Goal: Task Accomplishment & Management: Use online tool/utility

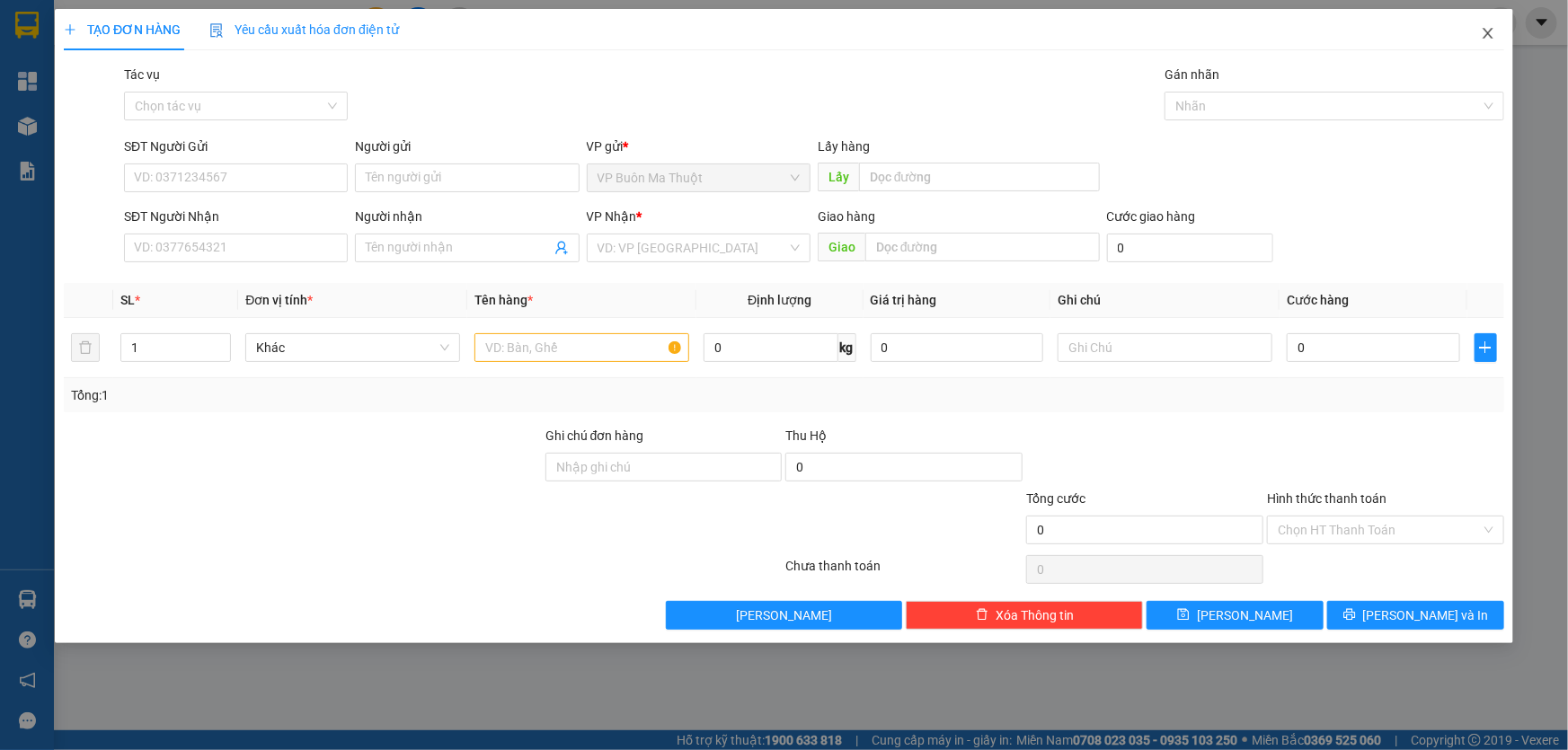
click at [1489, 36] on icon "close" at bounding box center [1488, 34] width 15 height 15
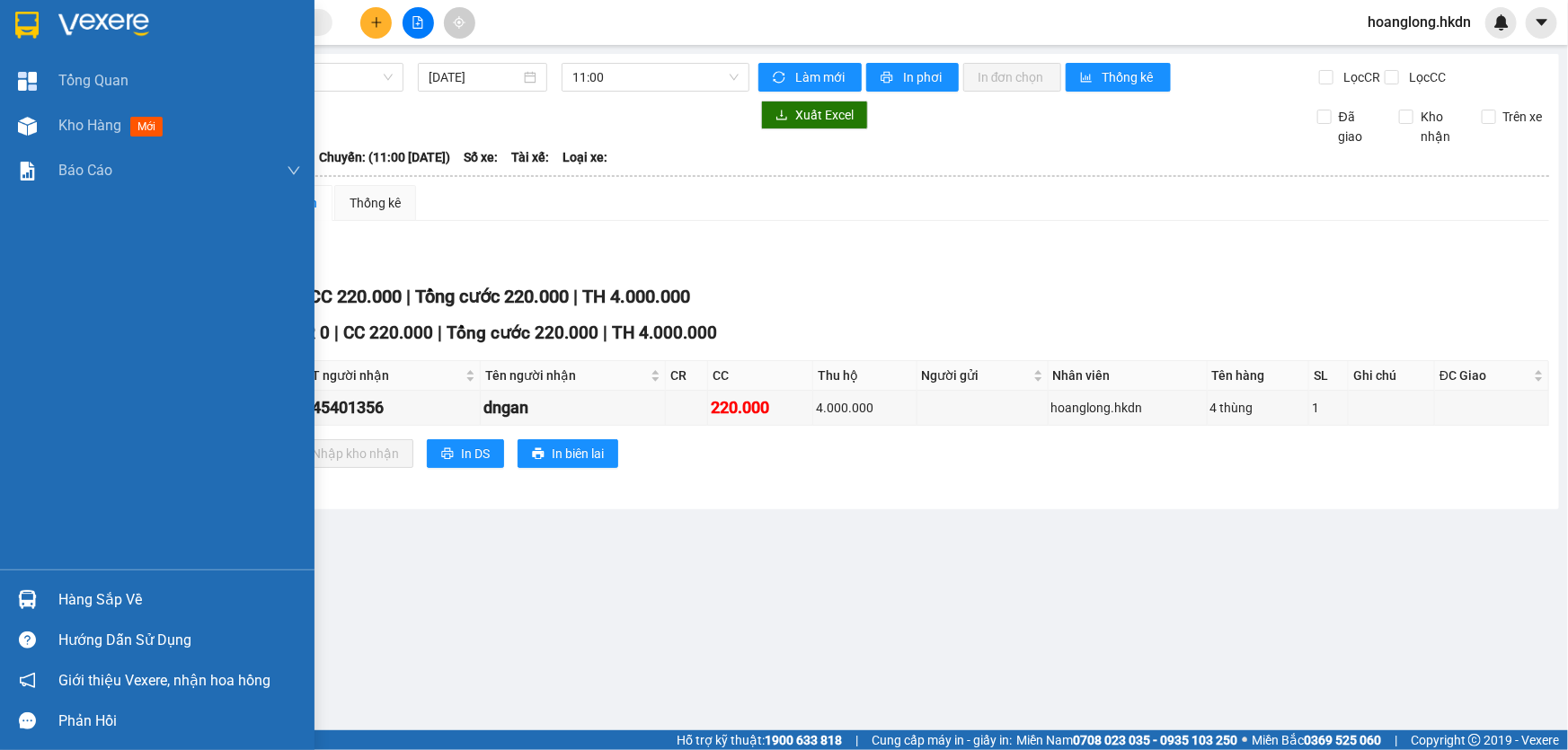
click at [48, 26] on div at bounding box center [157, 29] width 314 height 58
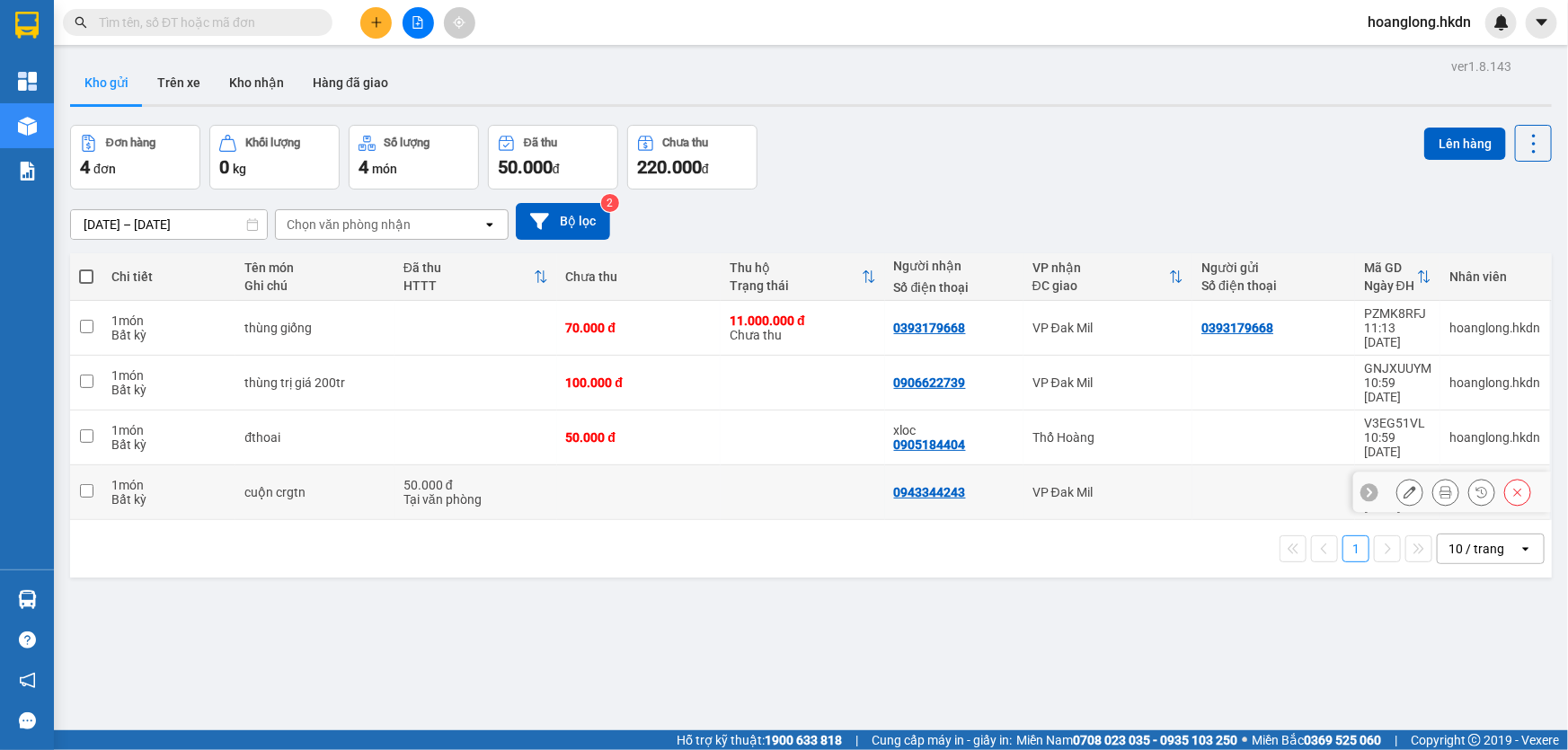
click at [772, 465] on td at bounding box center [802, 492] width 165 height 55
checkbox input "true"
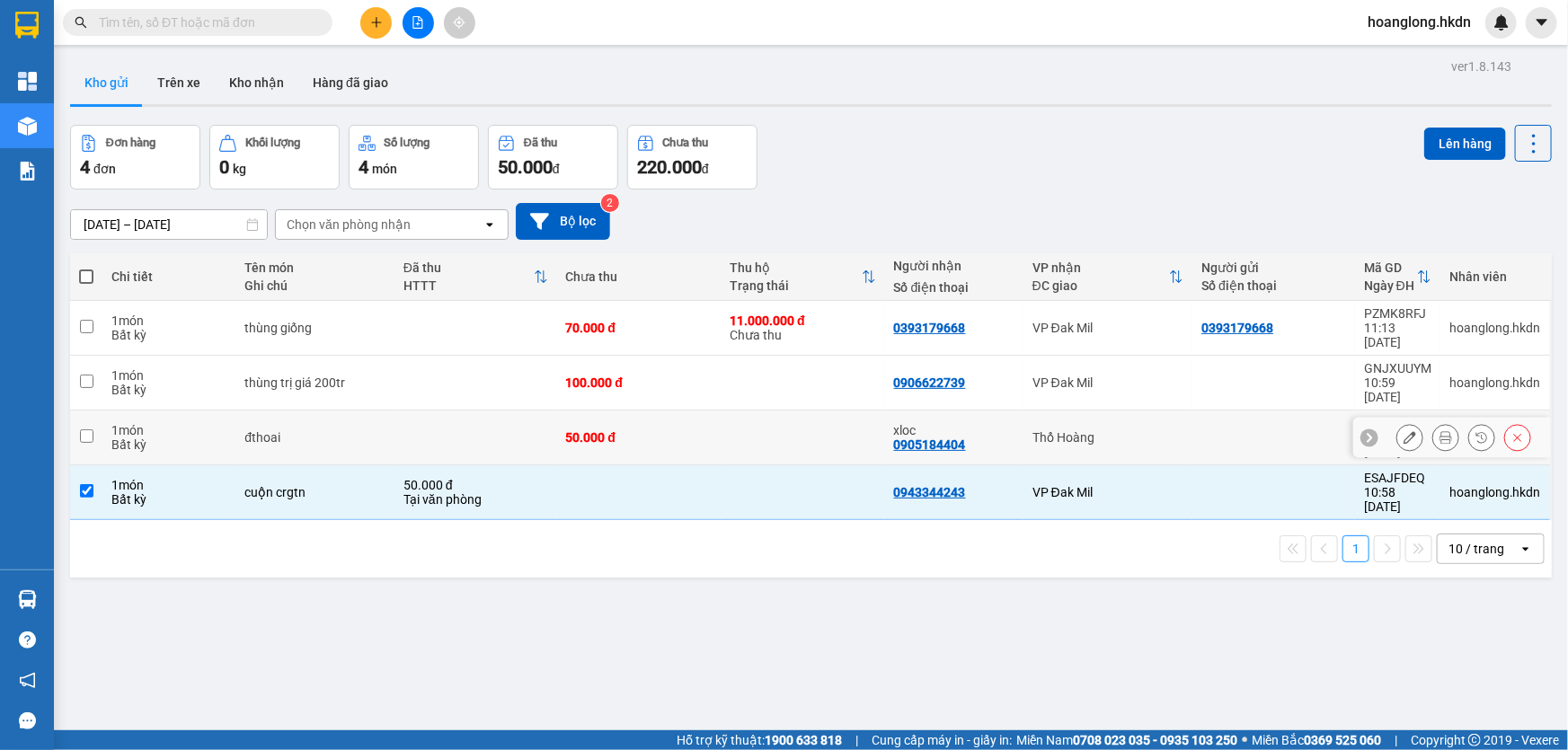
click at [769, 410] on td at bounding box center [802, 438] width 165 height 55
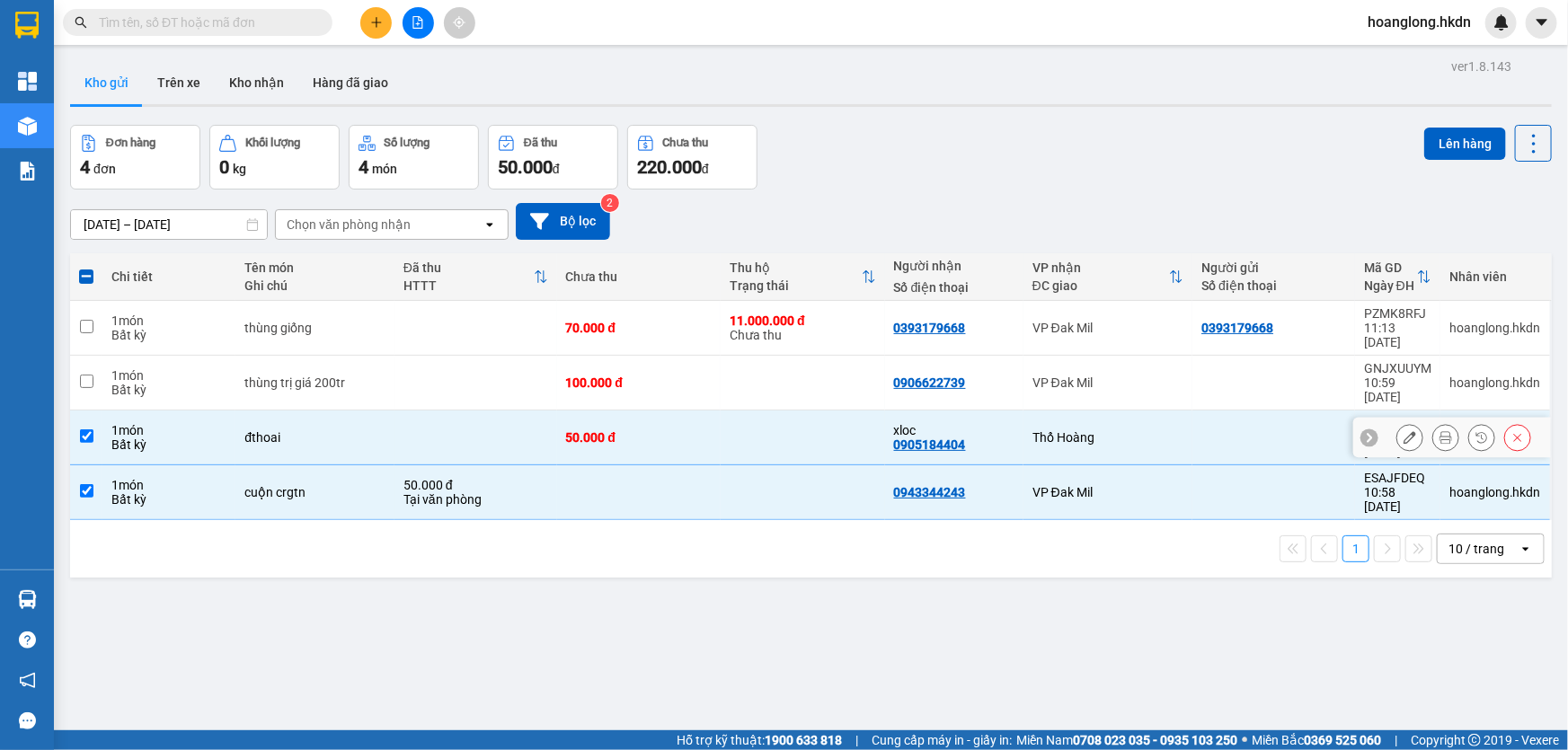
checkbox input "true"
click at [786, 371] on td at bounding box center [802, 383] width 165 height 55
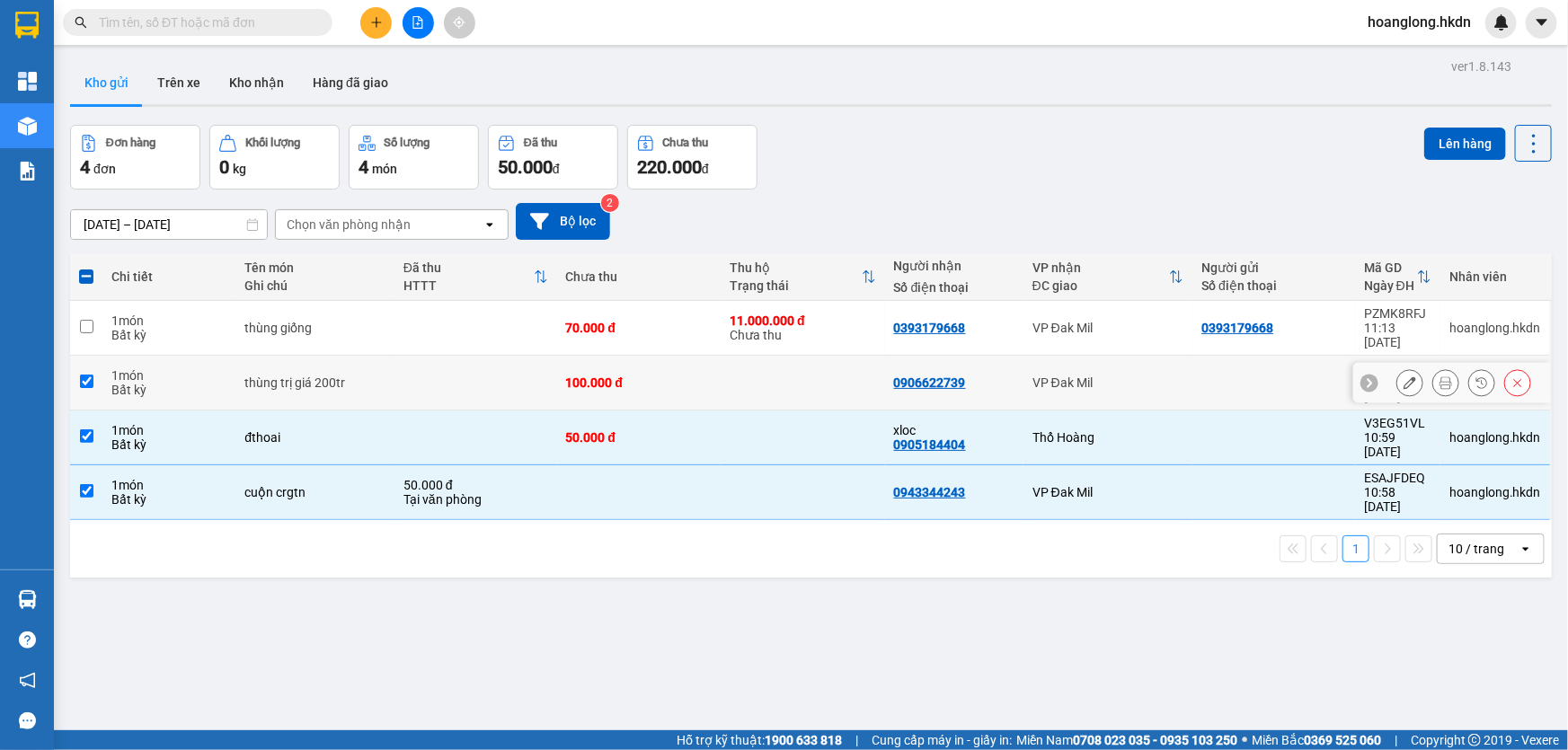
checkbox input "true"
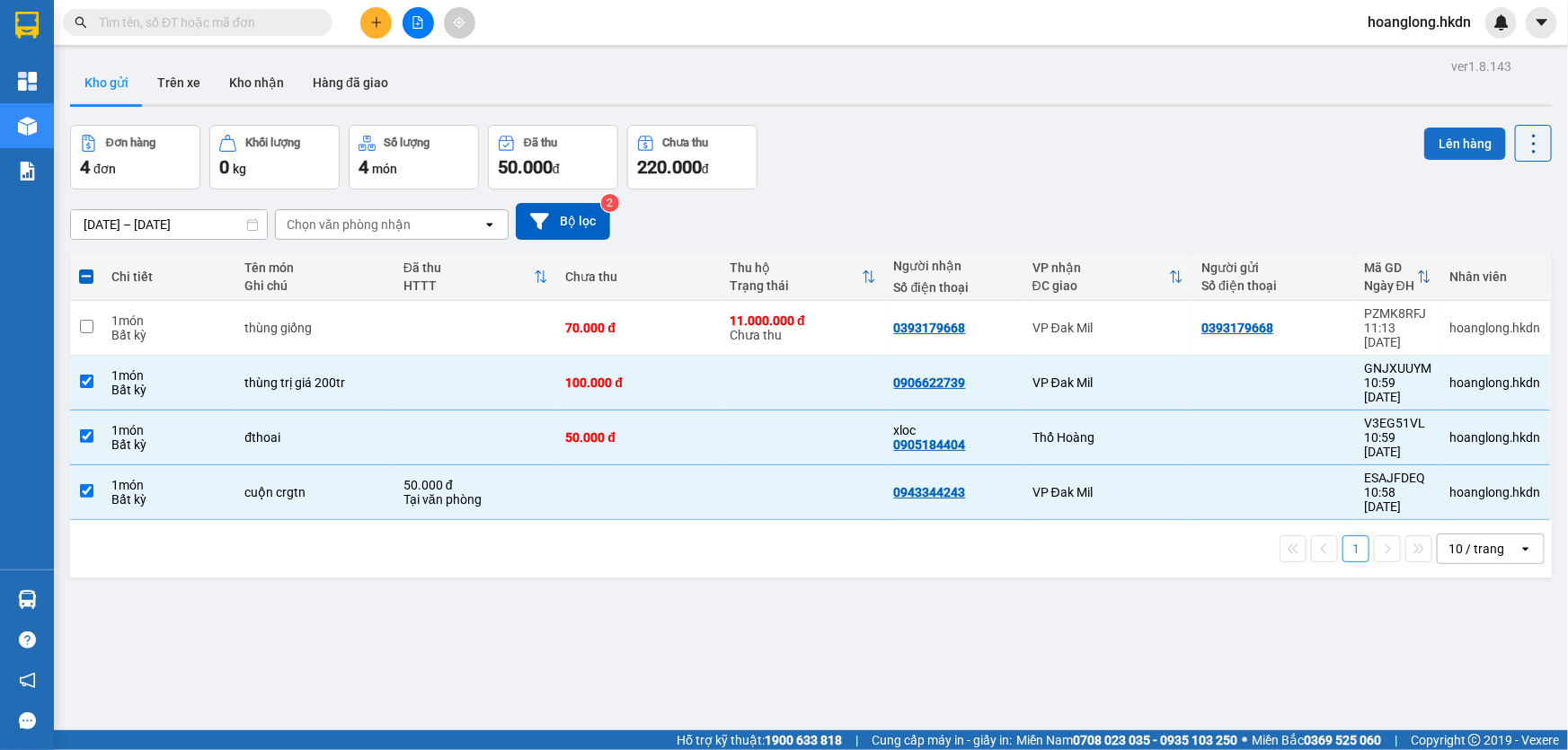
click at [1447, 137] on button "Lên hàng" at bounding box center [1465, 144] width 82 height 33
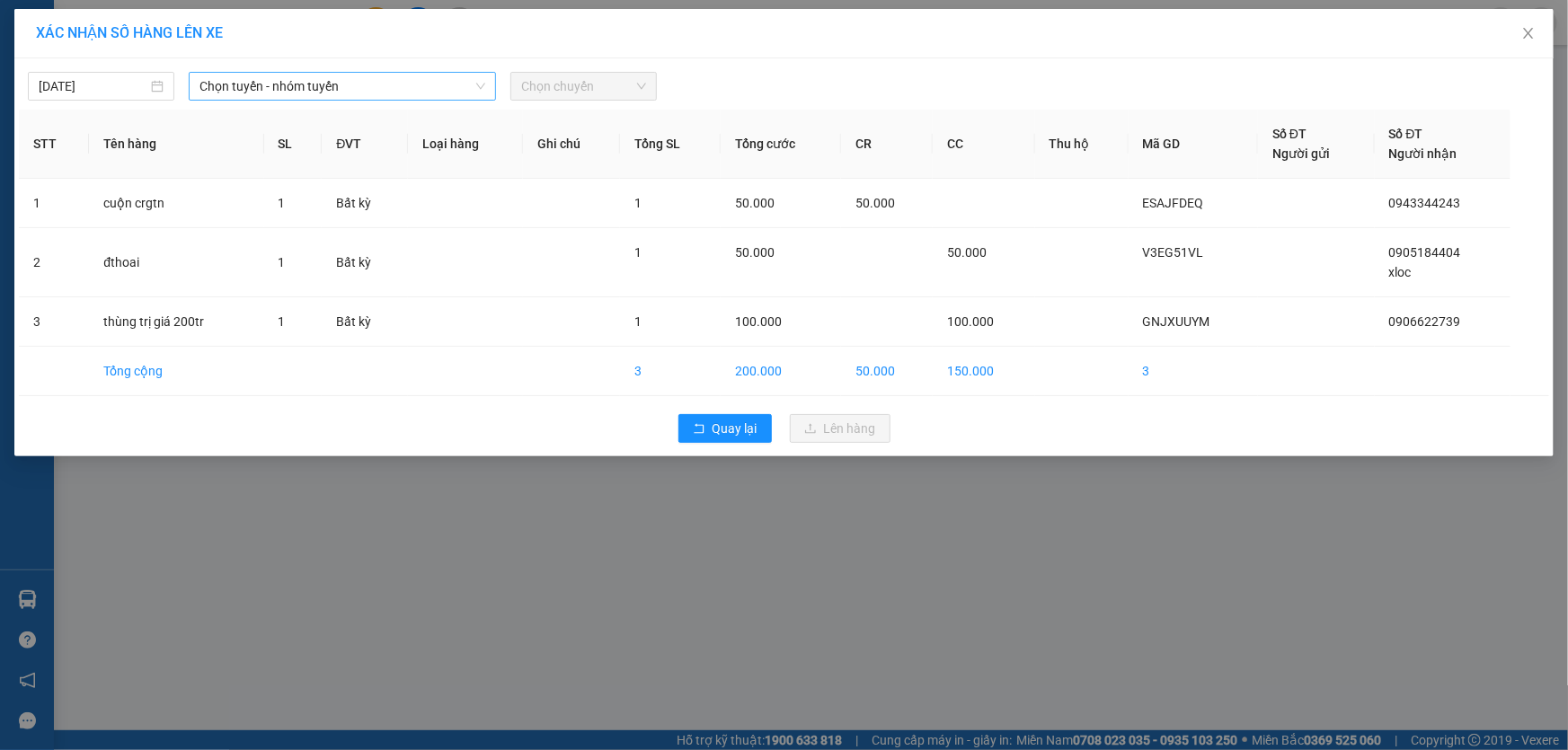
click at [355, 88] on span "Chọn tuyến - nhóm tuyến" at bounding box center [342, 86] width 286 height 27
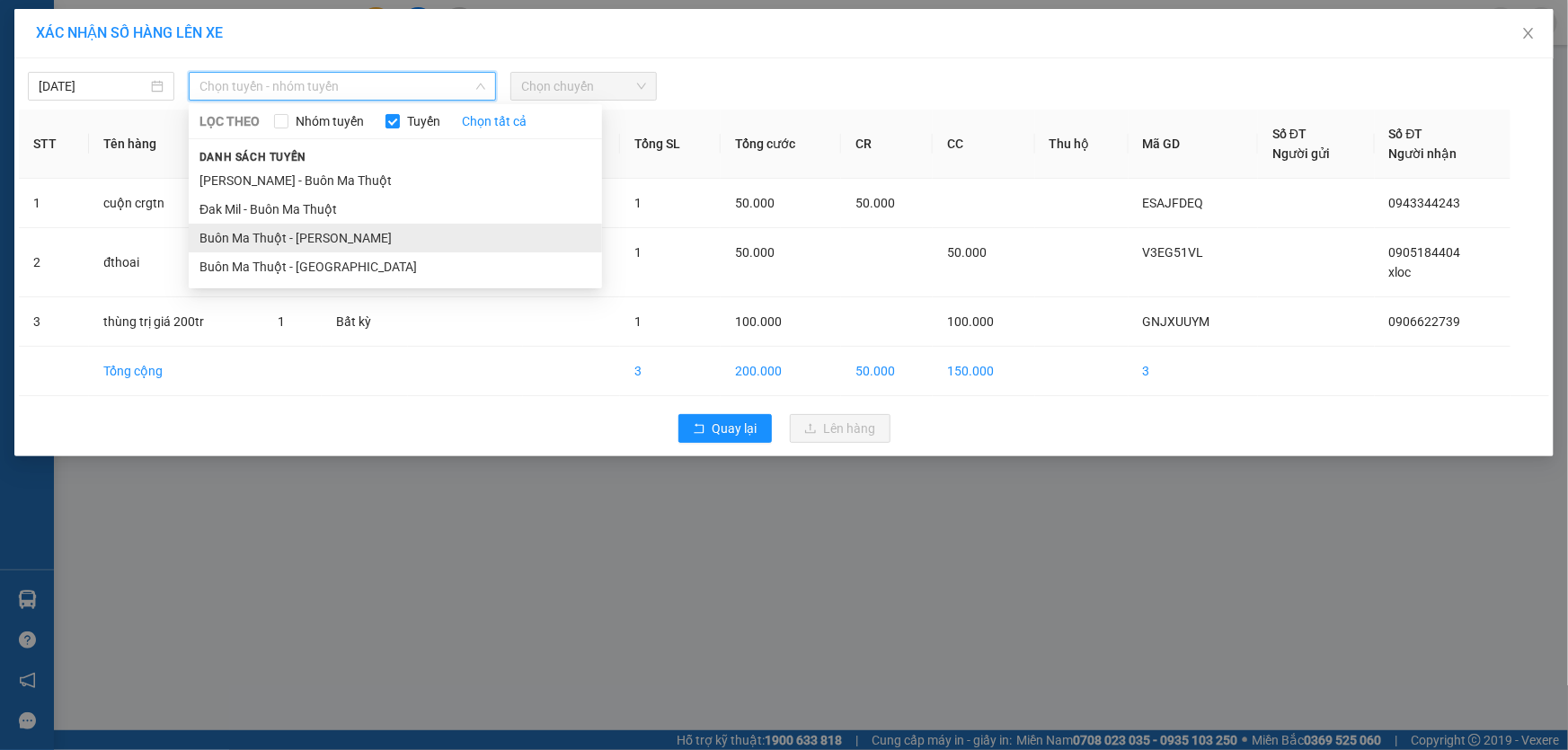
click at [331, 236] on li "Buôn Ma Thuột - [PERSON_NAME]" at bounding box center [395, 238] width 413 height 29
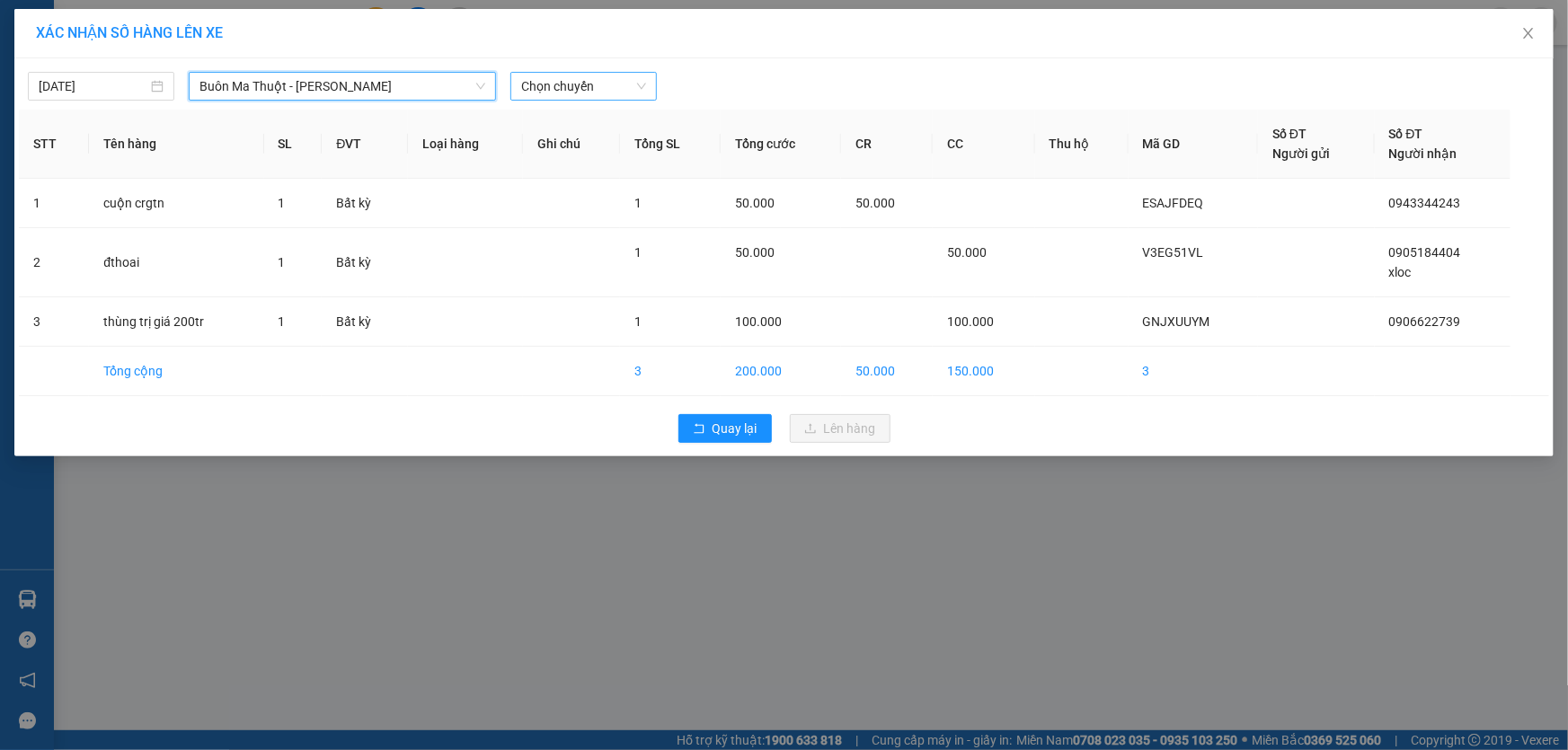
click at [572, 81] on span "Chọn chuyến" at bounding box center [583, 86] width 125 height 27
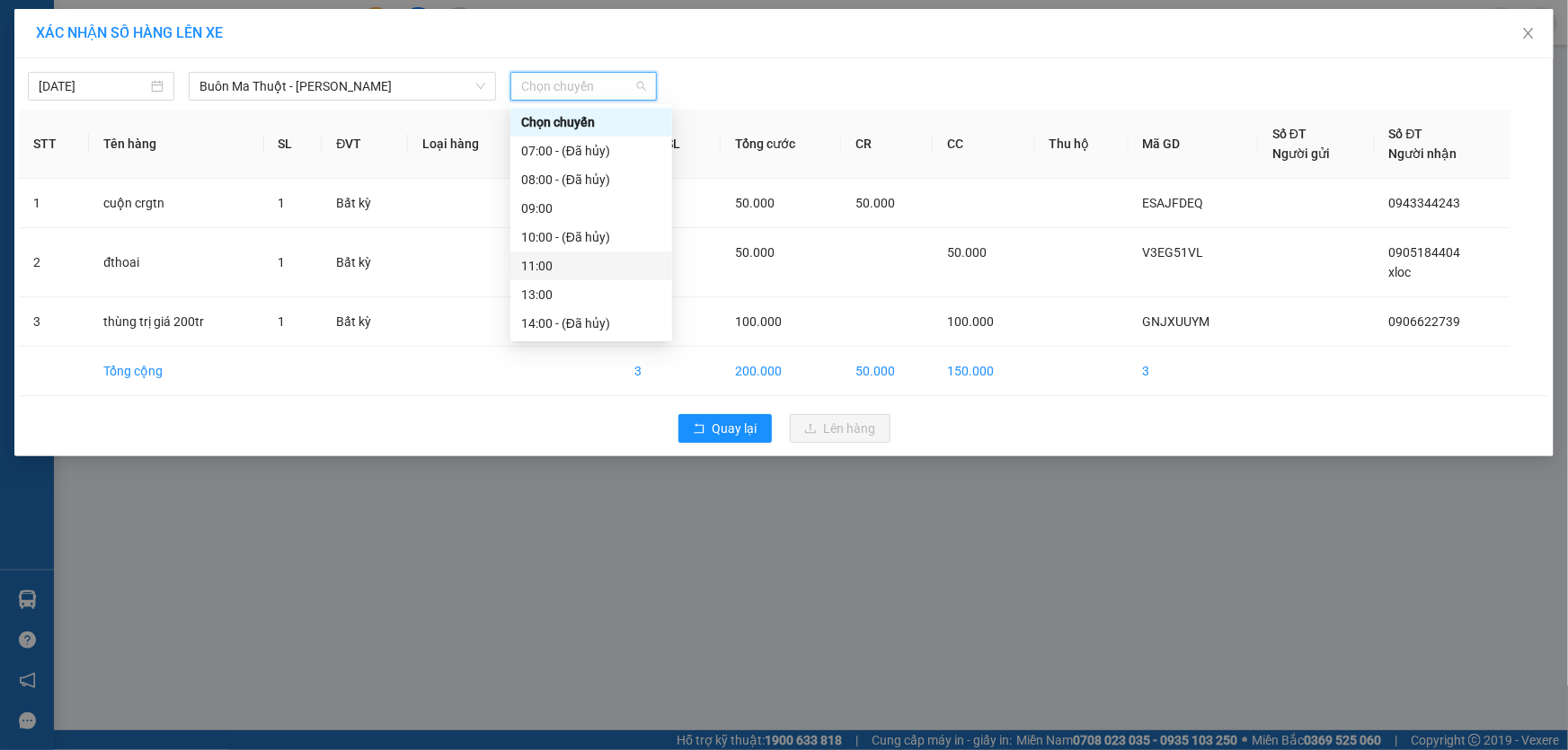
click at [567, 269] on div "11:00" at bounding box center [591, 266] width 140 height 20
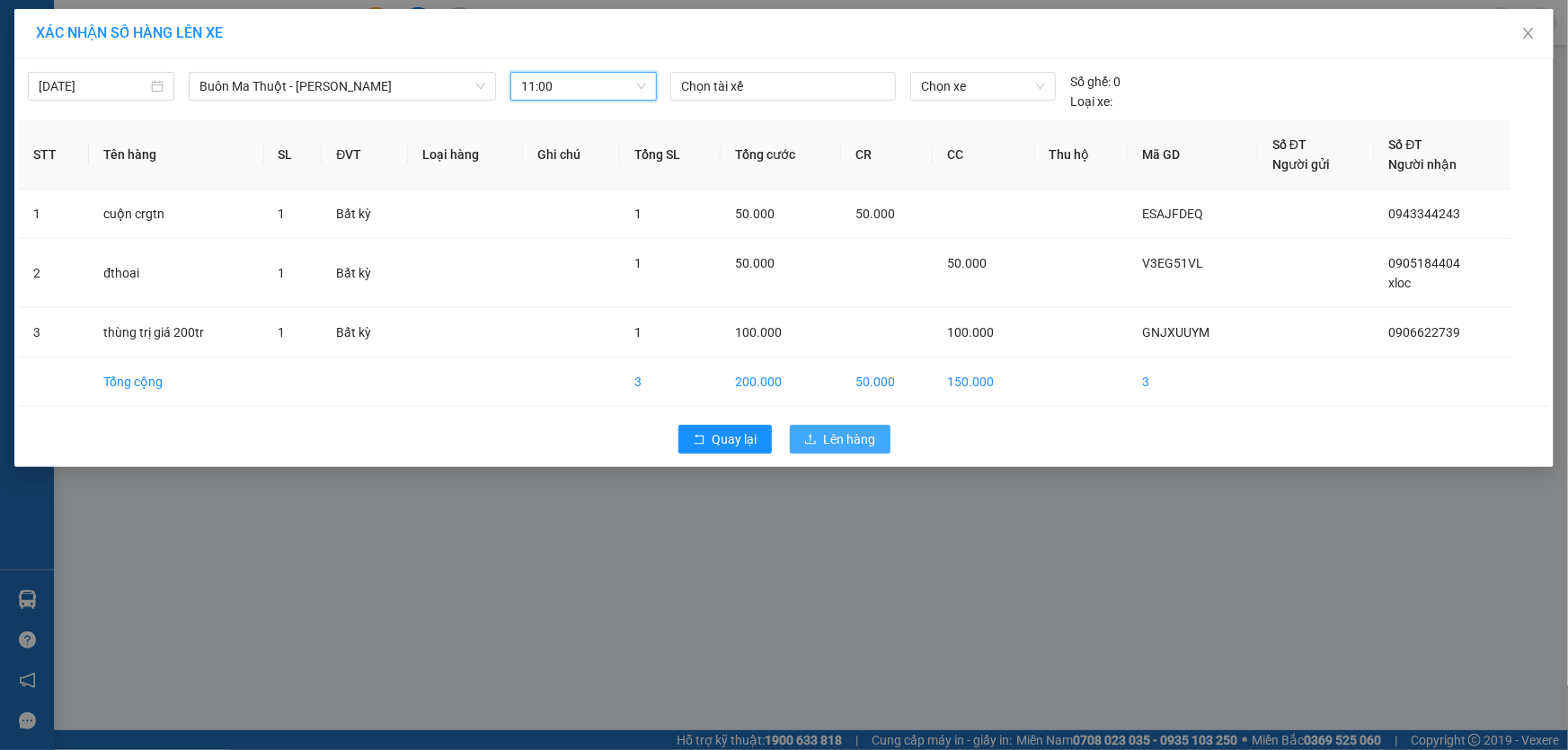
click at [856, 431] on span "Lên hàng" at bounding box center [850, 440] width 52 height 20
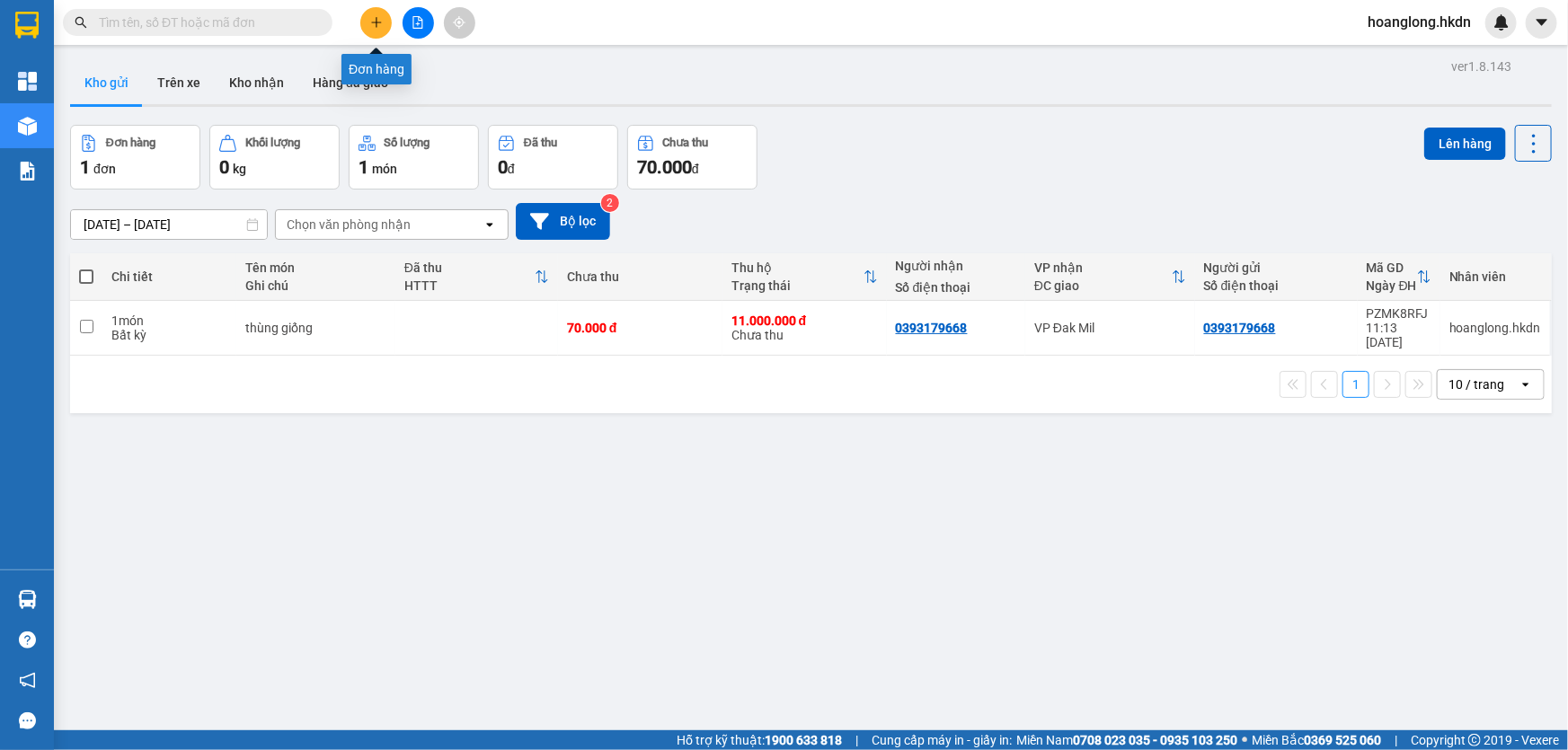
click at [380, 26] on icon "plus" at bounding box center [376, 23] width 13 height 13
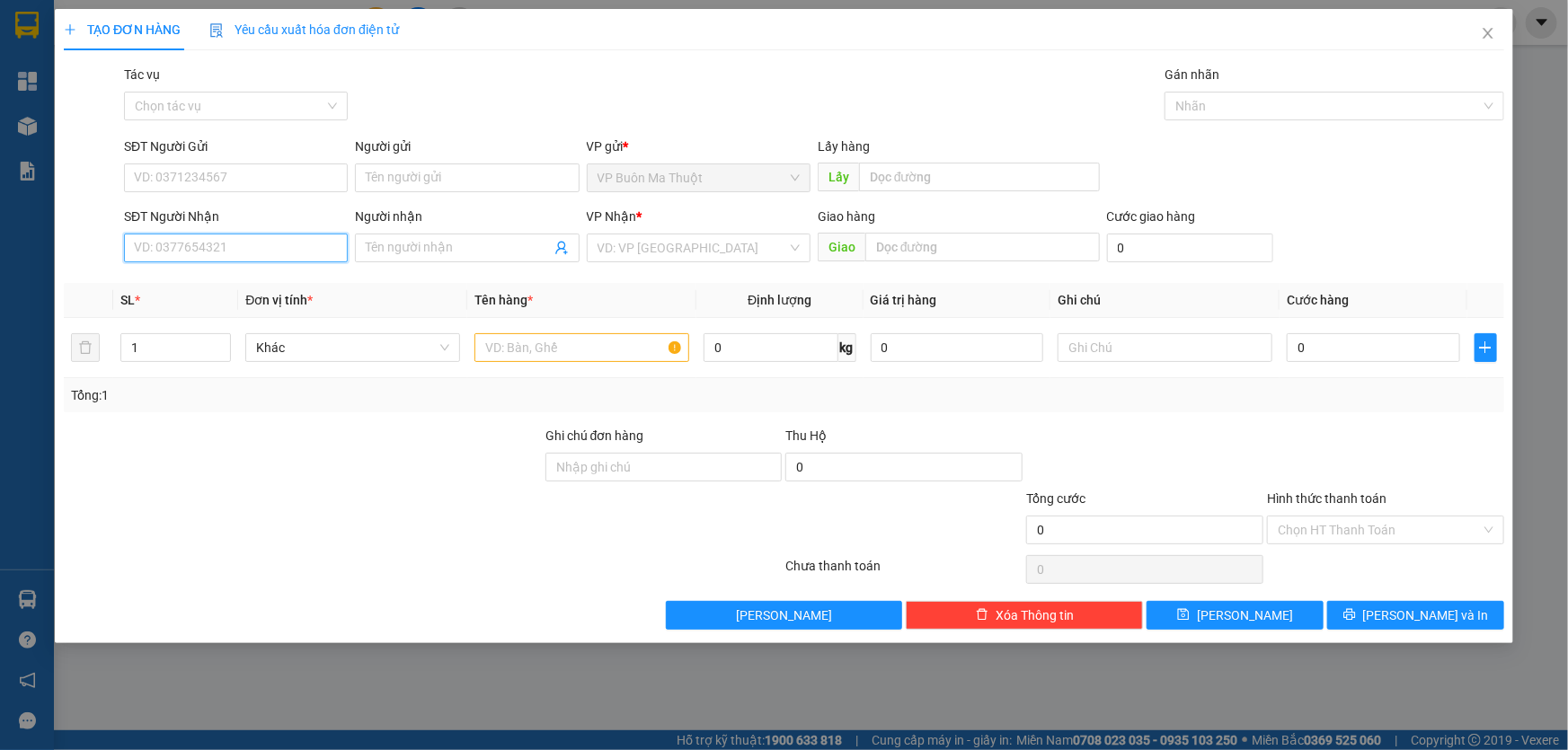
click at [260, 241] on input "SĐT Người Nhận" at bounding box center [236, 248] width 224 height 29
type input "0981324142"
click at [239, 278] on div "0981324142 - thu sương" at bounding box center [236, 286] width 202 height 20
type input "thu sương"
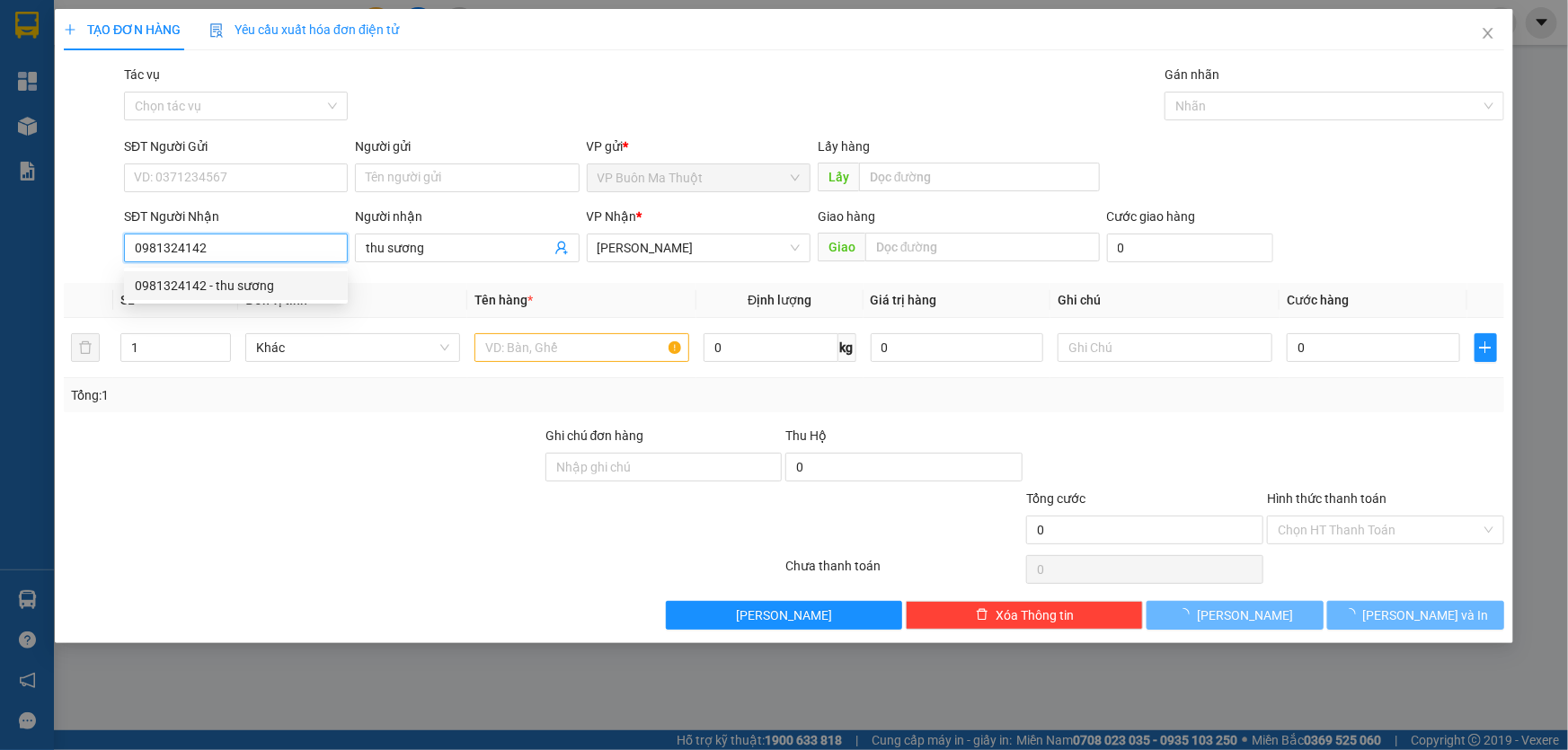
type input "30.000"
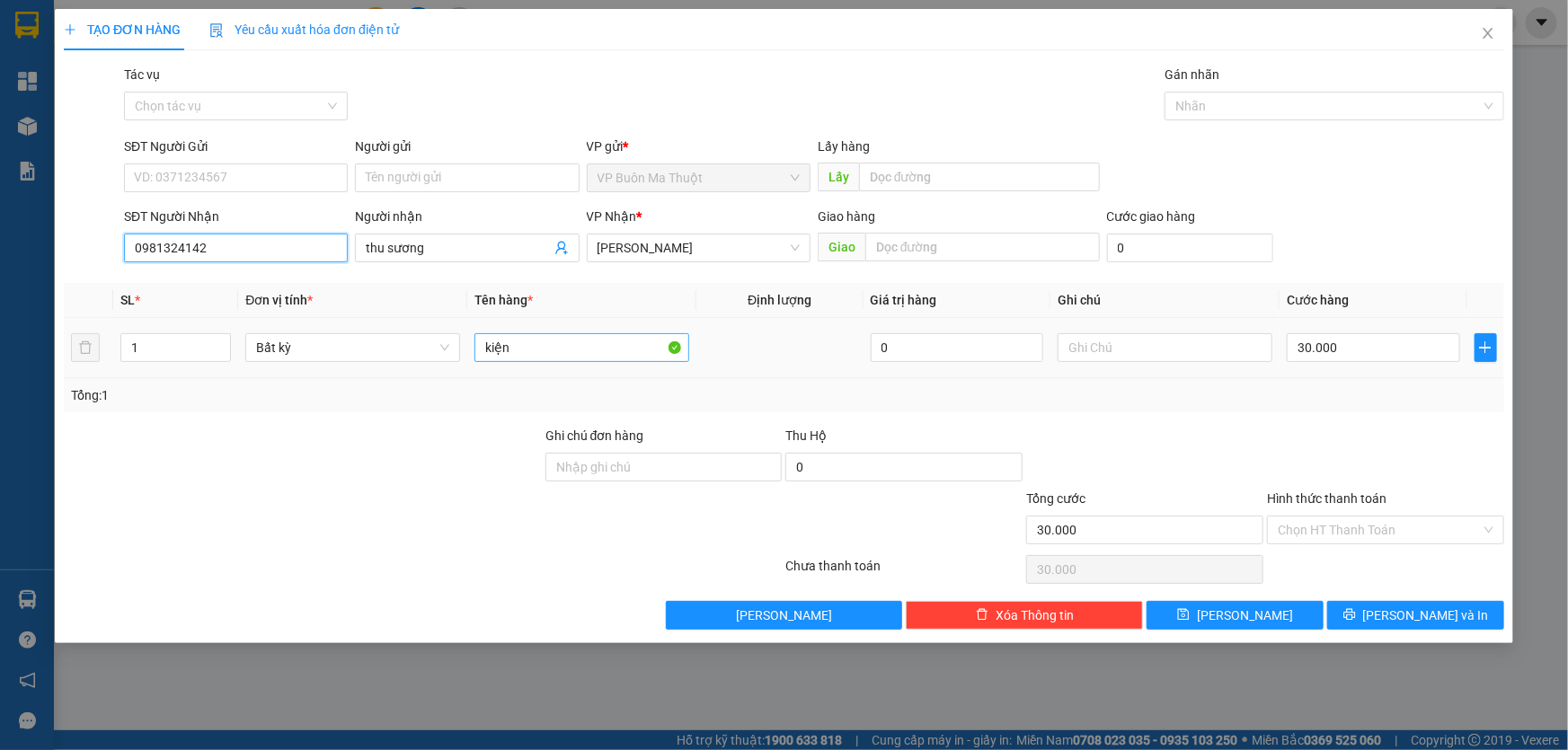
type input "0981324142"
click at [545, 350] on input "kiện" at bounding box center [582, 348] width 215 height 29
type input "kiện crgtn"
click at [1386, 358] on input "30.000" at bounding box center [1373, 348] width 173 height 29
type input "5"
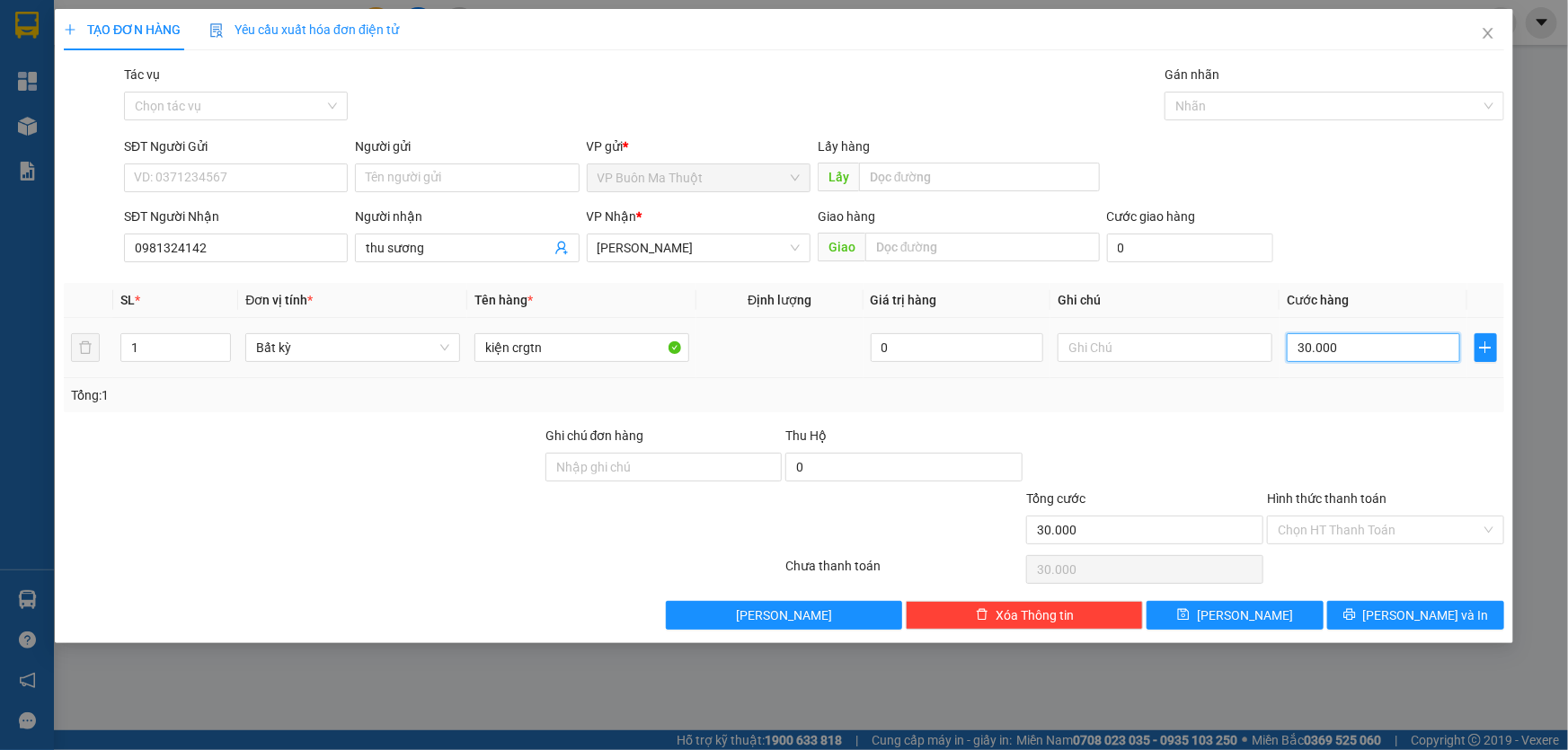
type input "5"
type input "50"
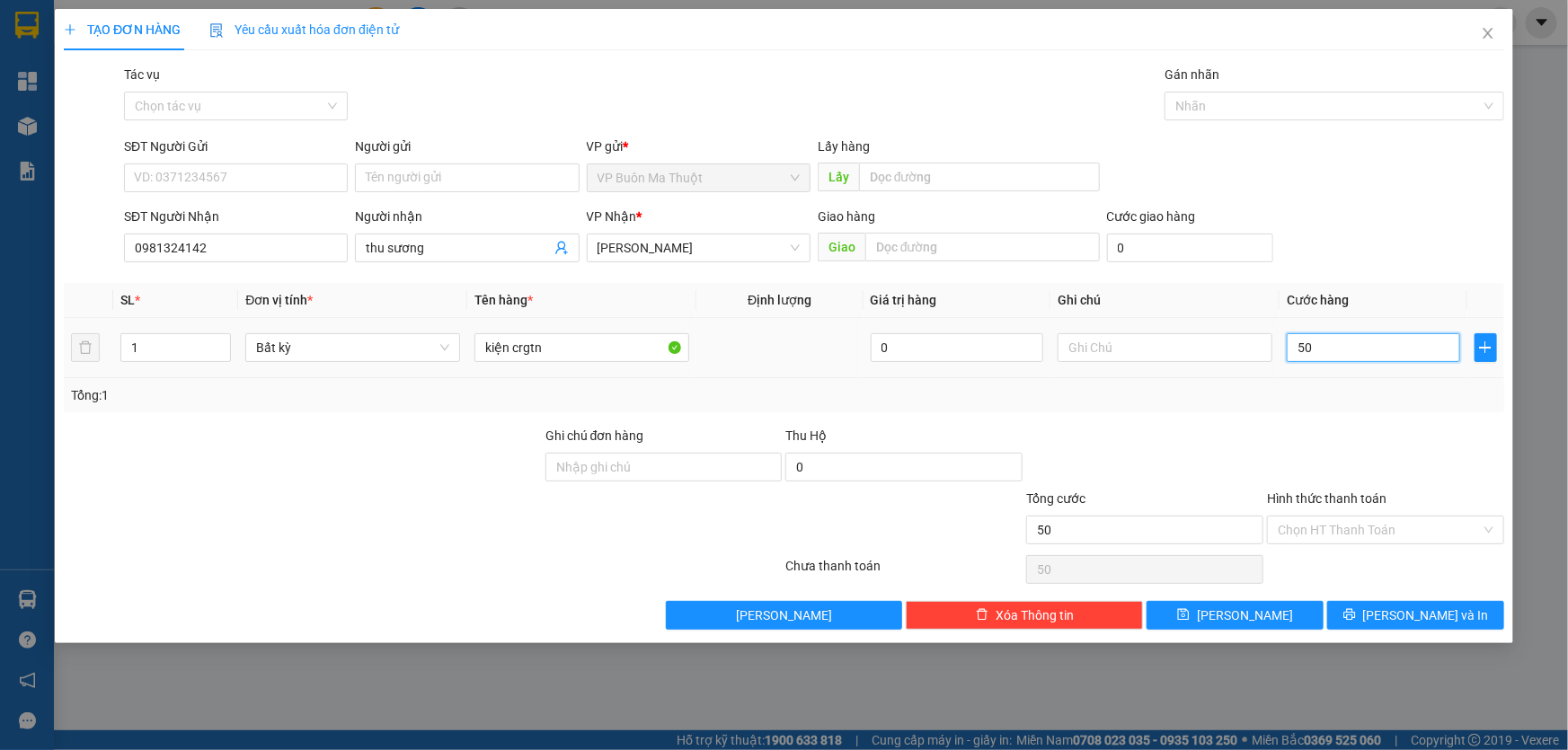
type input "500"
type input "5.000"
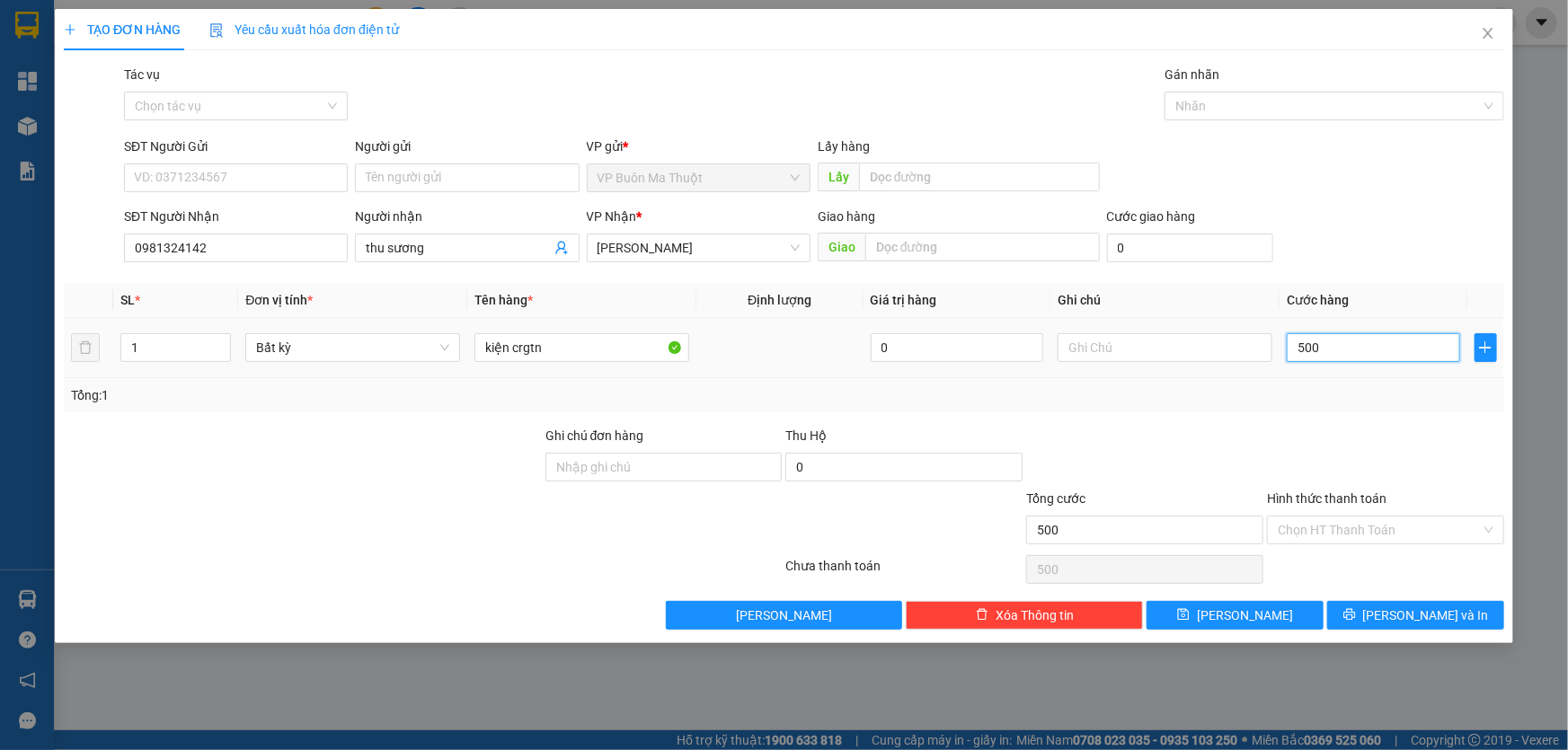
type input "5.000"
type input "50.000"
click at [1349, 535] on input "Hình thức thanh toán" at bounding box center [1379, 530] width 203 height 27
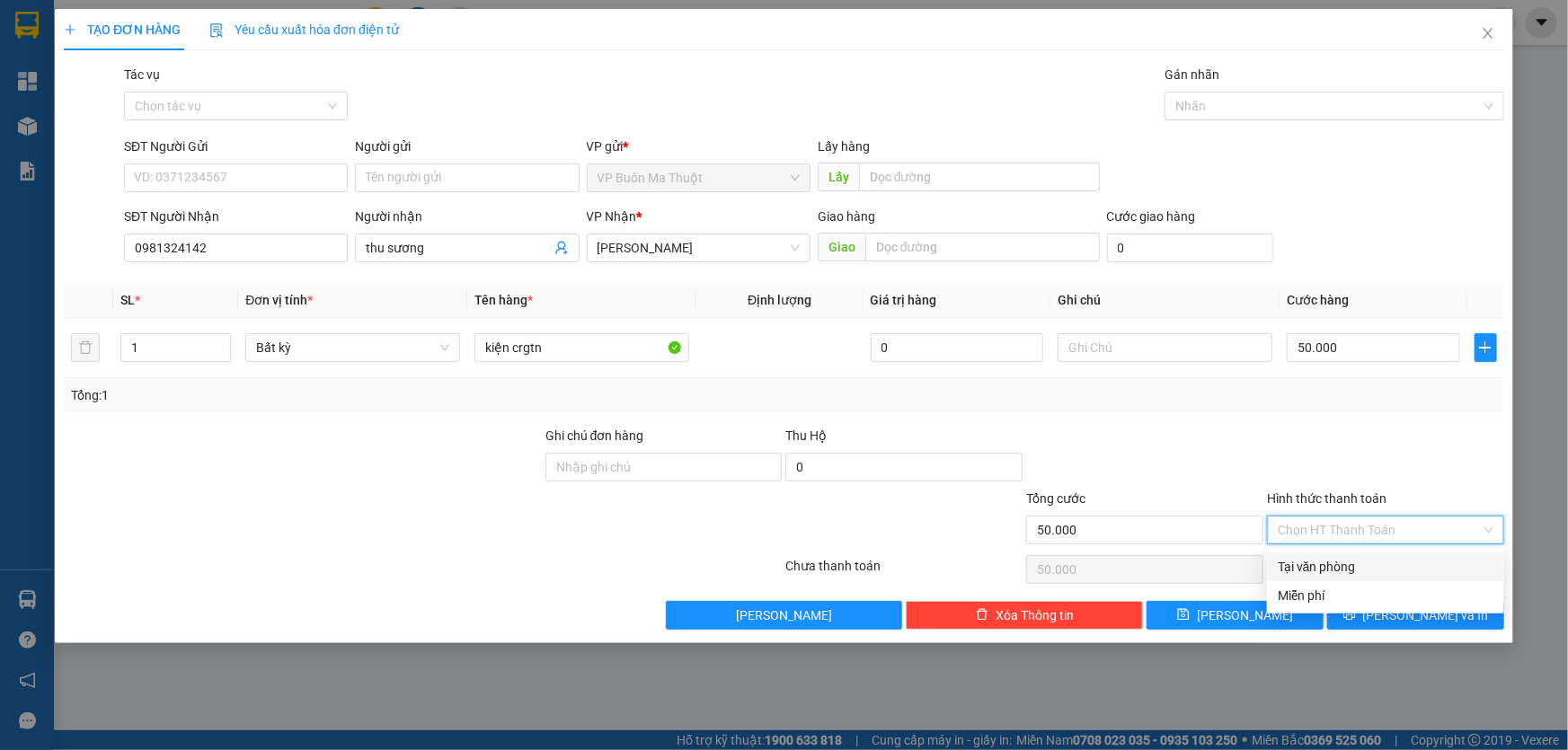
click at [1351, 559] on div "Tại văn phòng" at bounding box center [1385, 567] width 216 height 20
type input "0"
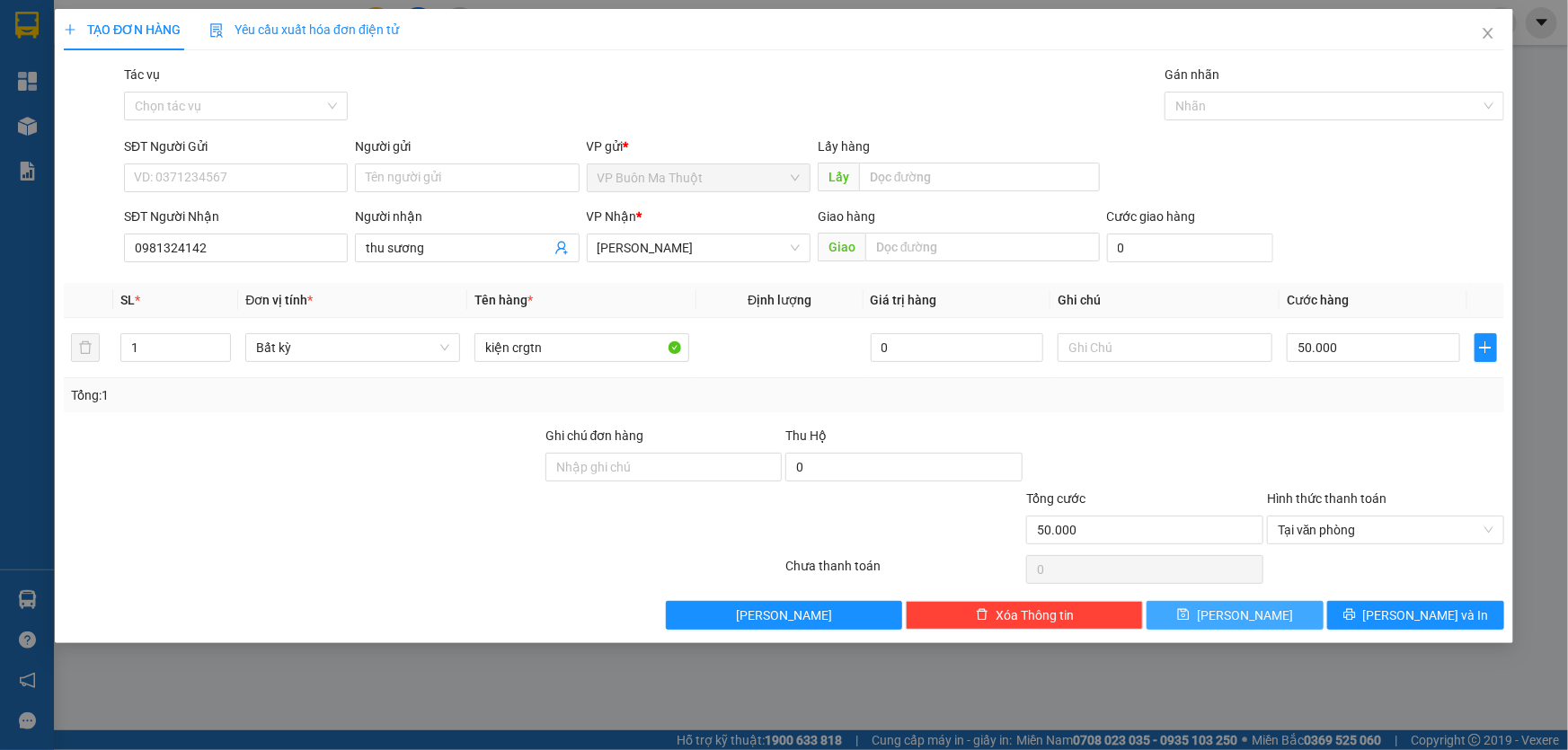
click at [1289, 616] on button "[PERSON_NAME]" at bounding box center [1235, 615] width 177 height 29
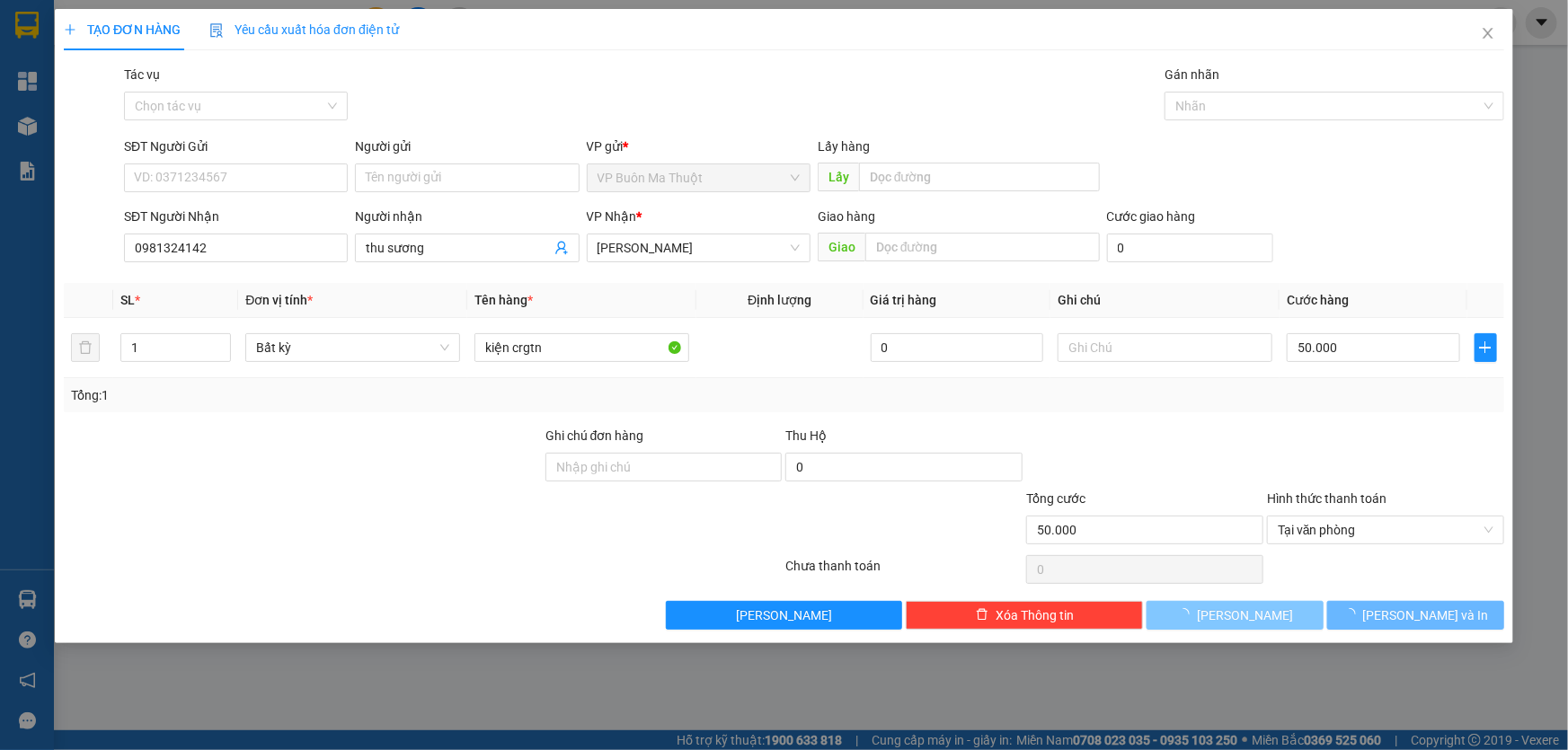
type input "0"
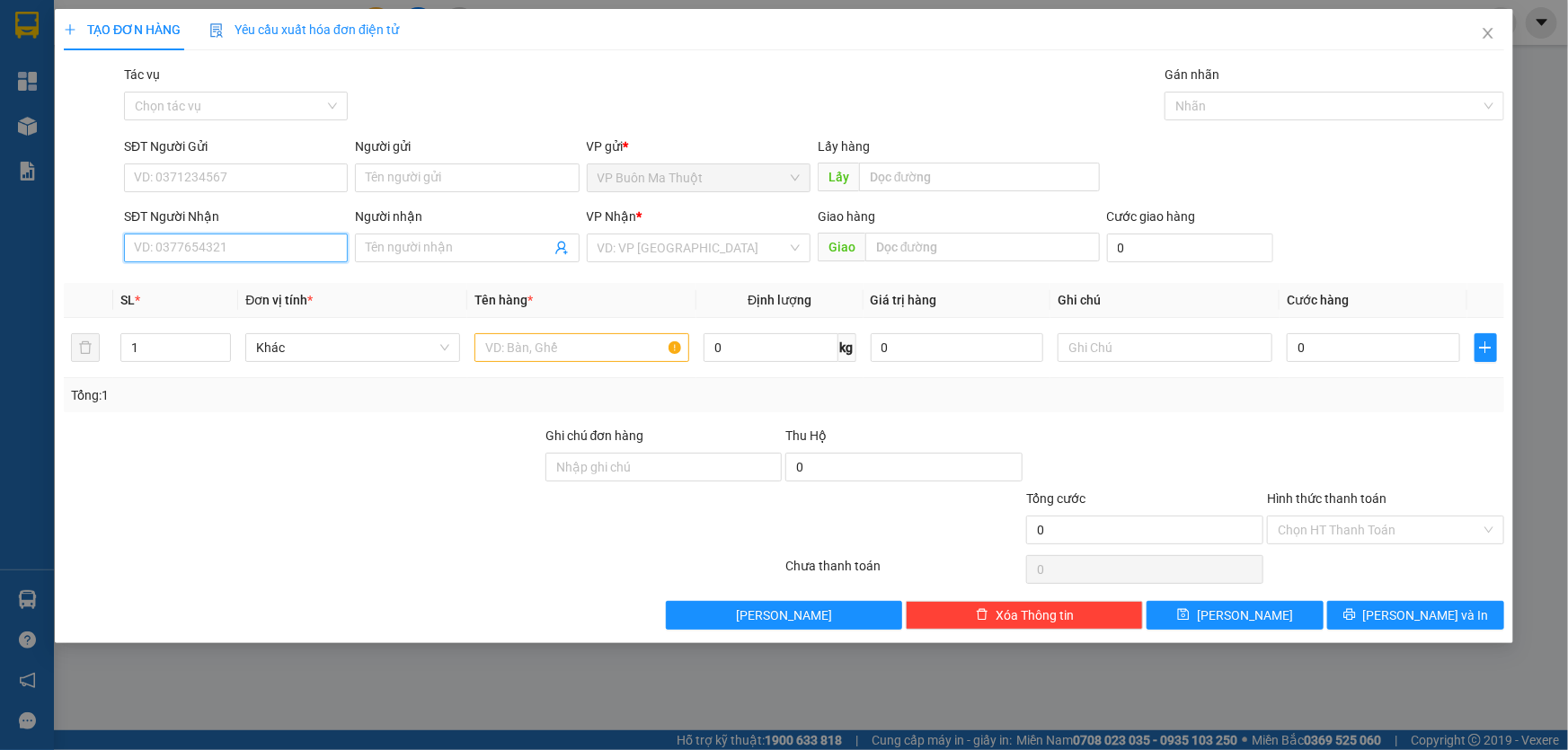
click at [223, 256] on input "SĐT Người Nhận" at bounding box center [236, 248] width 224 height 29
click at [226, 283] on div "02613741094" at bounding box center [236, 286] width 202 height 20
type input "02613741094"
type input "30.000"
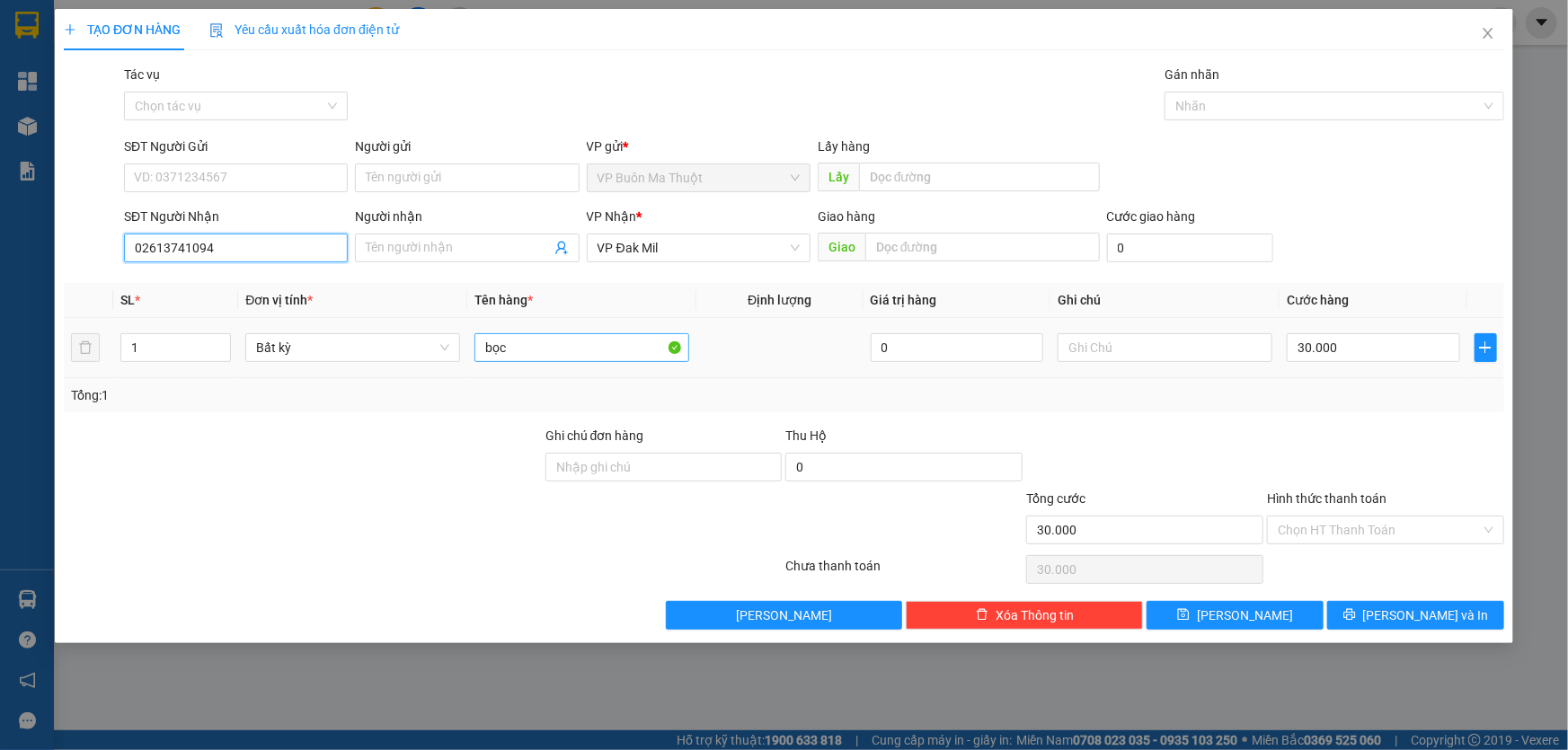
type input "02613741094"
click at [543, 344] on input "bọc" at bounding box center [582, 348] width 215 height 29
type input "2 món"
click at [1350, 350] on input "30.000" at bounding box center [1373, 348] width 173 height 29
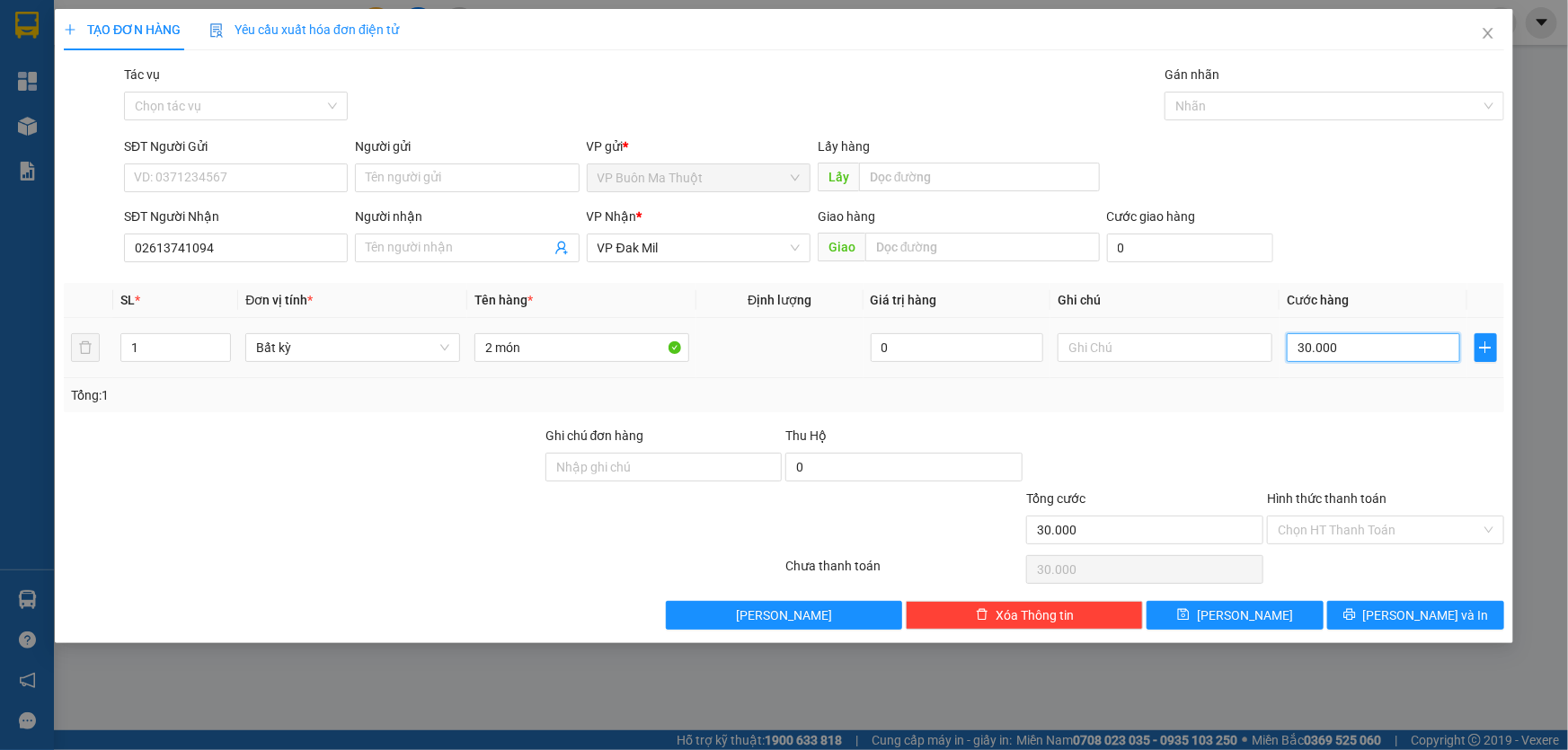
type input "6"
type input "60"
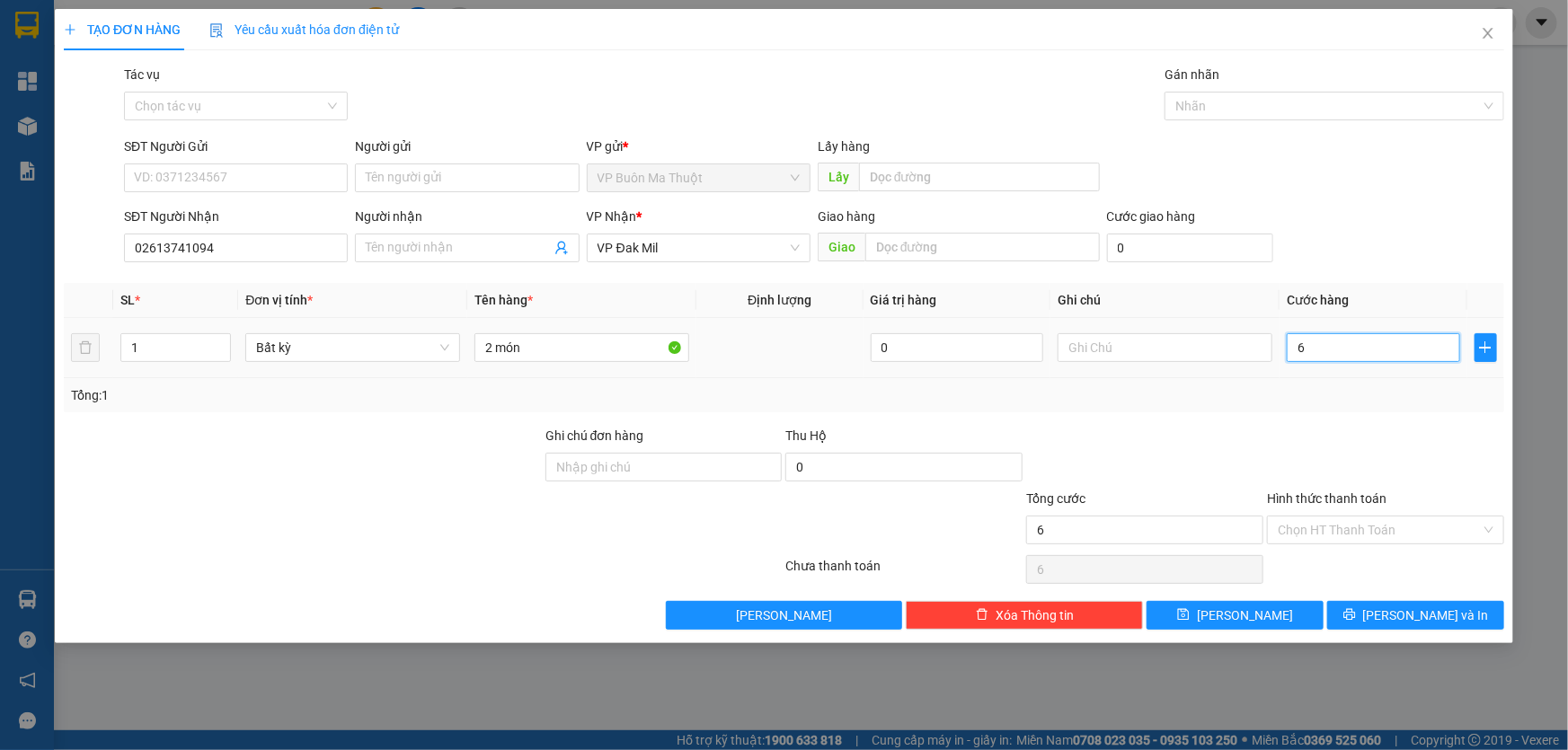
type input "60"
type input "600"
type input "6.000"
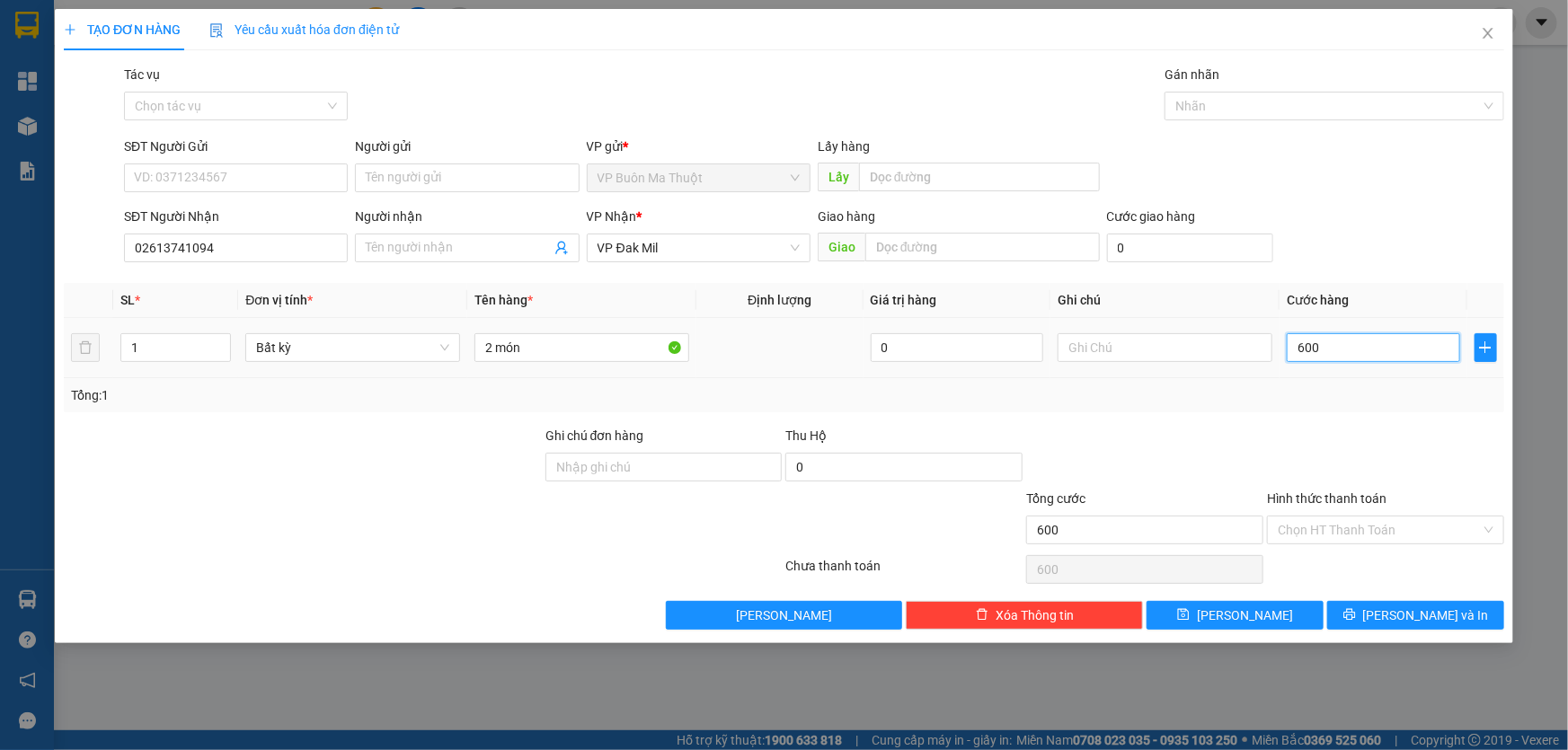
type input "6.000"
type input "60.000"
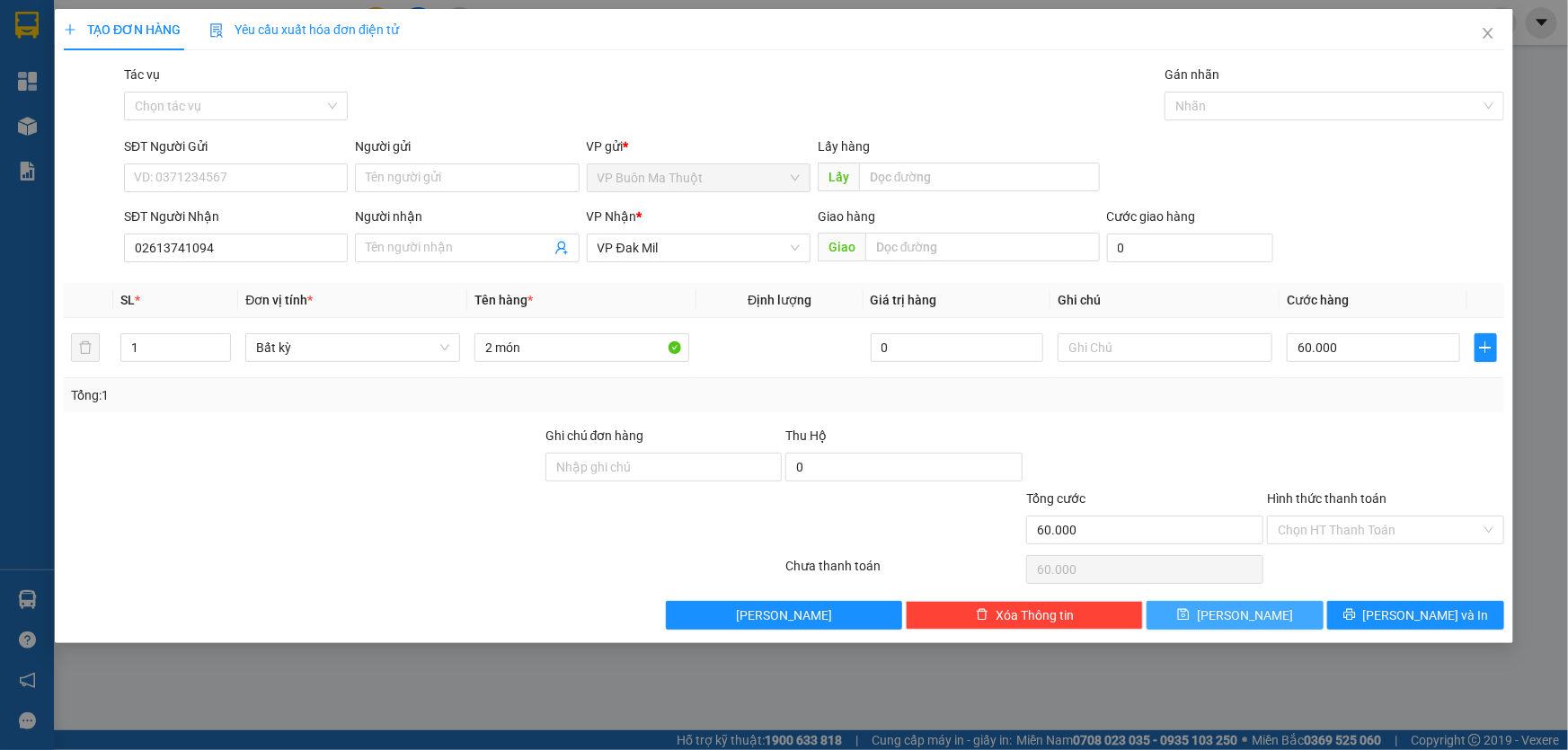
click at [1231, 619] on button "[PERSON_NAME]" at bounding box center [1235, 615] width 177 height 29
type input "0"
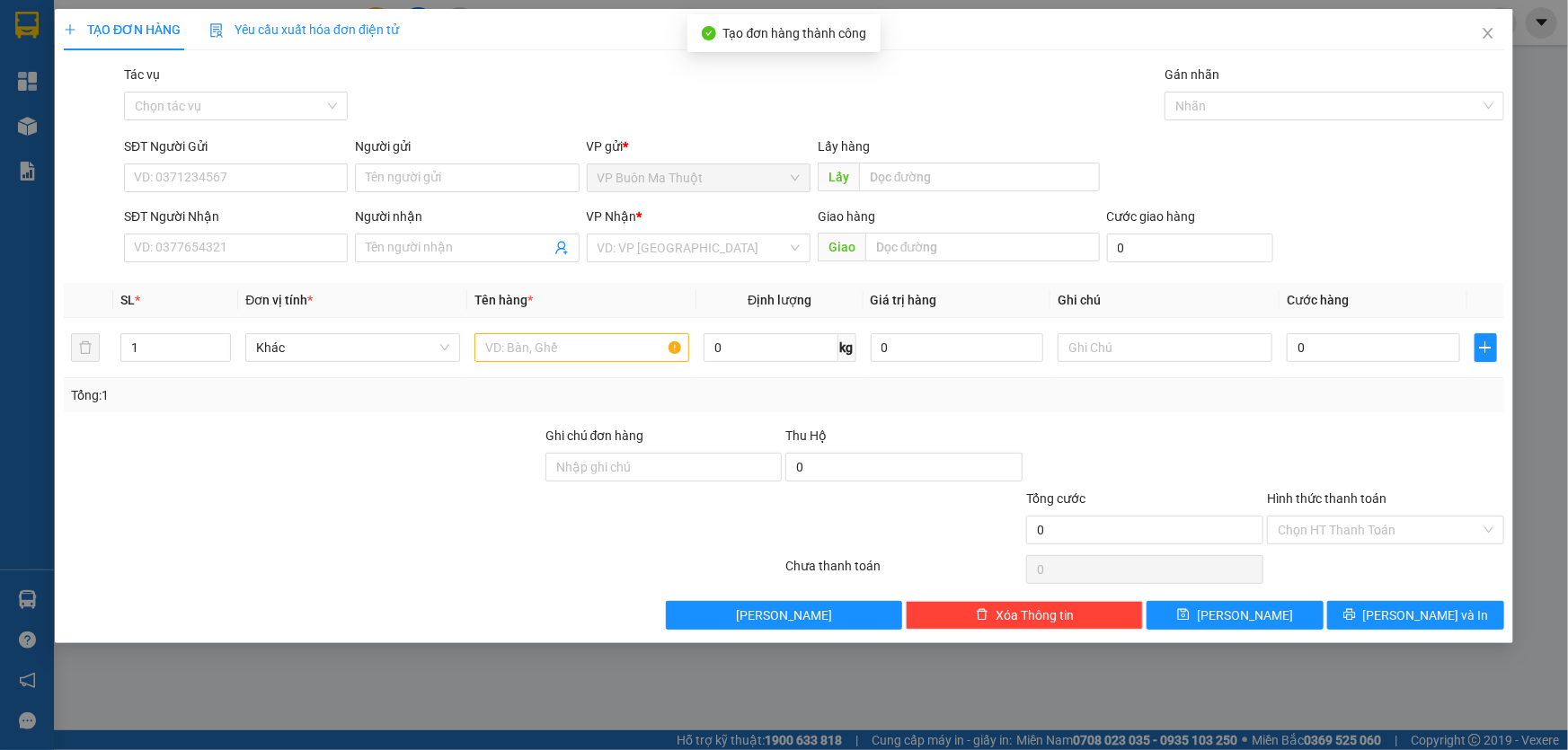
click at [269, 232] on div "SĐT Người Nhận" at bounding box center [236, 220] width 224 height 27
click at [273, 248] on input "SĐT Người Nhận" at bounding box center [236, 248] width 224 height 29
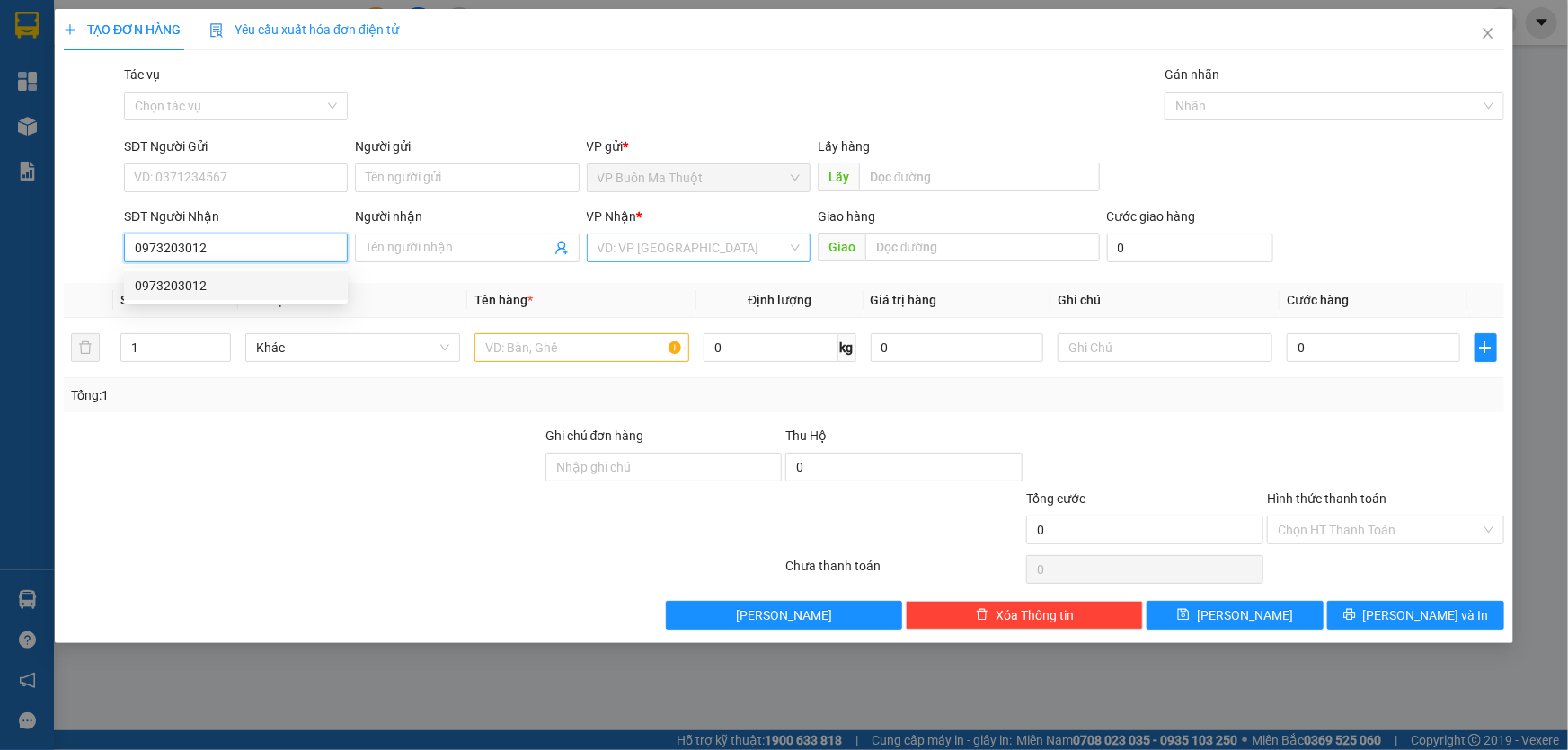
type input "0973203012"
click at [669, 235] on input "search" at bounding box center [692, 248] width 189 height 27
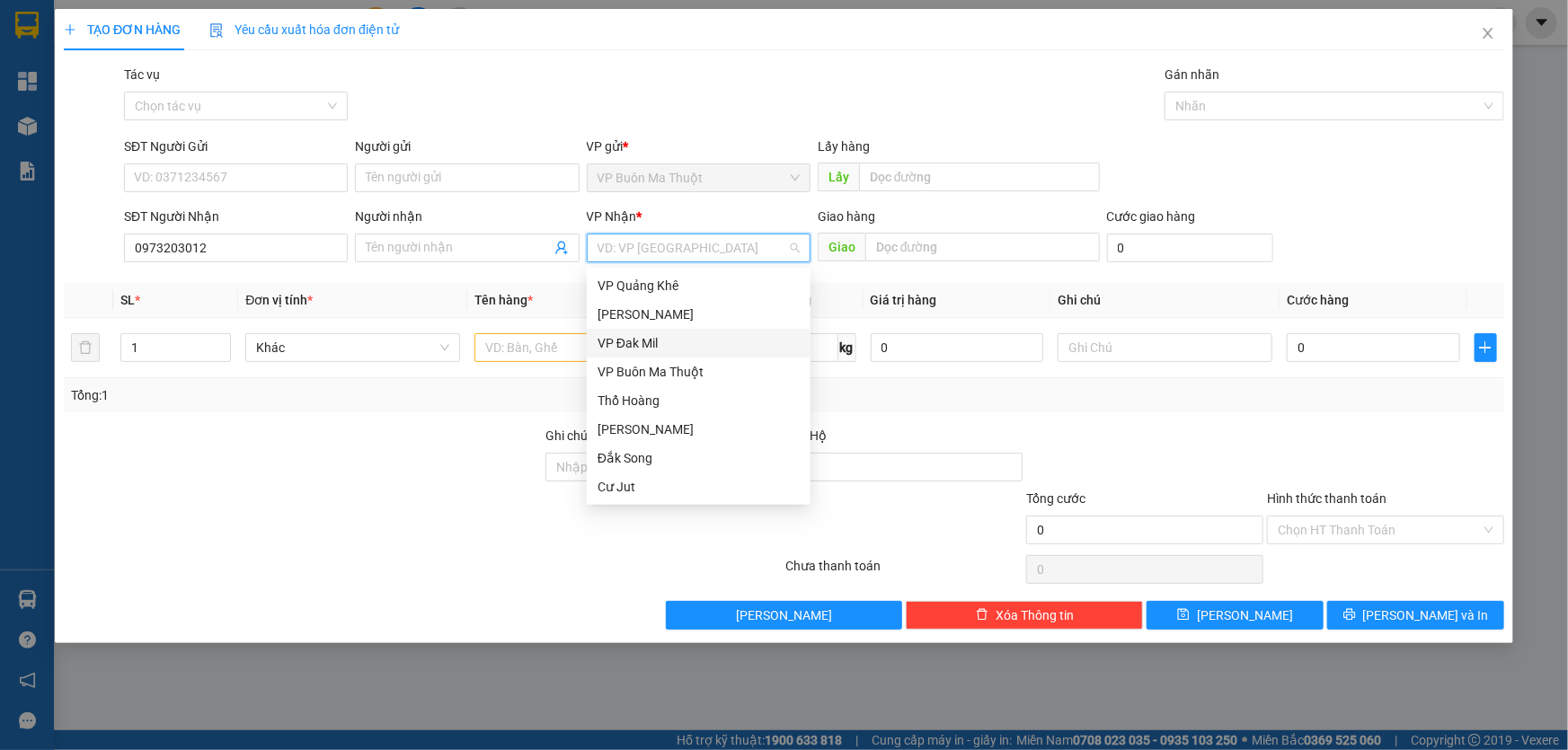
click at [630, 340] on div "VP Đak Mil" at bounding box center [698, 343] width 202 height 20
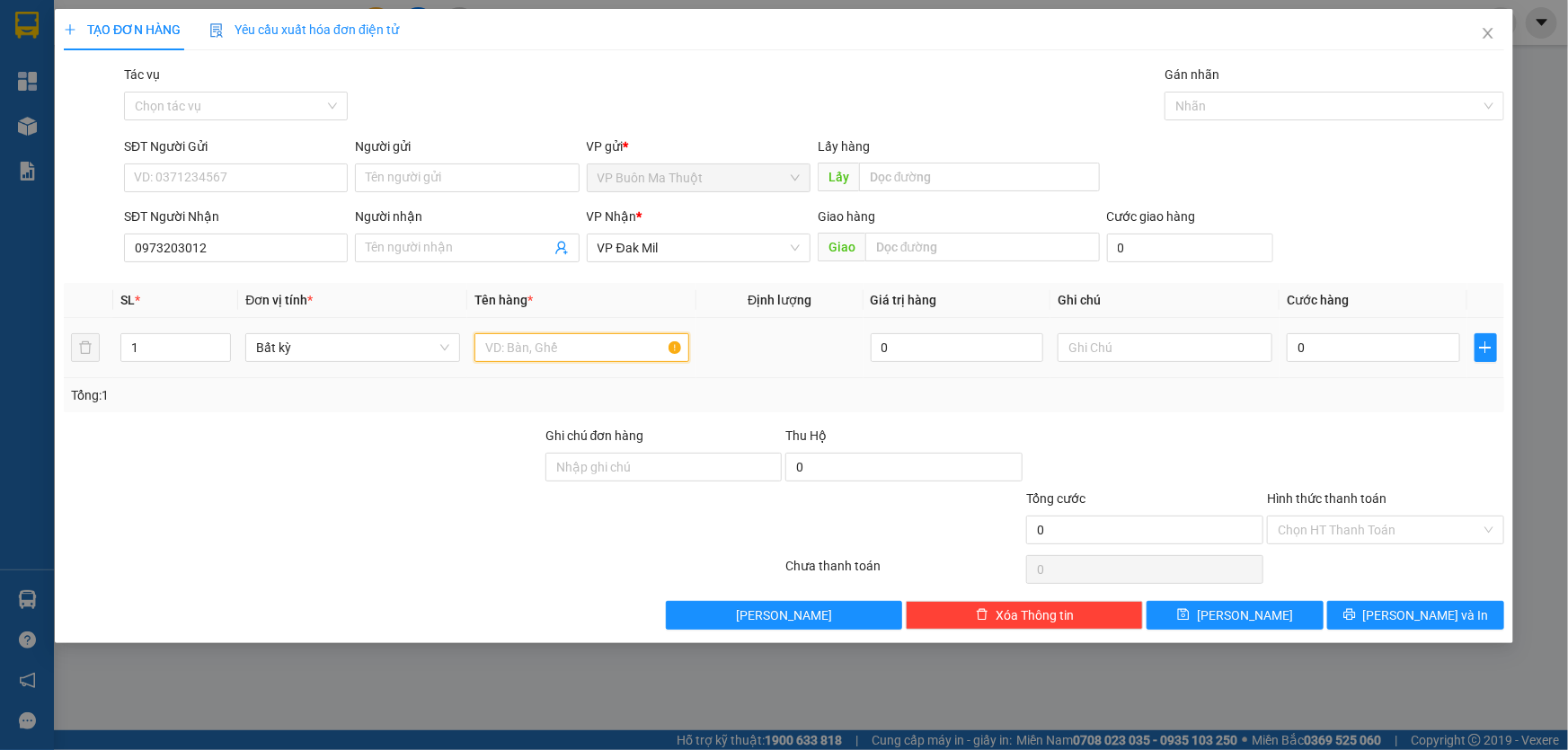
click at [505, 343] on input "text" at bounding box center [582, 348] width 215 height 29
type input "kiện"
click at [1379, 361] on input "0" at bounding box center [1373, 348] width 173 height 29
type input "3"
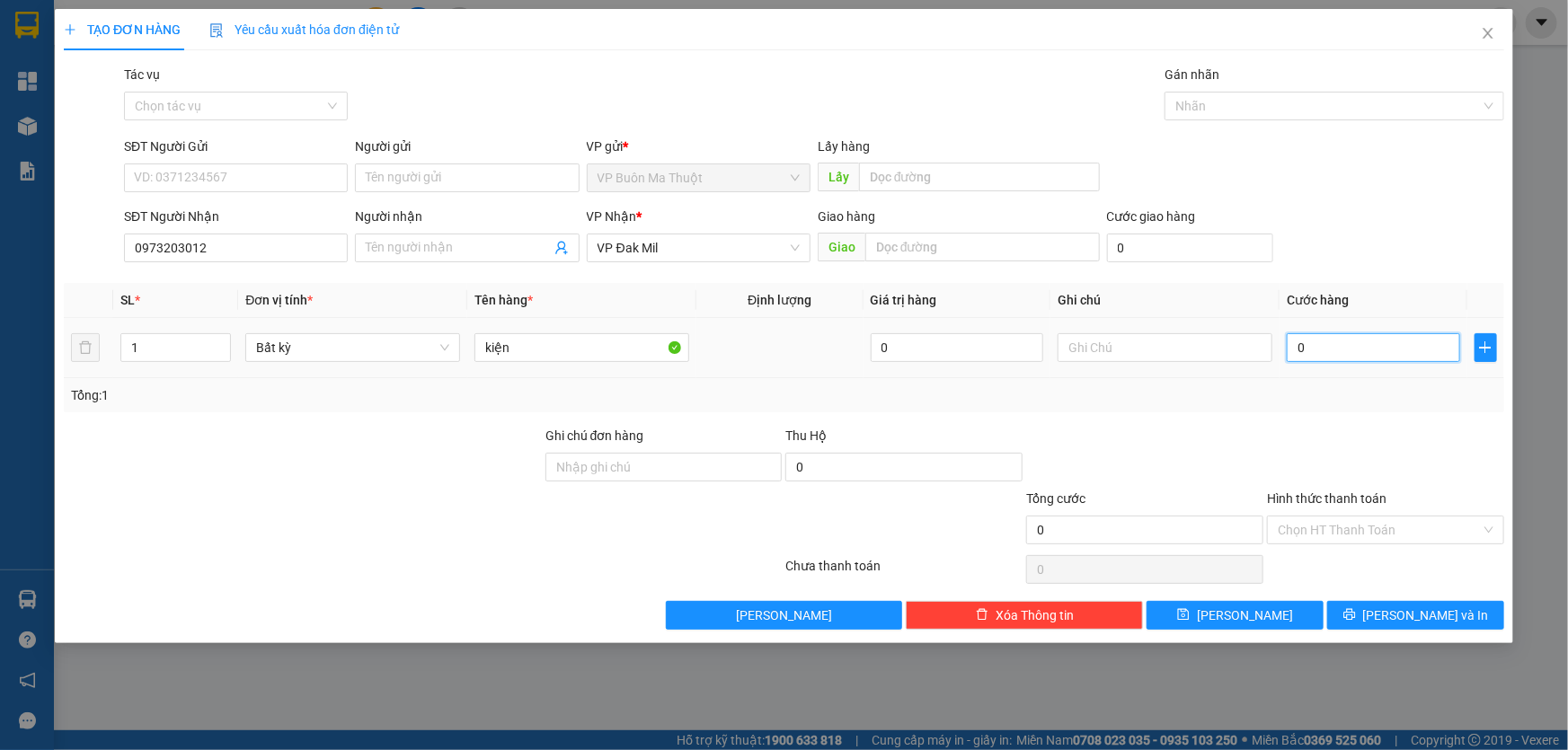
type input "3"
type input "30"
type input "300"
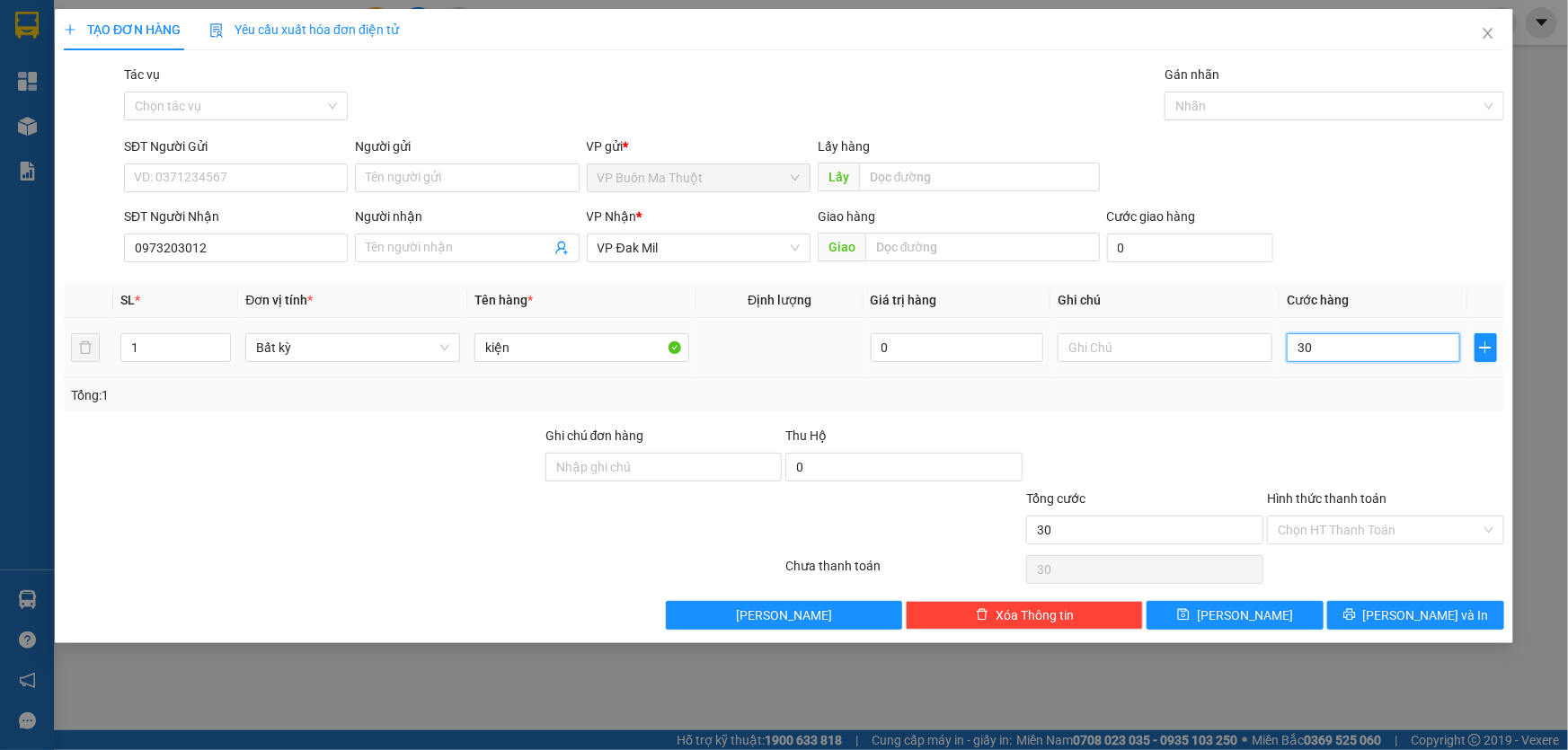
type input "300"
type input "3.000"
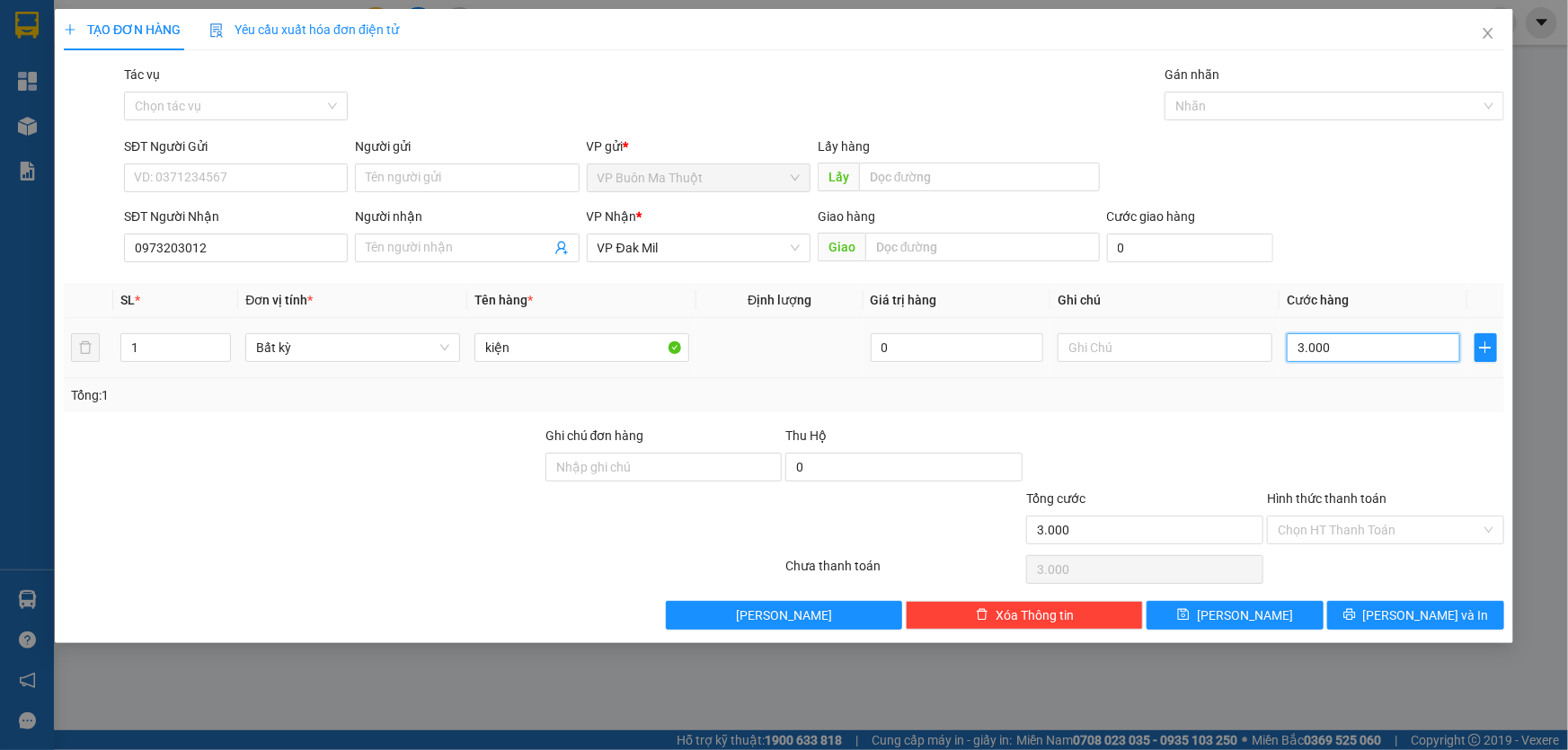
type input "30.000"
click at [1268, 621] on button "[PERSON_NAME]" at bounding box center [1235, 615] width 177 height 29
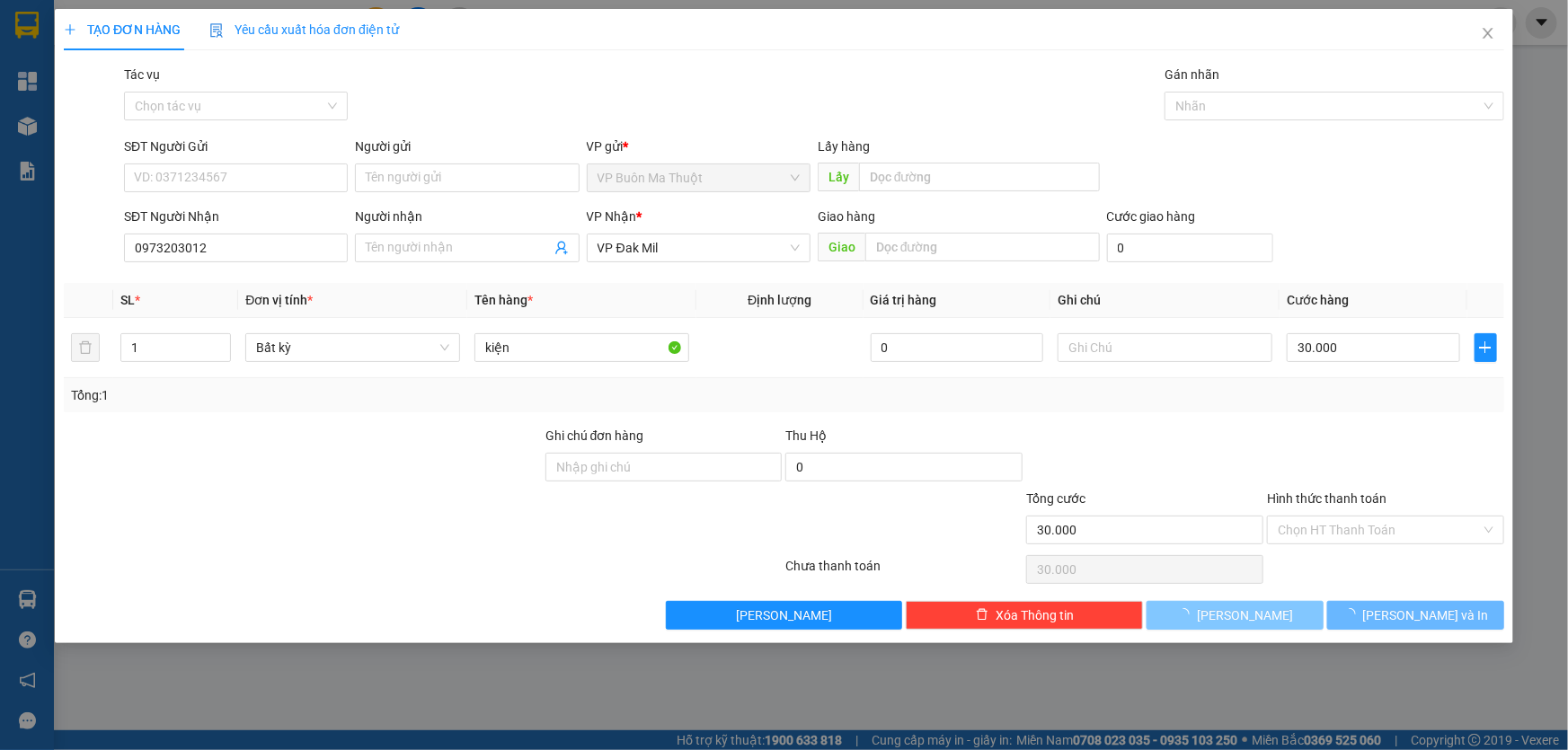
type input "0"
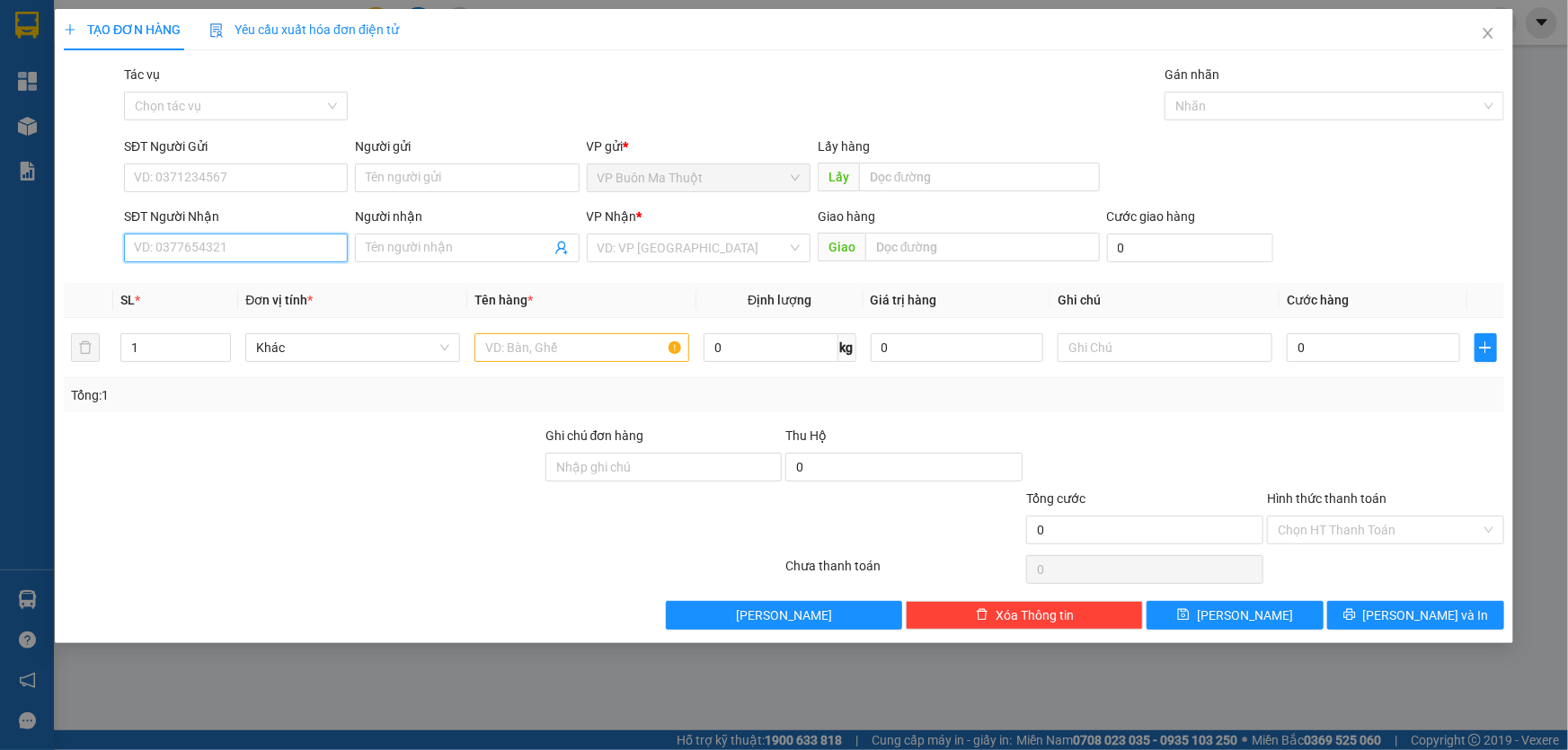
click at [239, 238] on input "SĐT Người Nhận" at bounding box center [236, 248] width 224 height 29
type input "0935461454"
click at [679, 250] on input "search" at bounding box center [692, 248] width 189 height 27
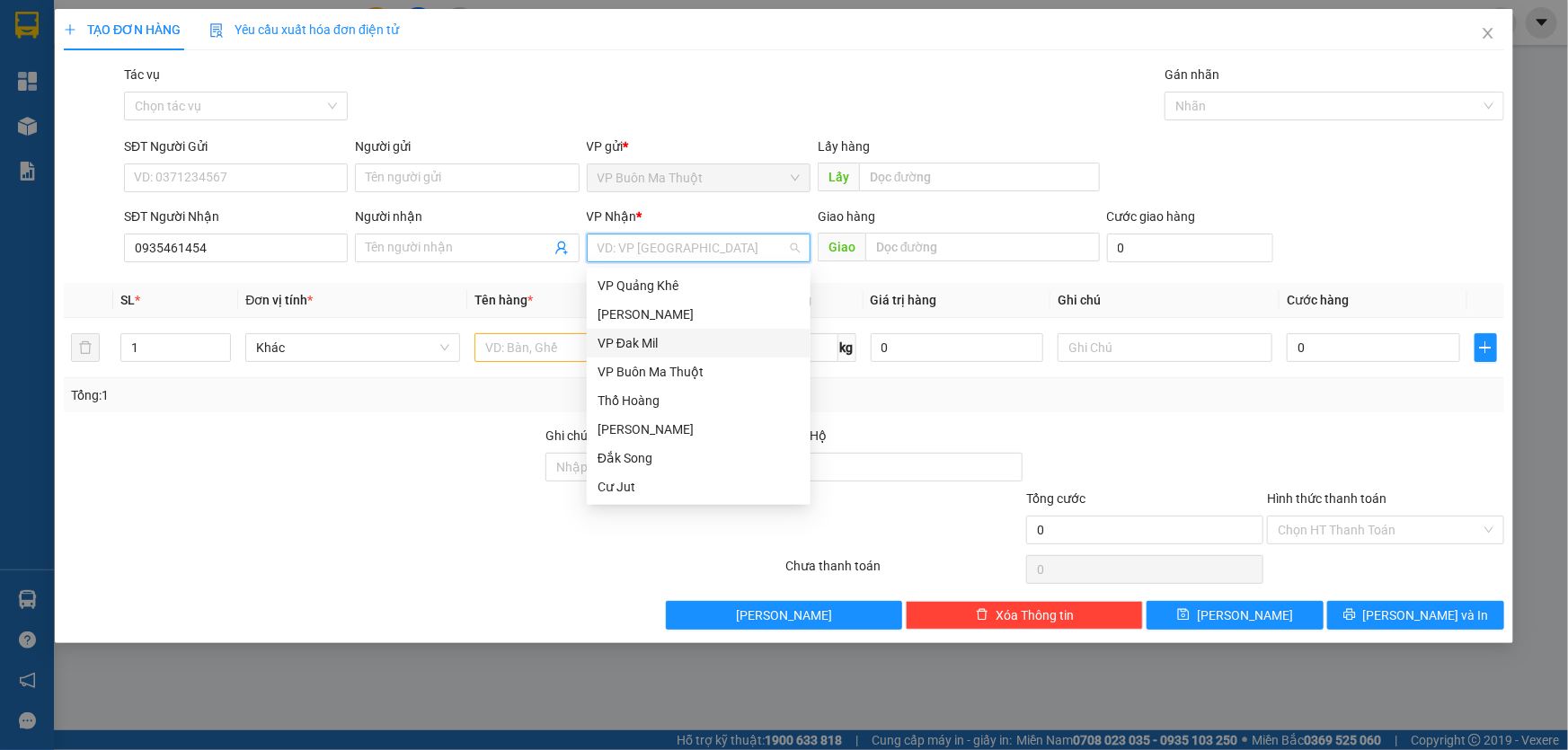
click at [641, 334] on div "VP Đak Mil" at bounding box center [698, 343] width 202 height 20
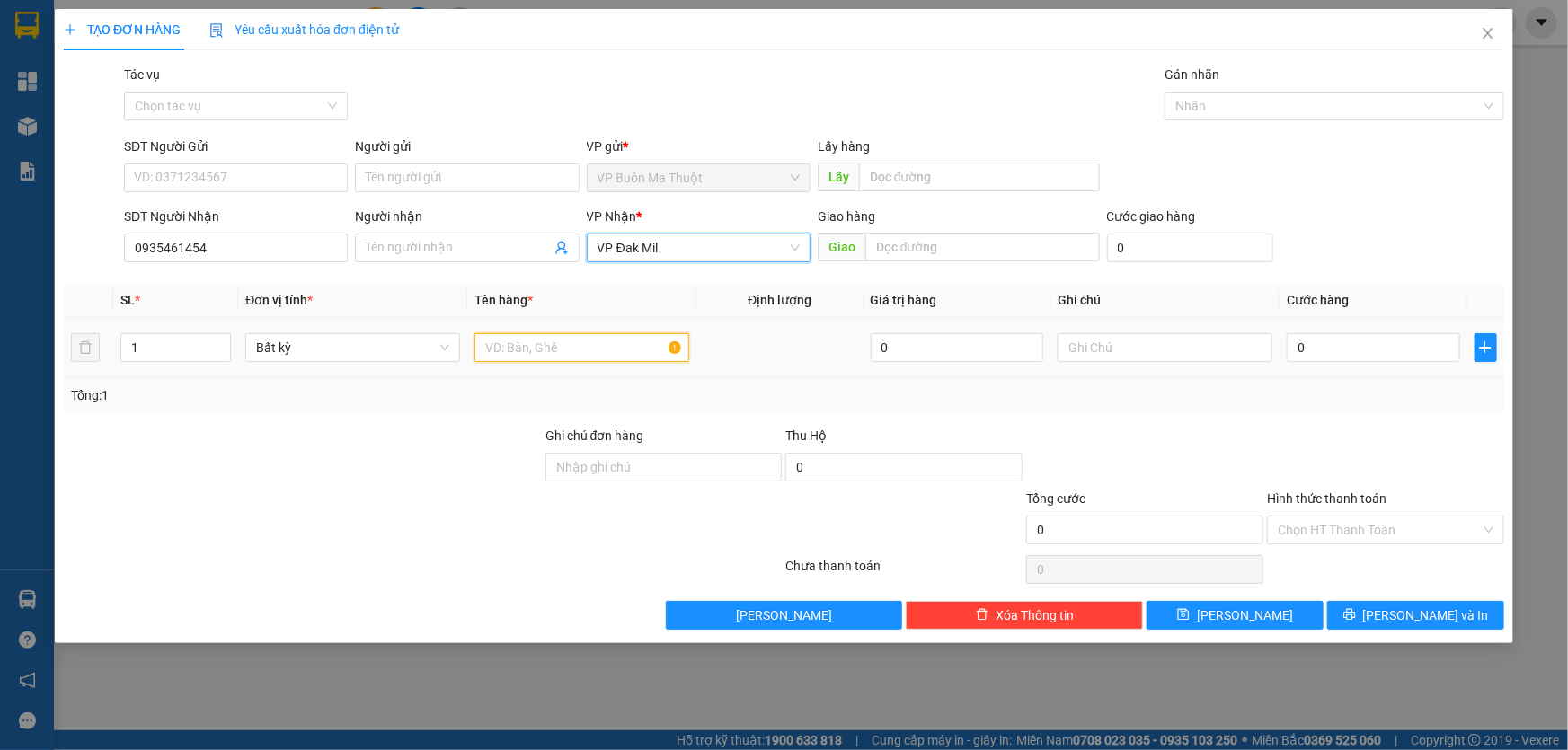
click at [564, 348] on input "text" at bounding box center [582, 348] width 215 height 29
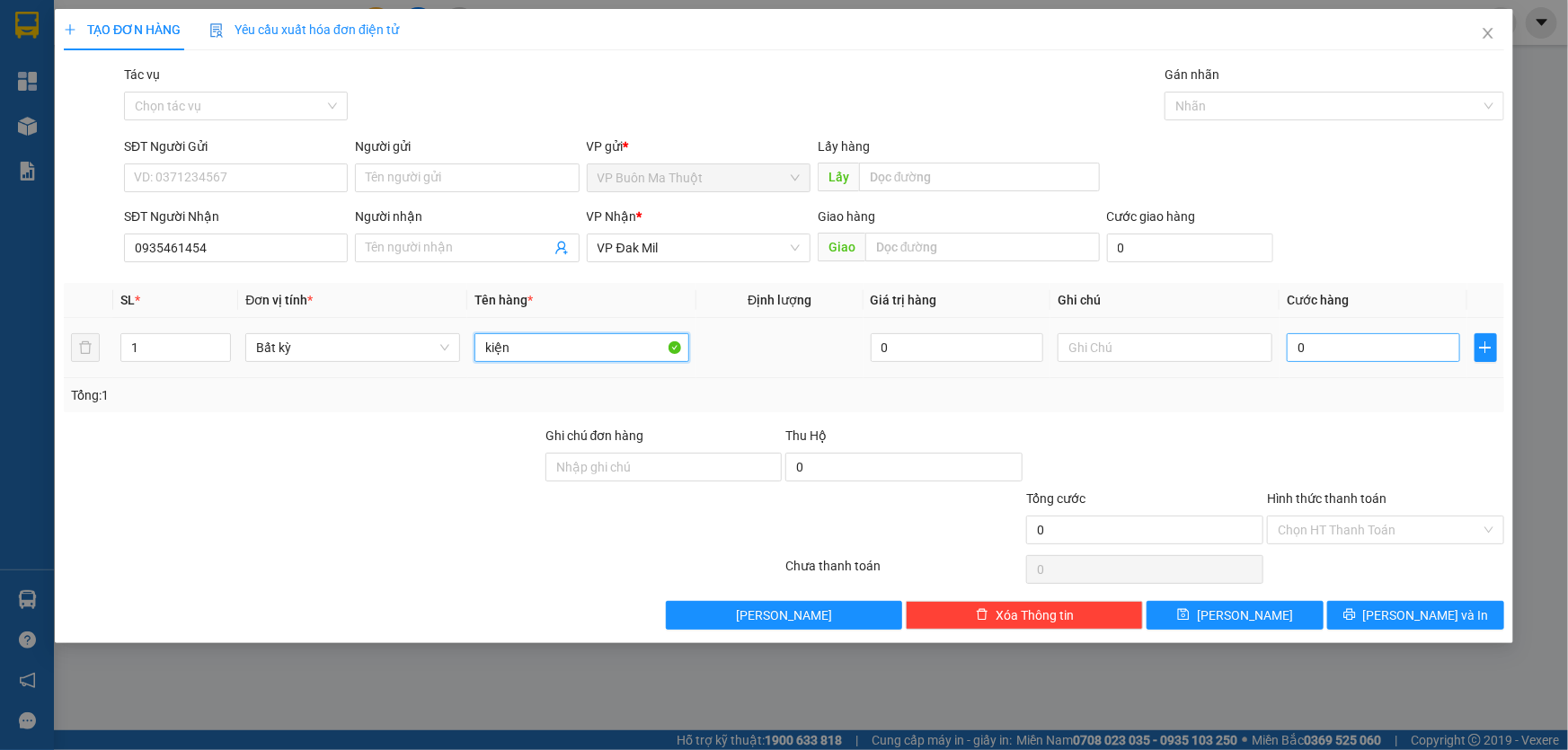
type input "kiện"
click at [1359, 340] on input "0" at bounding box center [1373, 348] width 173 height 29
type input "3"
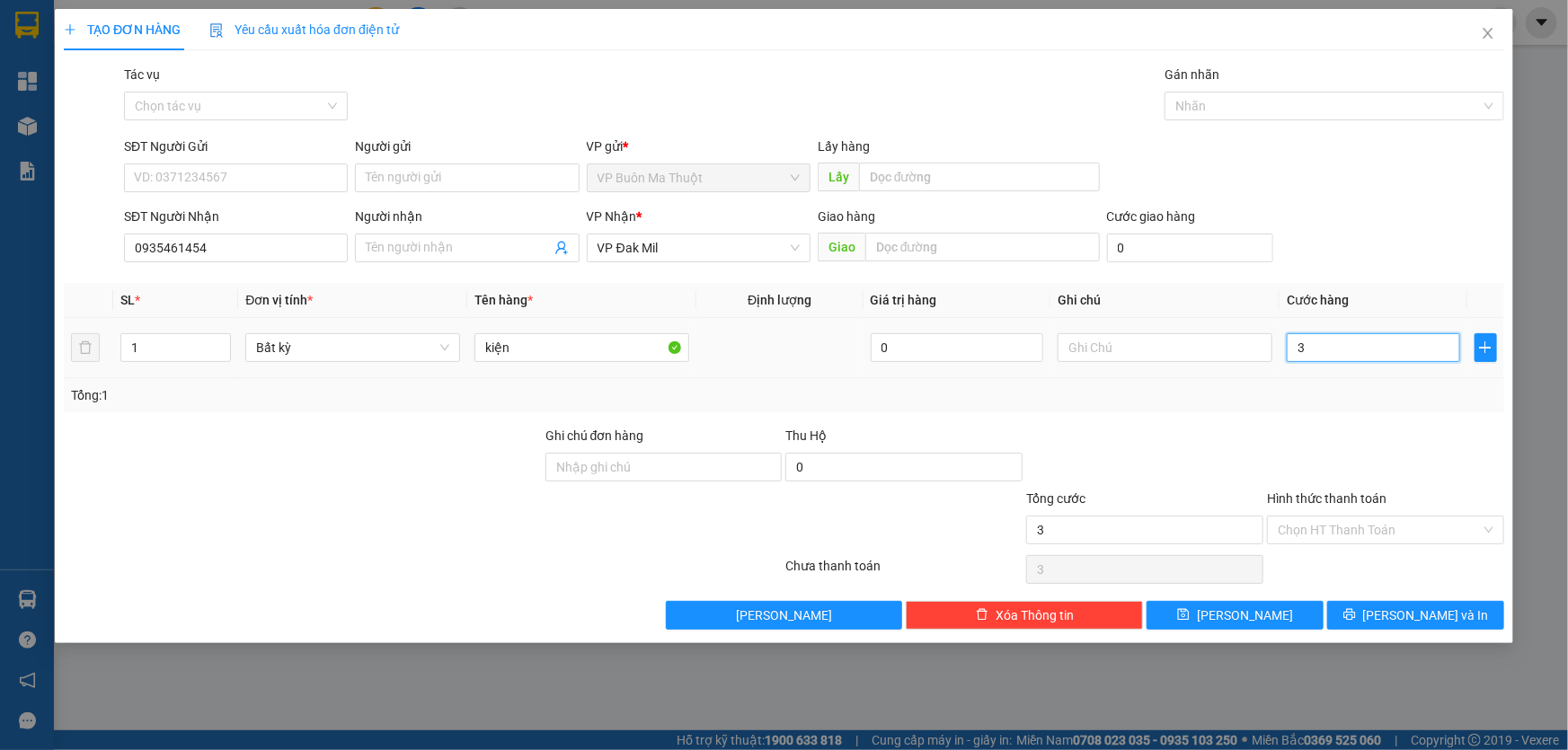
type input "30"
type input "300"
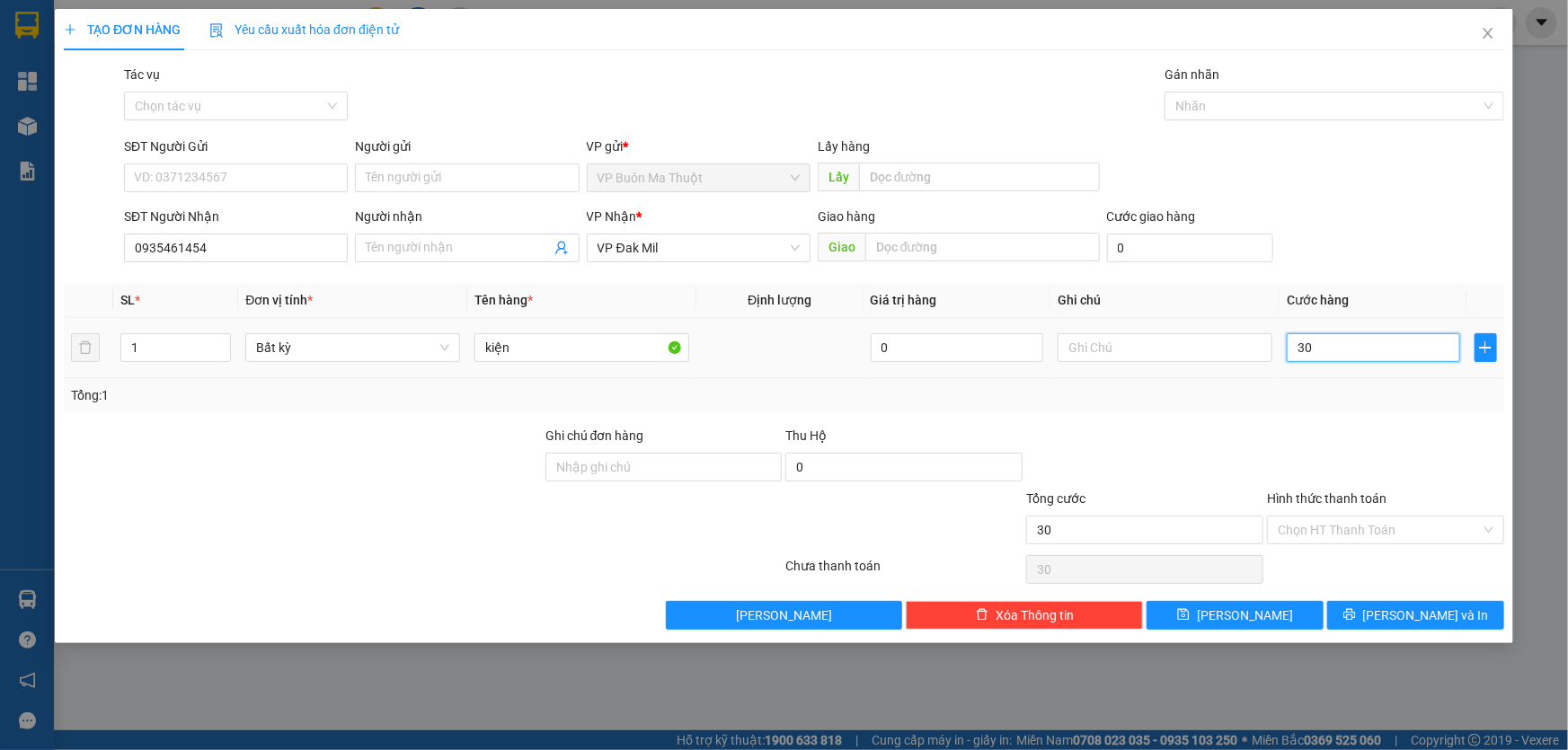
type input "300"
type input "3.000"
type input "30.000"
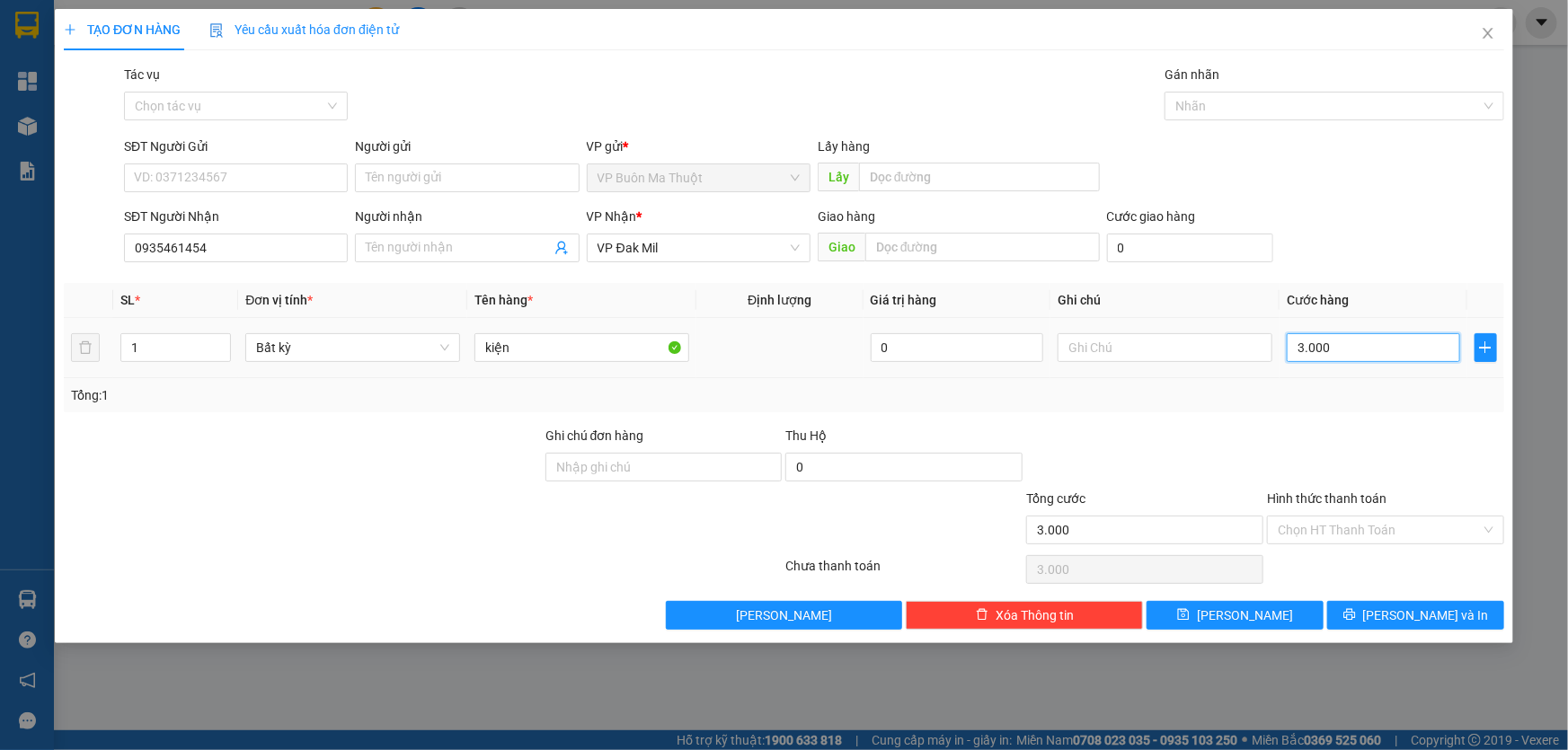
type input "30.000"
click at [1261, 612] on button "[PERSON_NAME]" at bounding box center [1235, 615] width 177 height 29
type input "0"
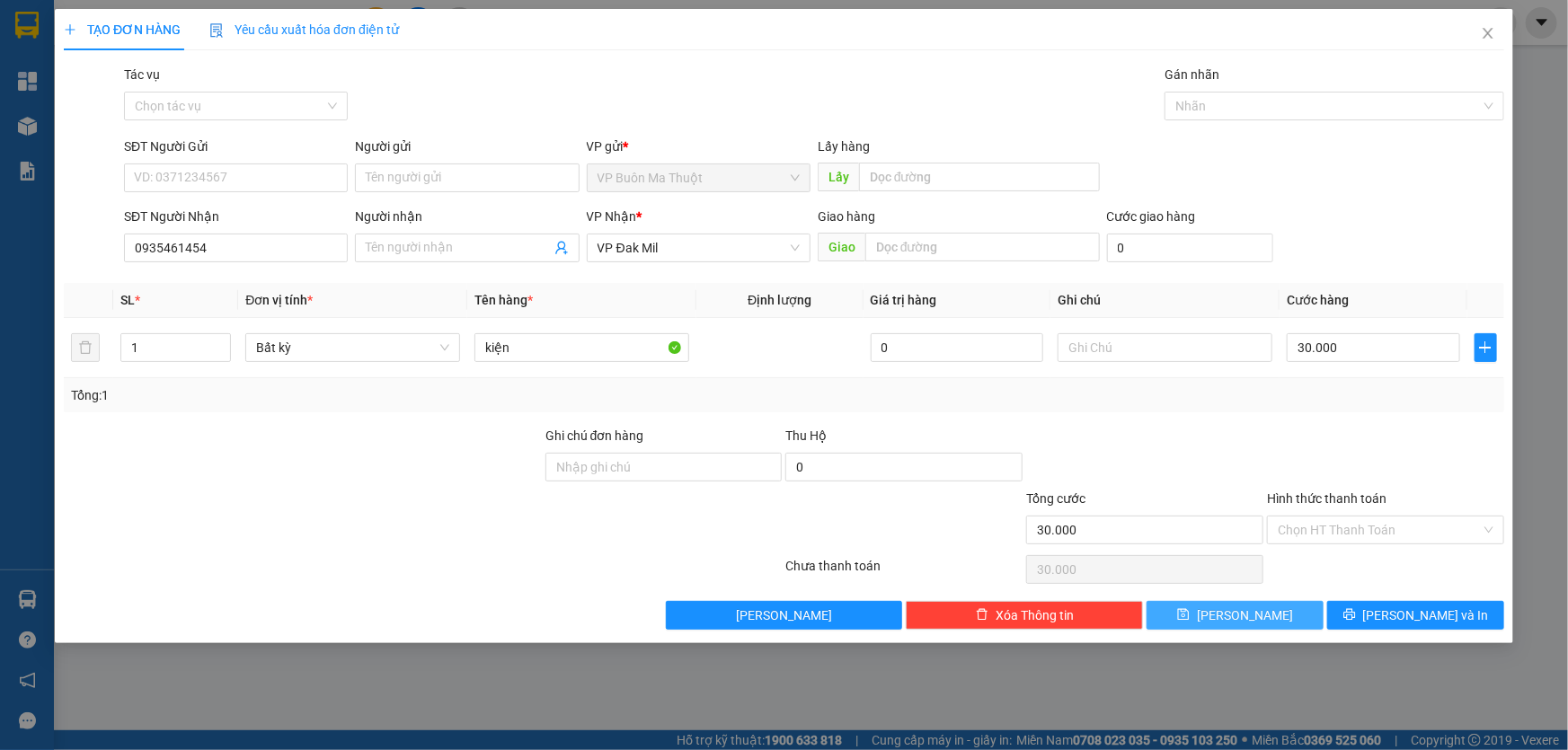
type input "0"
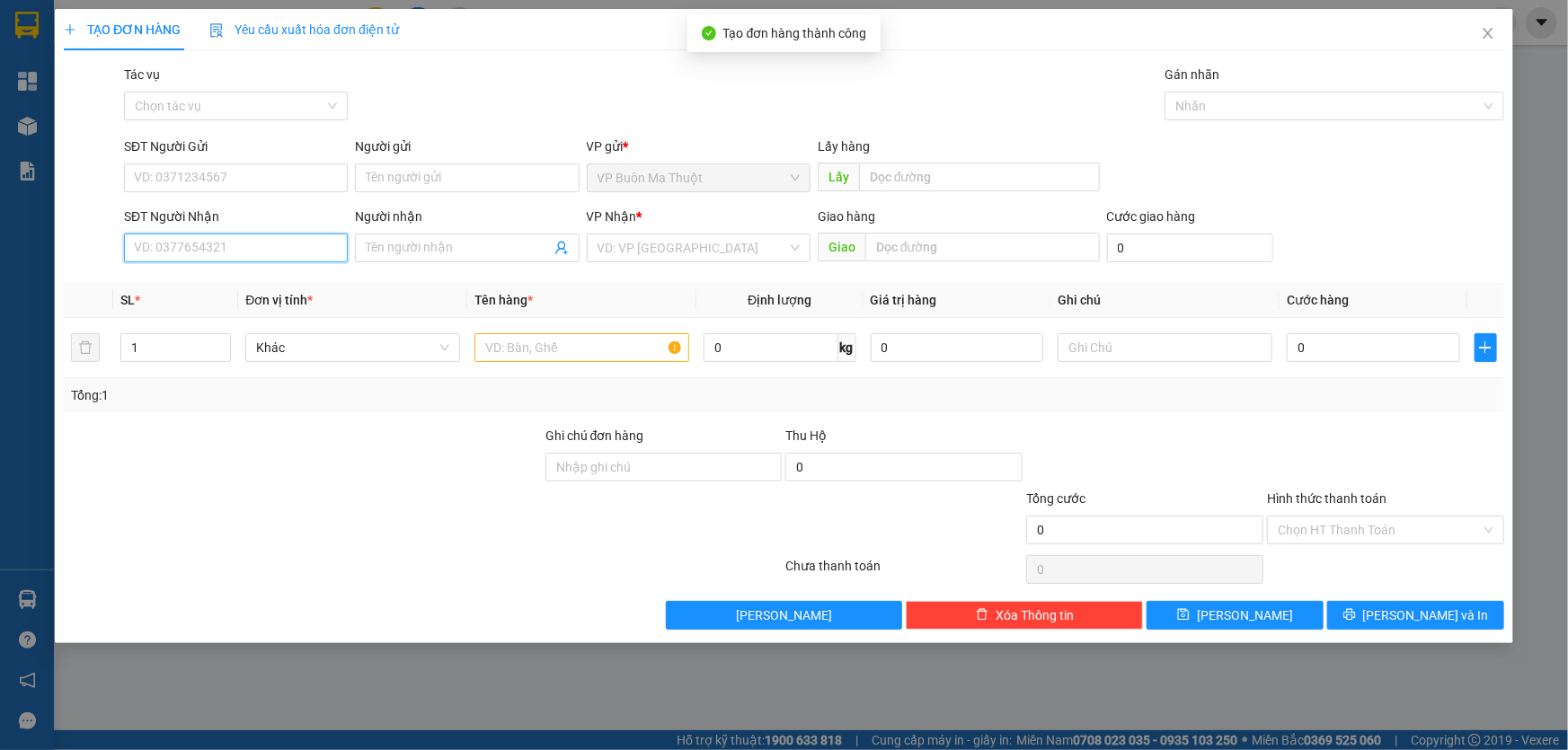
click at [308, 258] on input "SĐT Người Nhận" at bounding box center [236, 248] width 224 height 29
type input "0378828121"
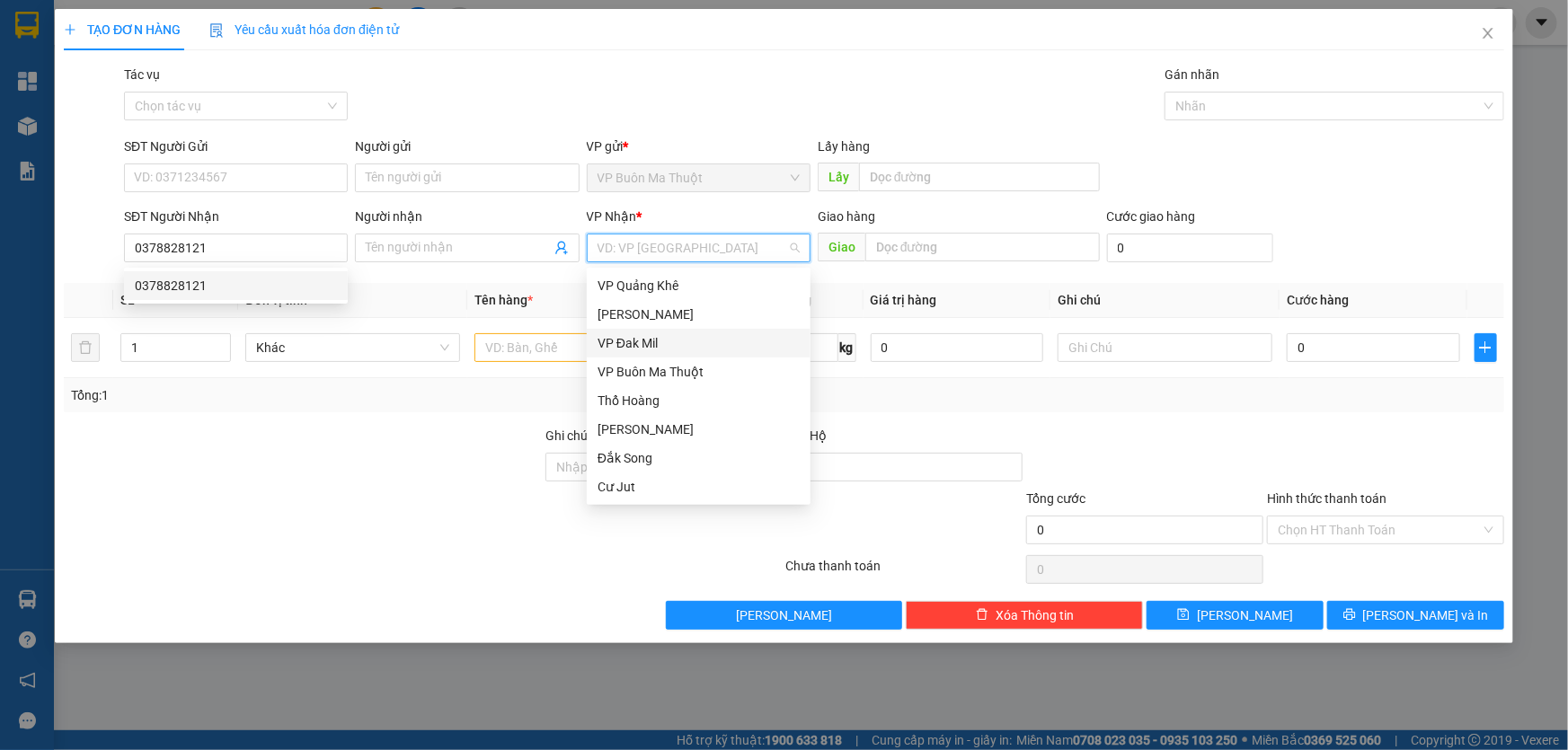
click at [644, 242] on input "search" at bounding box center [692, 248] width 189 height 27
click at [666, 312] on div "[PERSON_NAME]" at bounding box center [698, 314] width 202 height 20
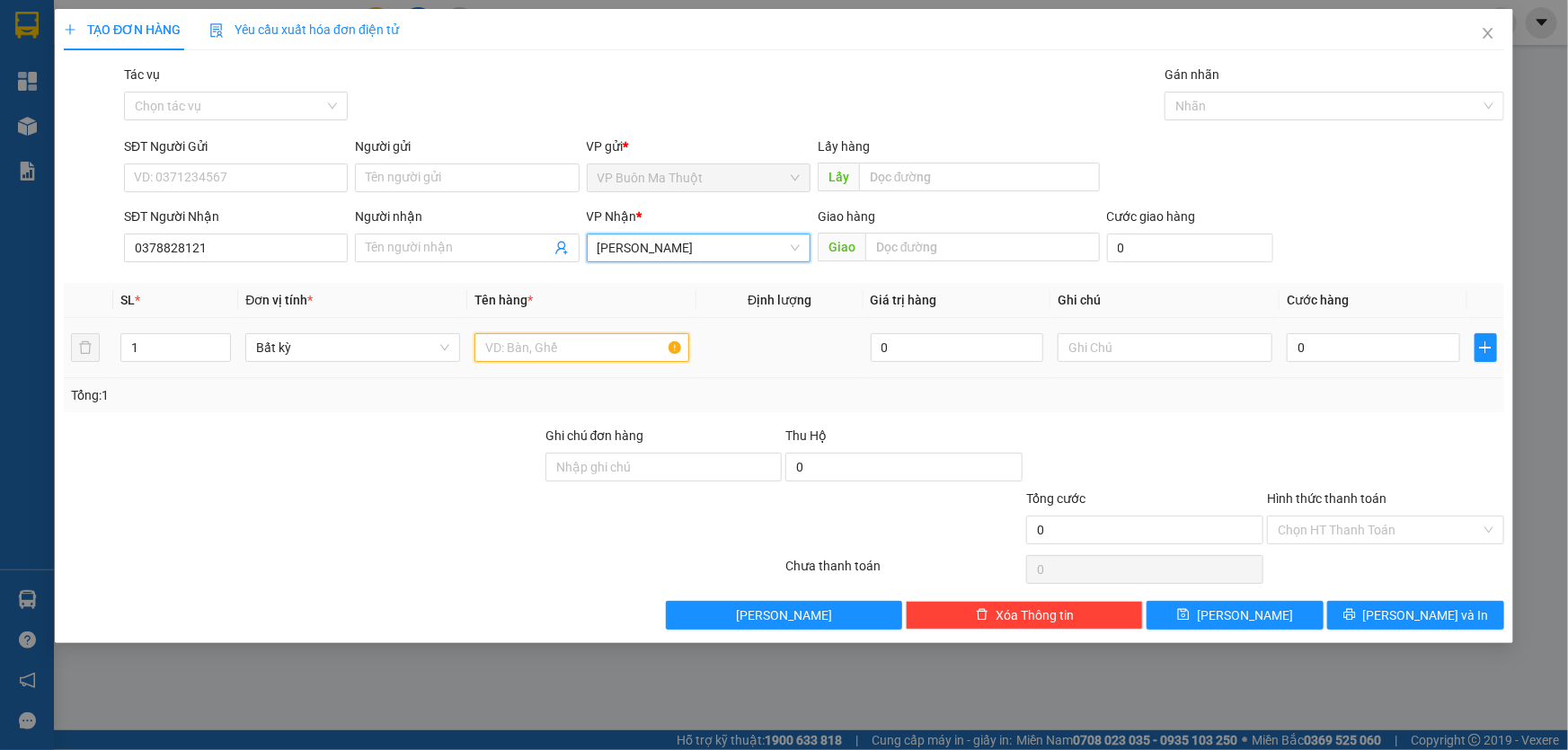
click at [563, 350] on input "text" at bounding box center [582, 348] width 215 height 29
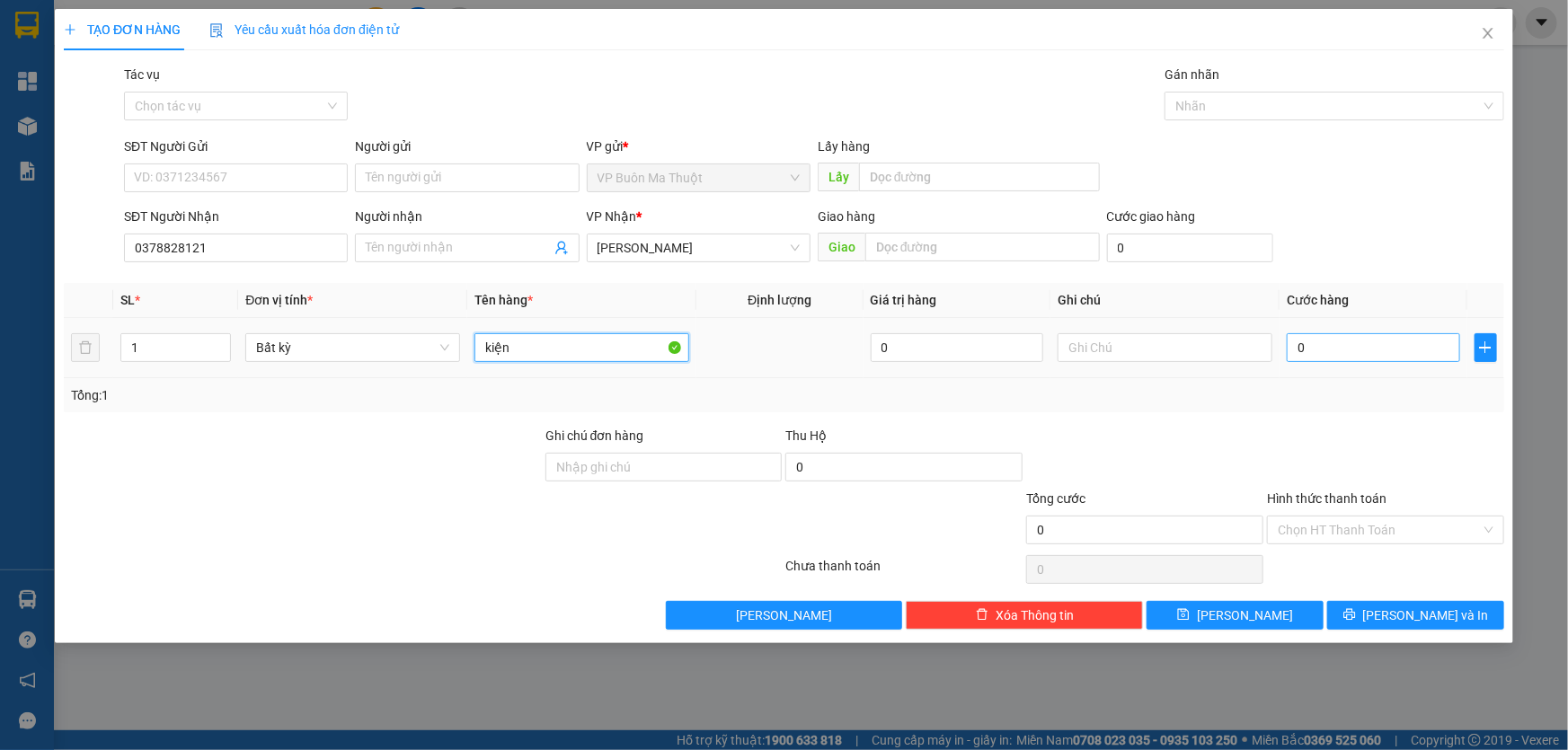
type input "kiện"
click at [1320, 336] on input "0" at bounding box center [1373, 348] width 173 height 29
type input "6"
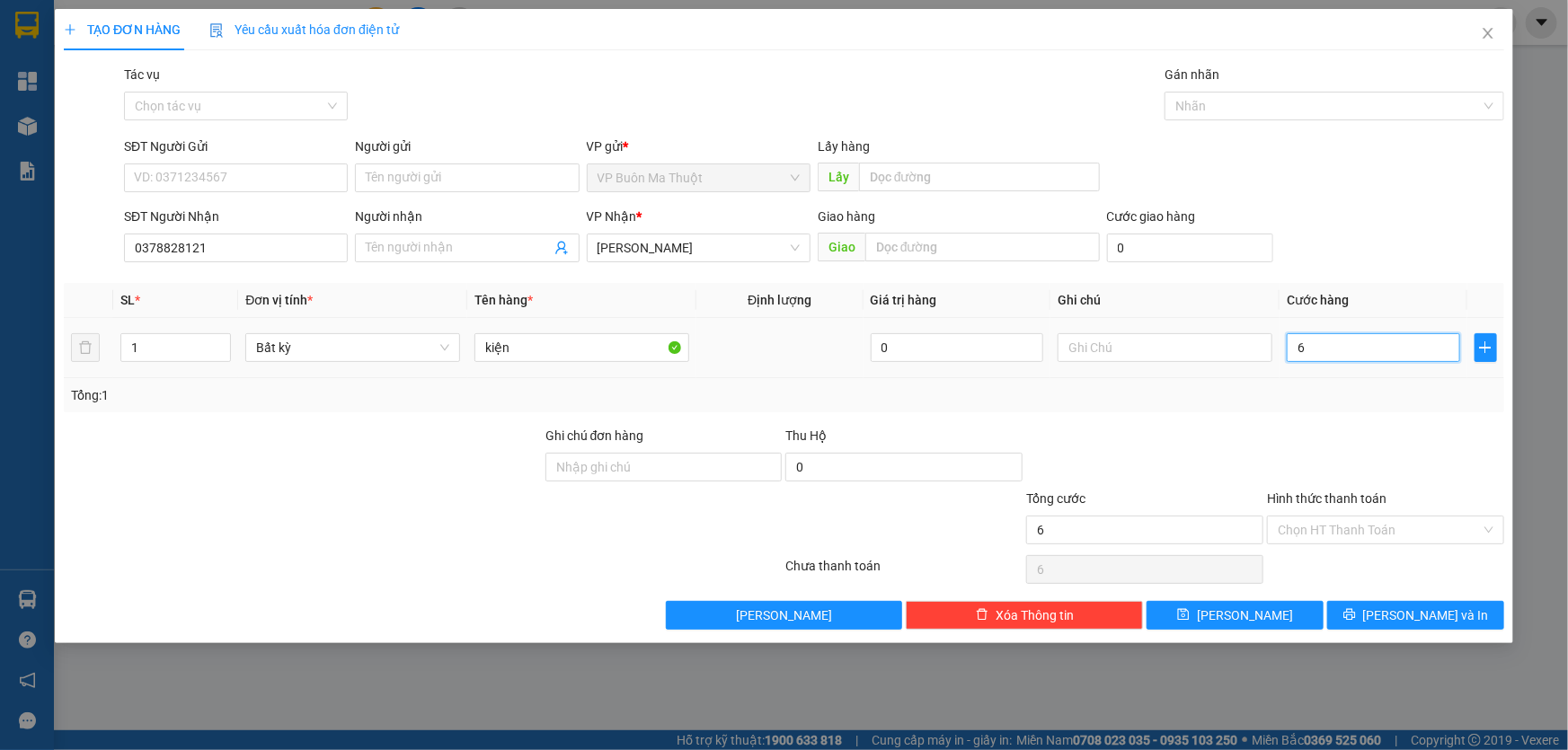
type input "60"
type input "600"
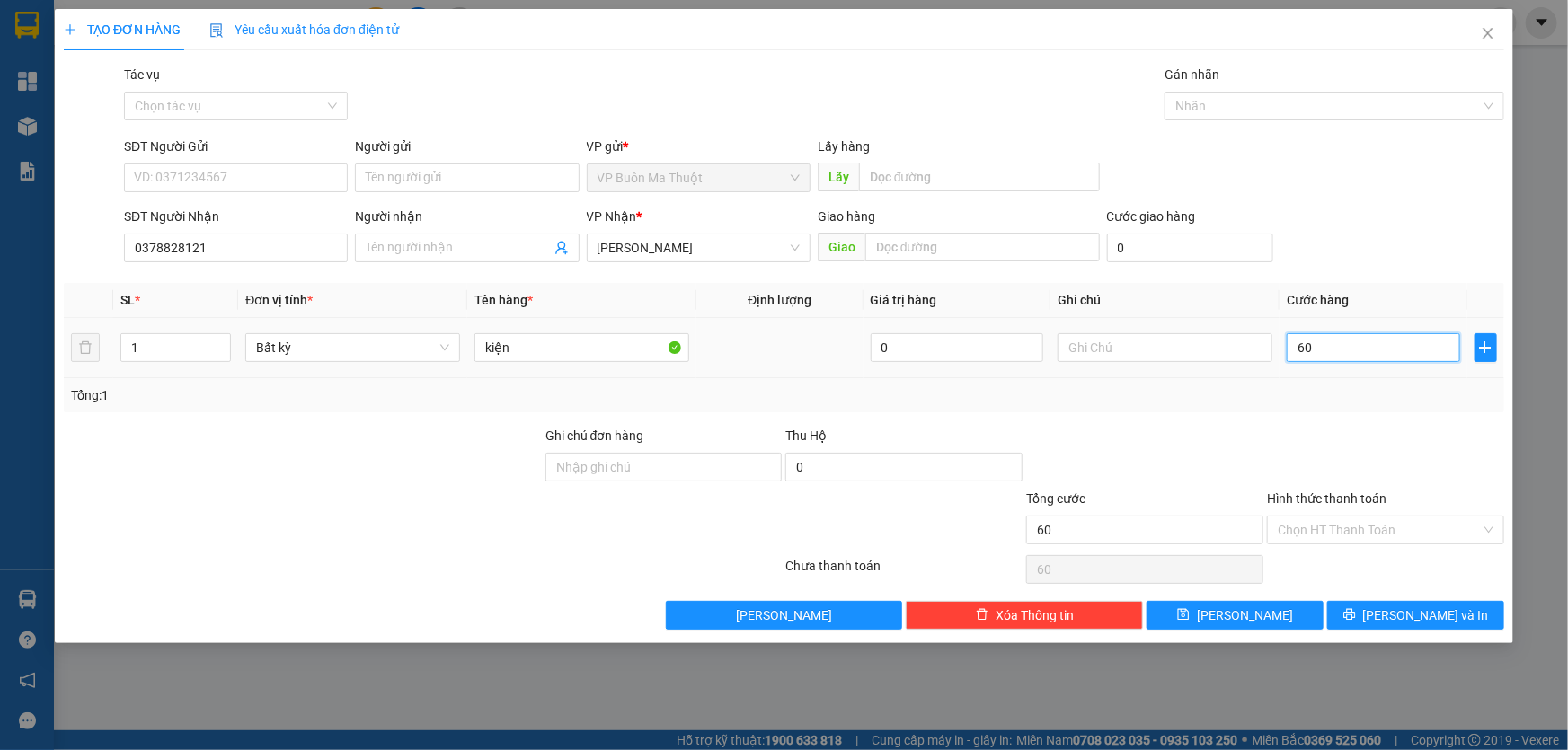
type input "600"
type input "6.000"
type input "60.000"
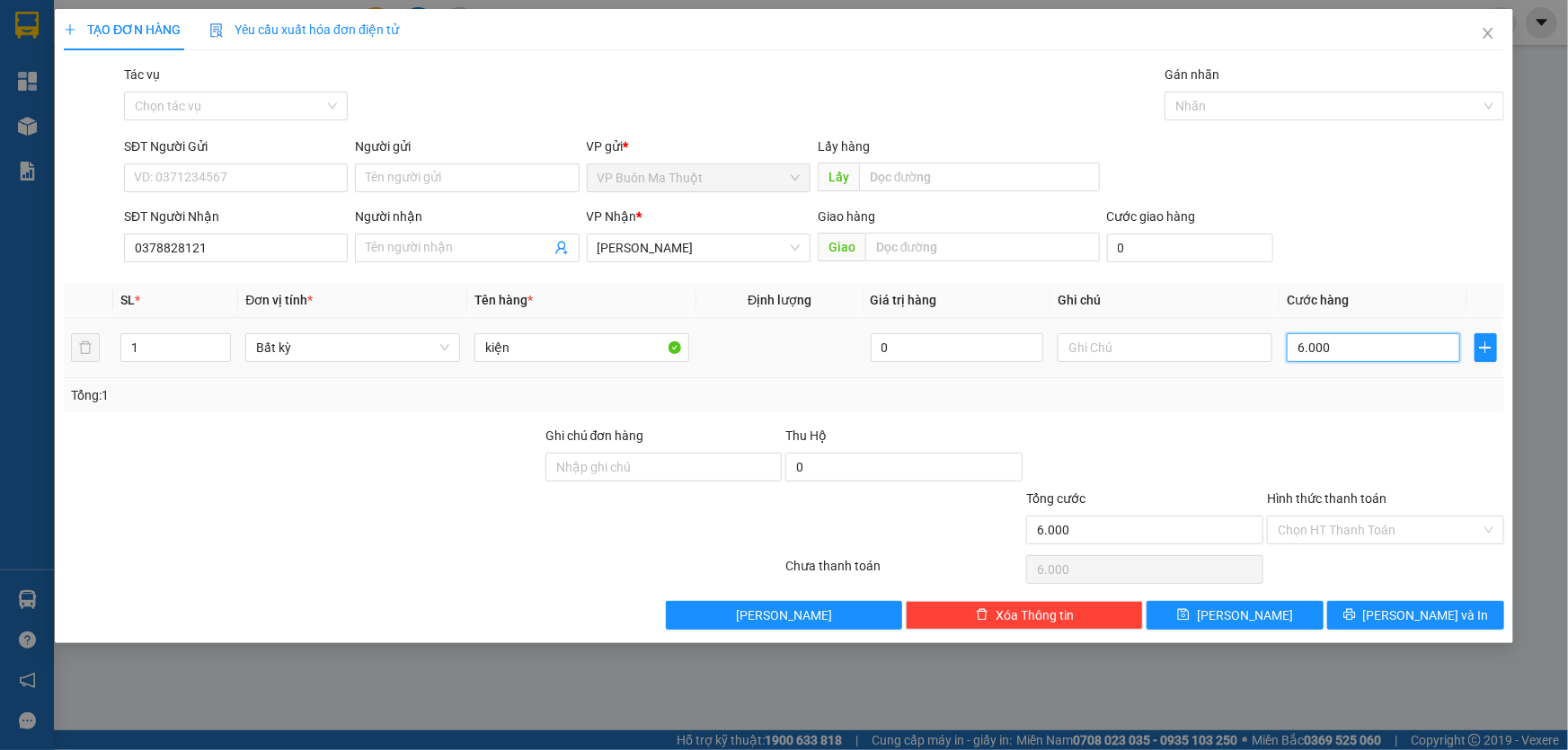
type input "60.000"
click at [1334, 523] on input "Hình thức thanh toán" at bounding box center [1379, 530] width 203 height 27
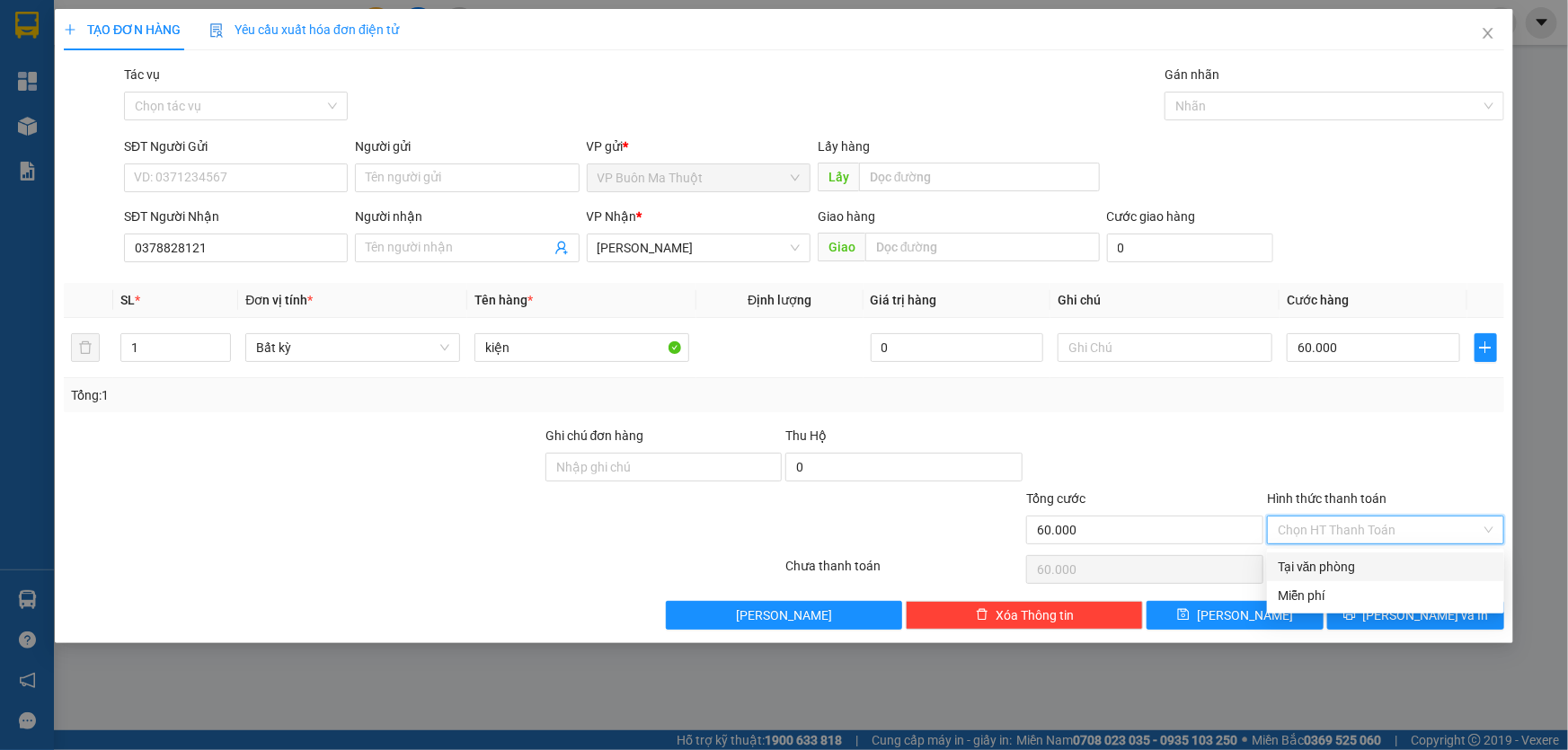
click at [1326, 574] on div "Tại văn phòng" at bounding box center [1385, 567] width 216 height 20
type input "0"
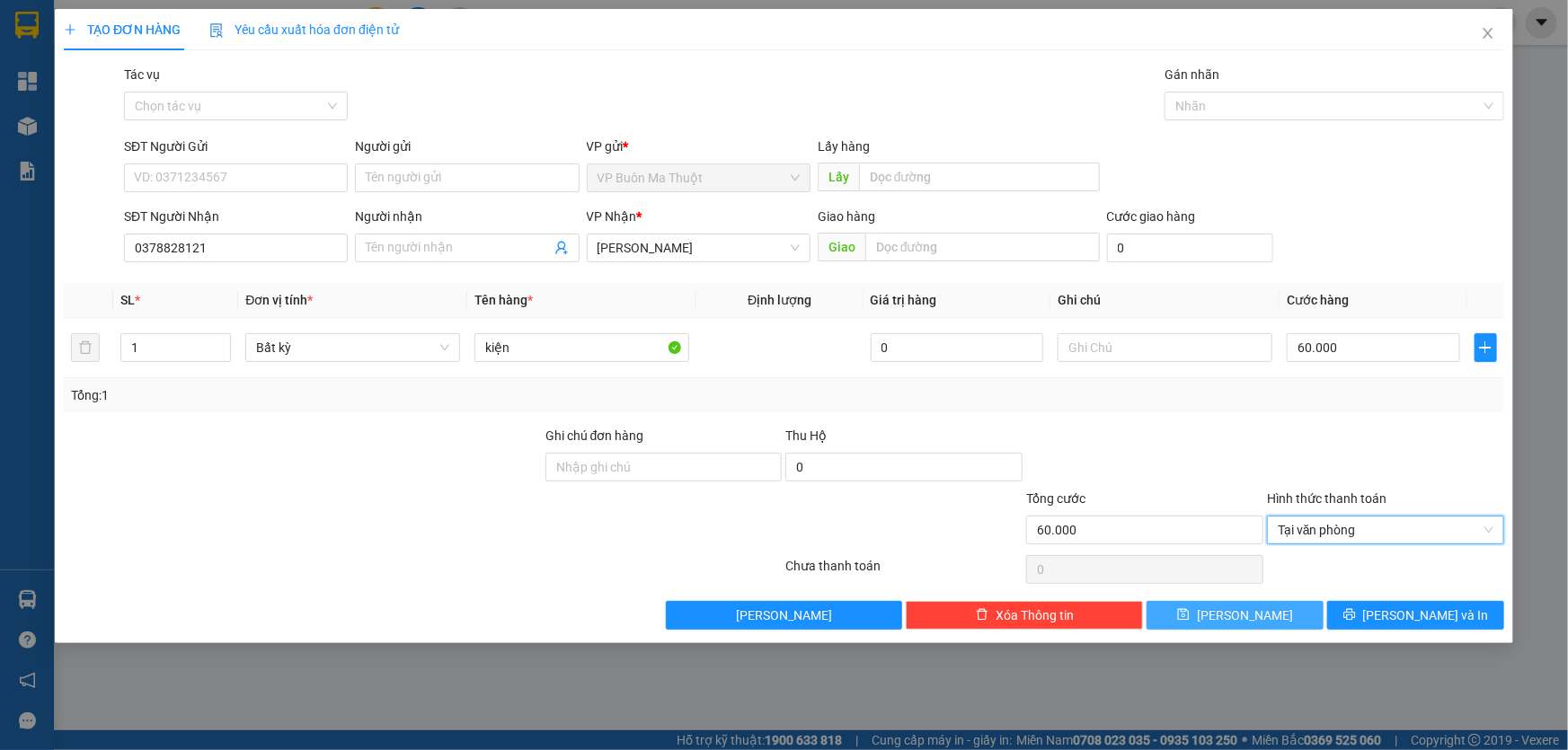
click at [1276, 608] on button "[PERSON_NAME]" at bounding box center [1235, 615] width 177 height 29
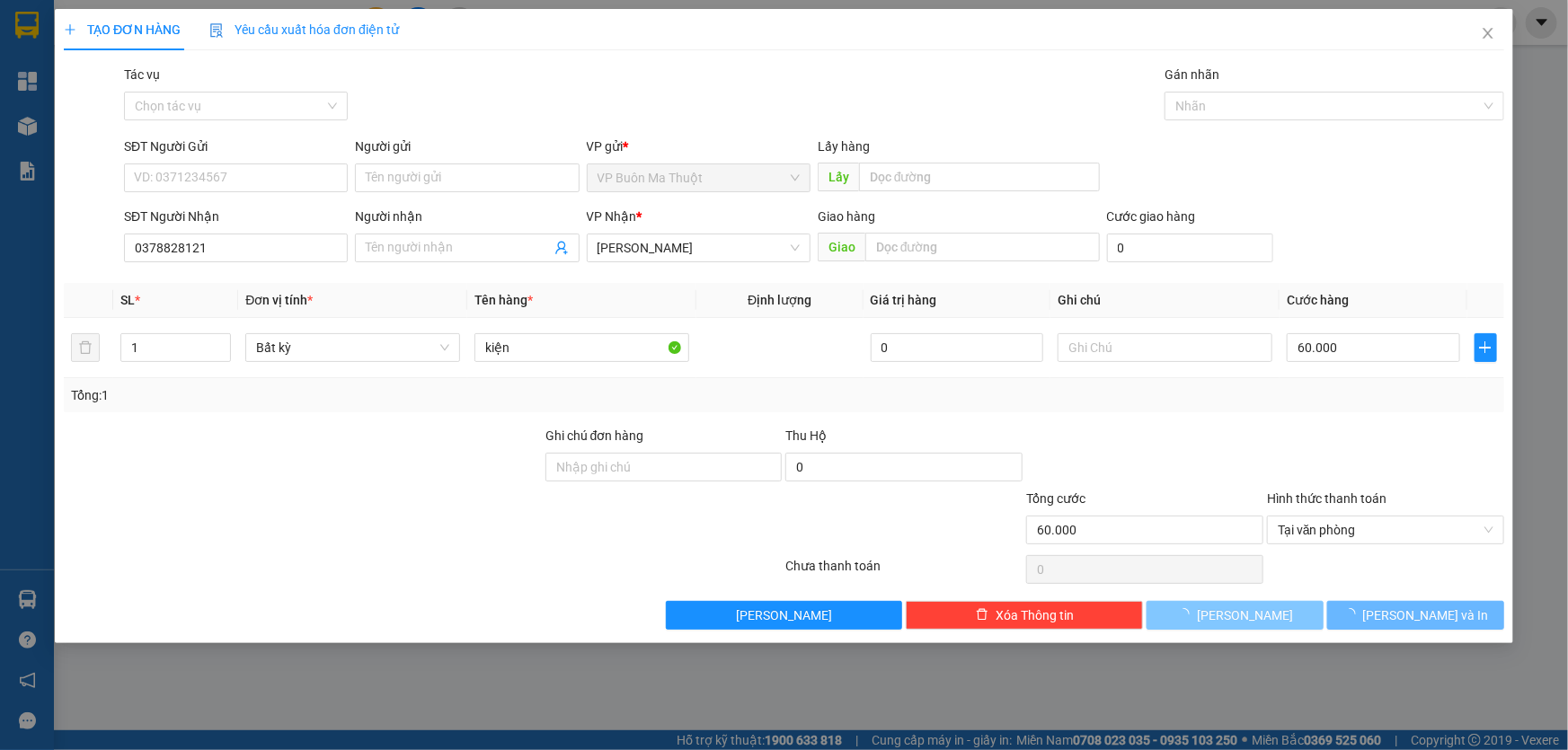
type input "0"
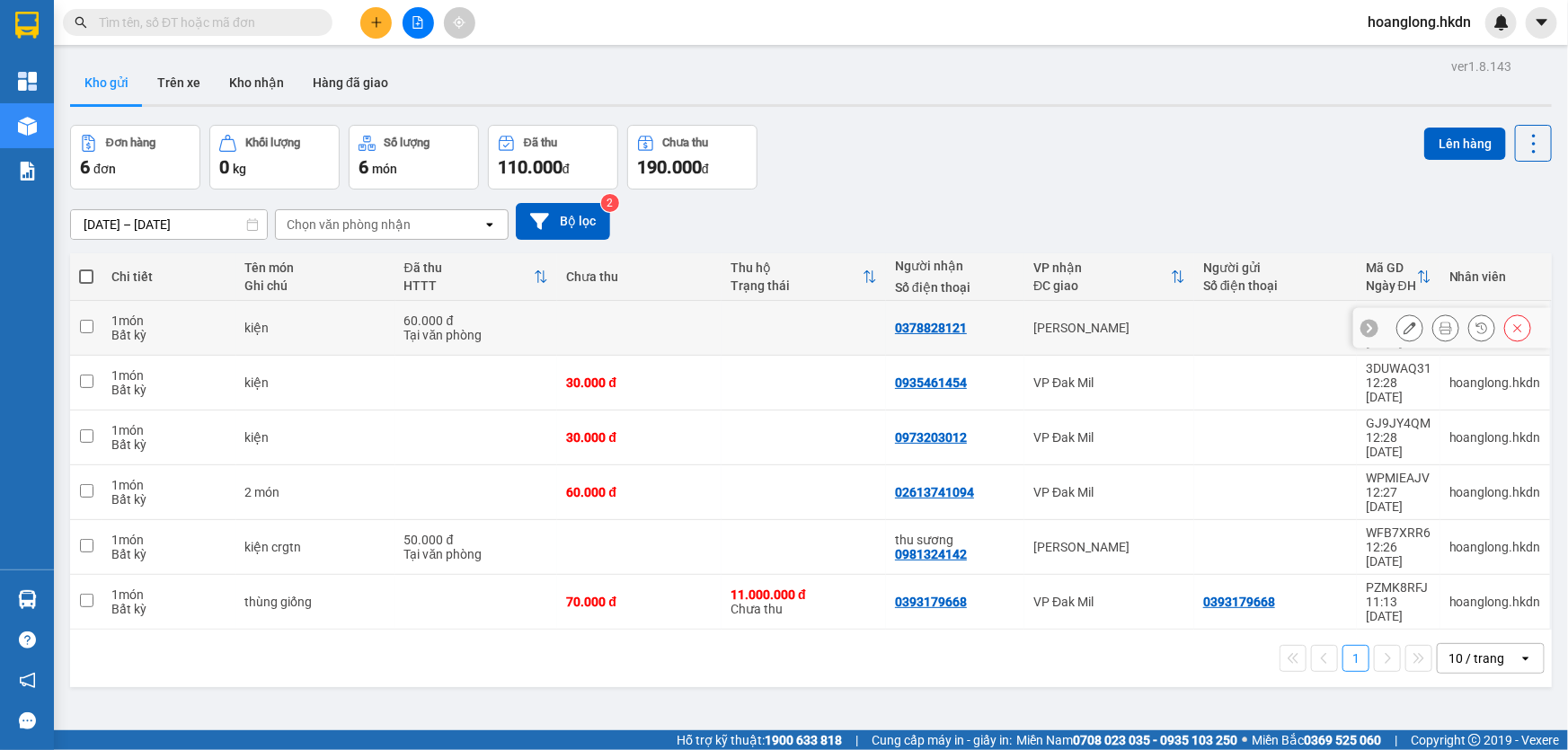
click at [1115, 325] on div "[PERSON_NAME]" at bounding box center [1109, 328] width 152 height 15
checkbox input "true"
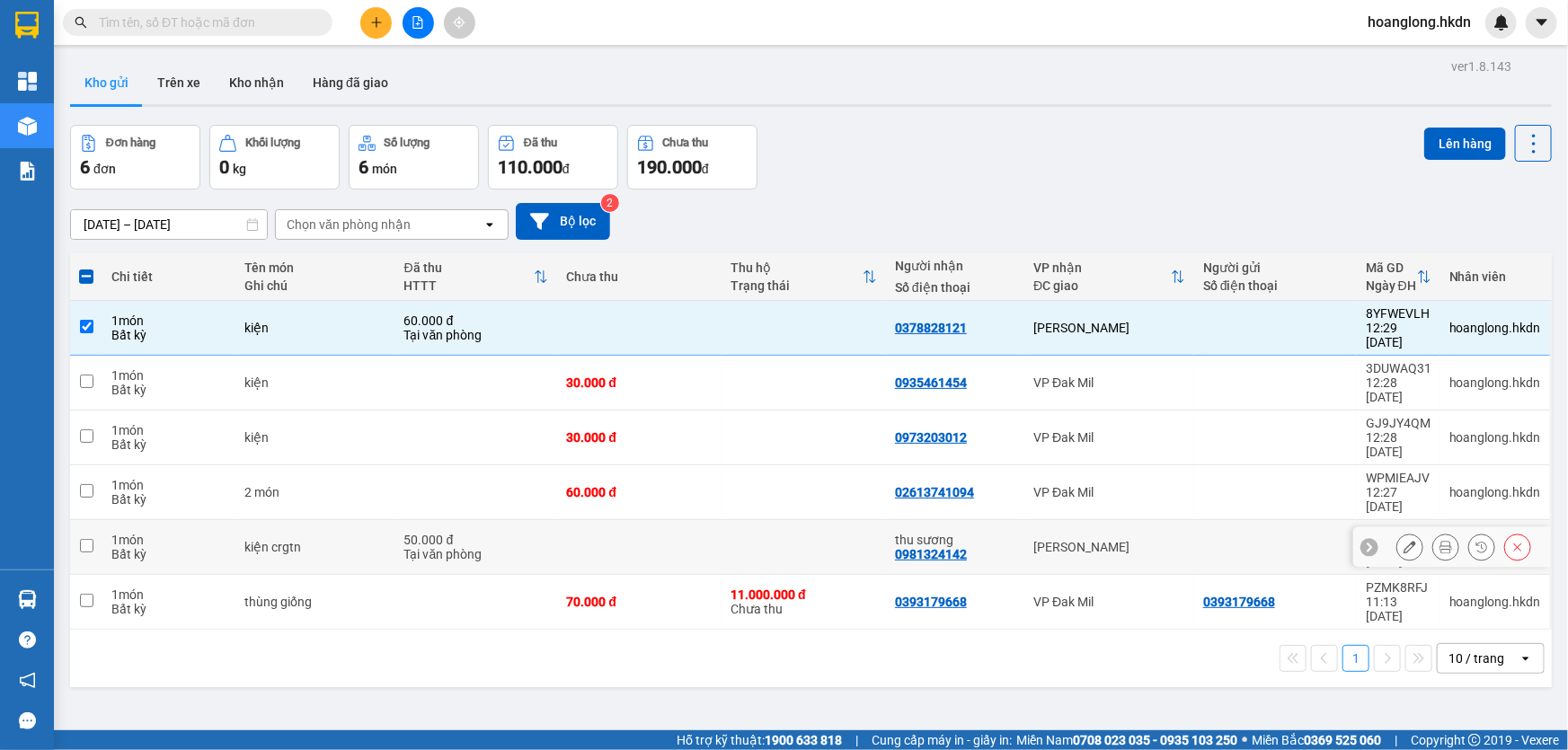
click at [1107, 540] on div "[PERSON_NAME]" at bounding box center [1109, 547] width 152 height 15
checkbox input "true"
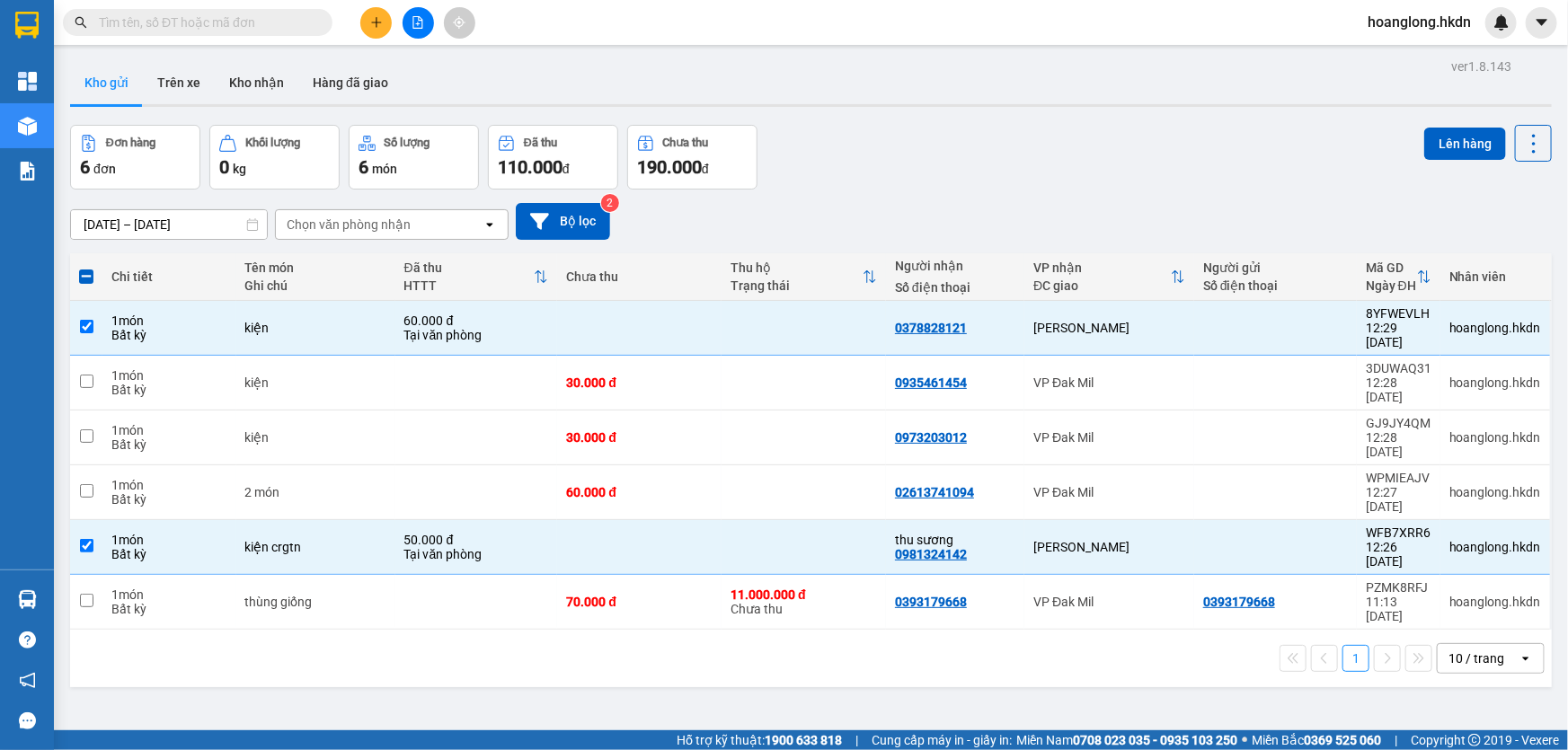
click at [1458, 163] on div "Lên hàng" at bounding box center [1488, 157] width 127 height 65
click at [1441, 140] on button "Lên hàng" at bounding box center [1465, 144] width 82 height 33
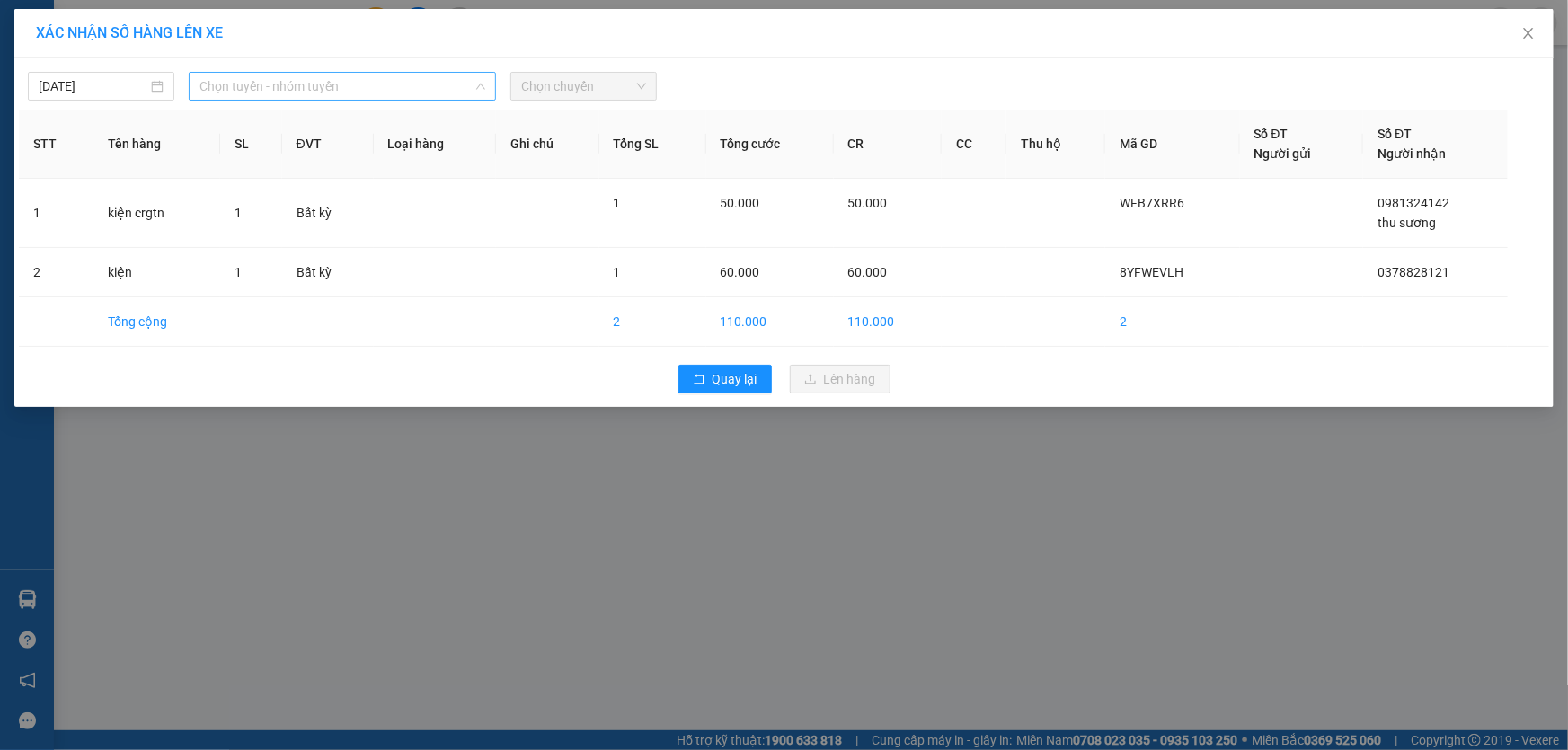
click at [325, 95] on span "Chọn tuyến - nhóm tuyến" at bounding box center [342, 86] width 286 height 27
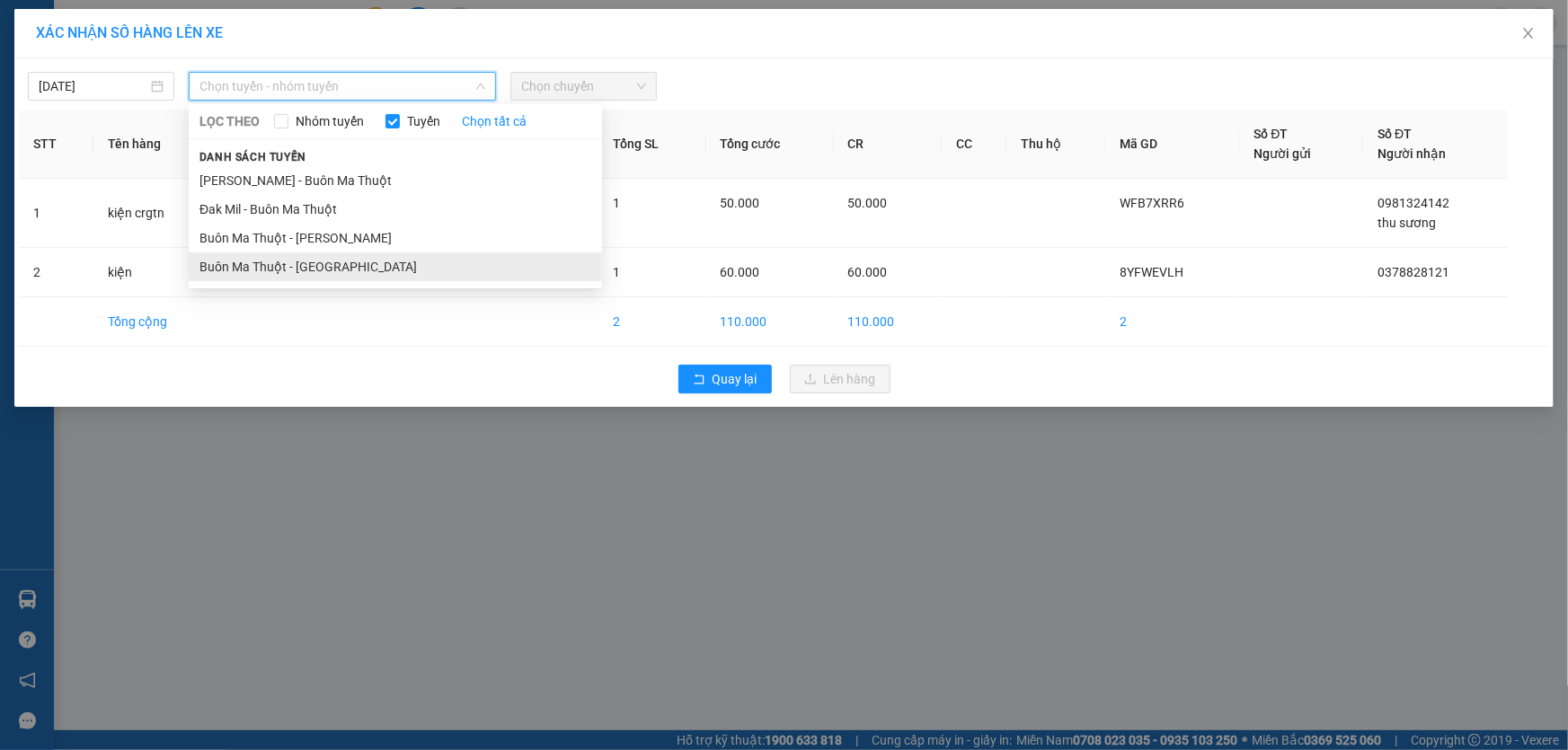
click at [334, 259] on li "Buôn Ma Thuột - [GEOGRAPHIC_DATA]" at bounding box center [395, 267] width 413 height 29
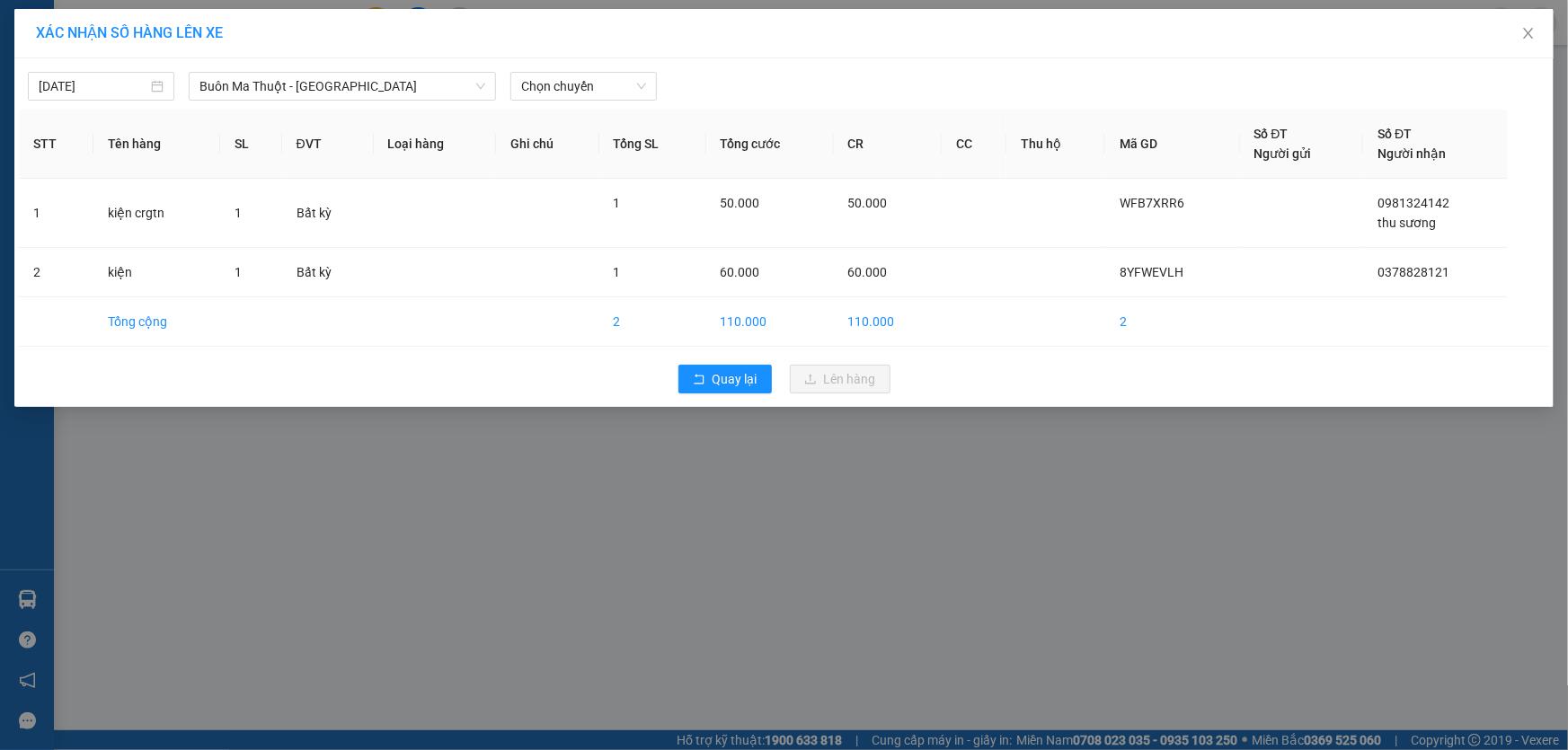
click at [570, 68] on div "[DATE] [GEOGRAPHIC_DATA] - [GEOGRAPHIC_DATA] LỌC THEO Nhóm tuyến Tuyến Chọn tất…" at bounding box center [784, 81] width 1530 height 37
click at [579, 83] on span "Chọn chuyến" at bounding box center [583, 86] width 125 height 27
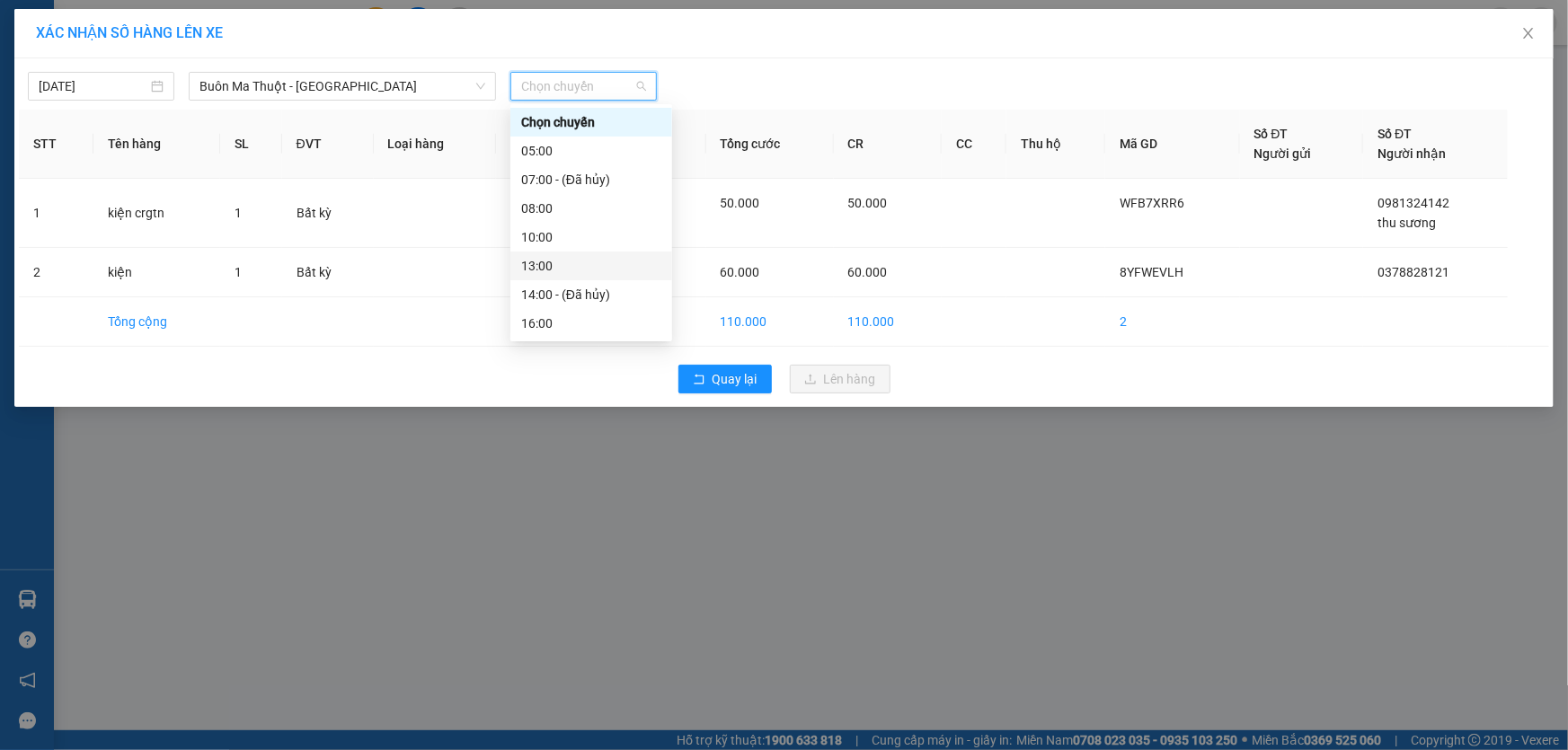
click at [540, 265] on div "13:00" at bounding box center [591, 266] width 140 height 20
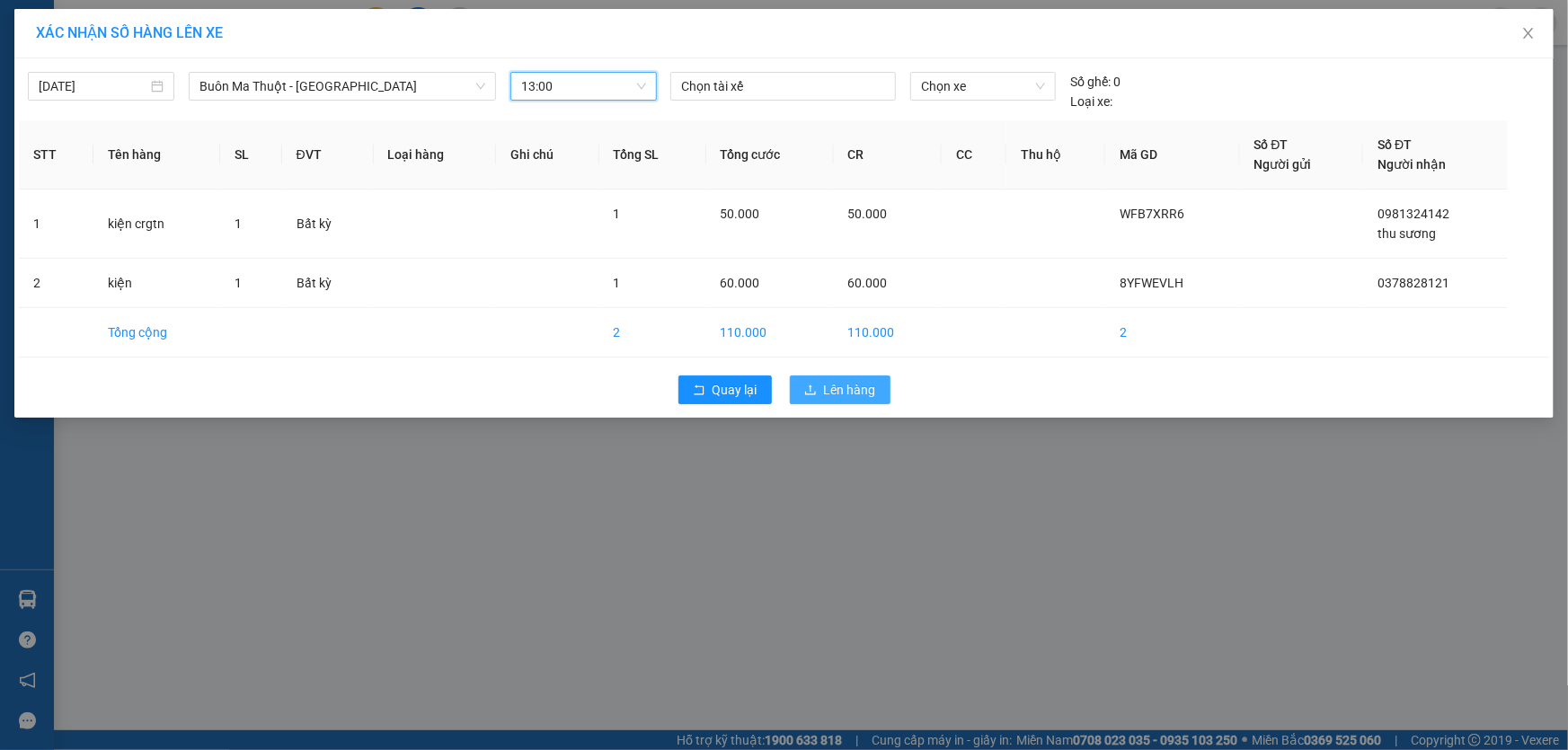
click at [840, 395] on span "Lên hàng" at bounding box center [850, 390] width 52 height 20
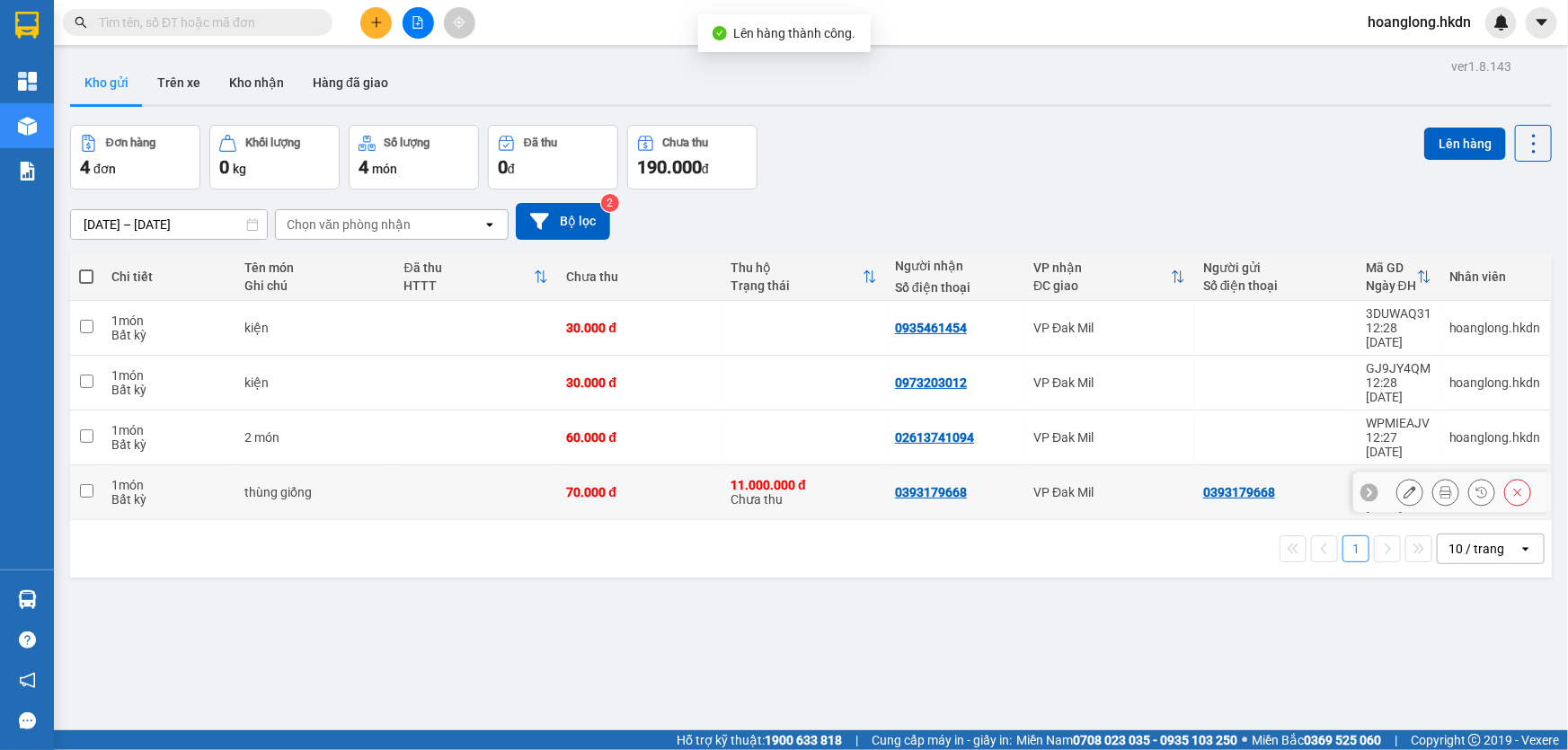
drag, startPoint x: 692, startPoint y: 443, endPoint x: 701, endPoint y: 421, distance: 23.8
click at [691, 485] on div "70.000 đ" at bounding box center [639, 492] width 147 height 15
checkbox input "true"
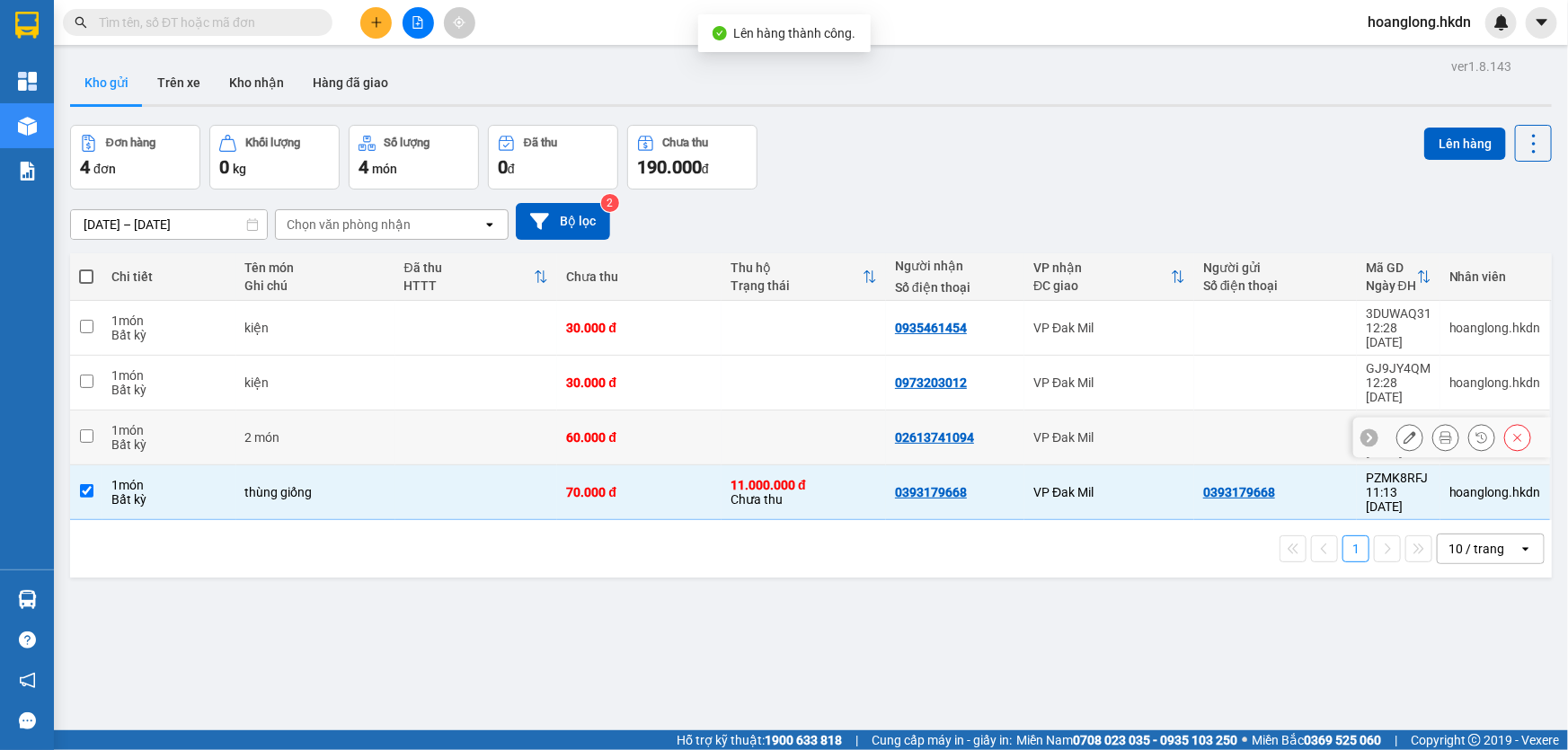
drag, startPoint x: 700, startPoint y: 416, endPoint x: 708, endPoint y: 373, distance: 43.7
click at [699, 431] on div "60.000 đ" at bounding box center [639, 438] width 147 height 15
checkbox input "true"
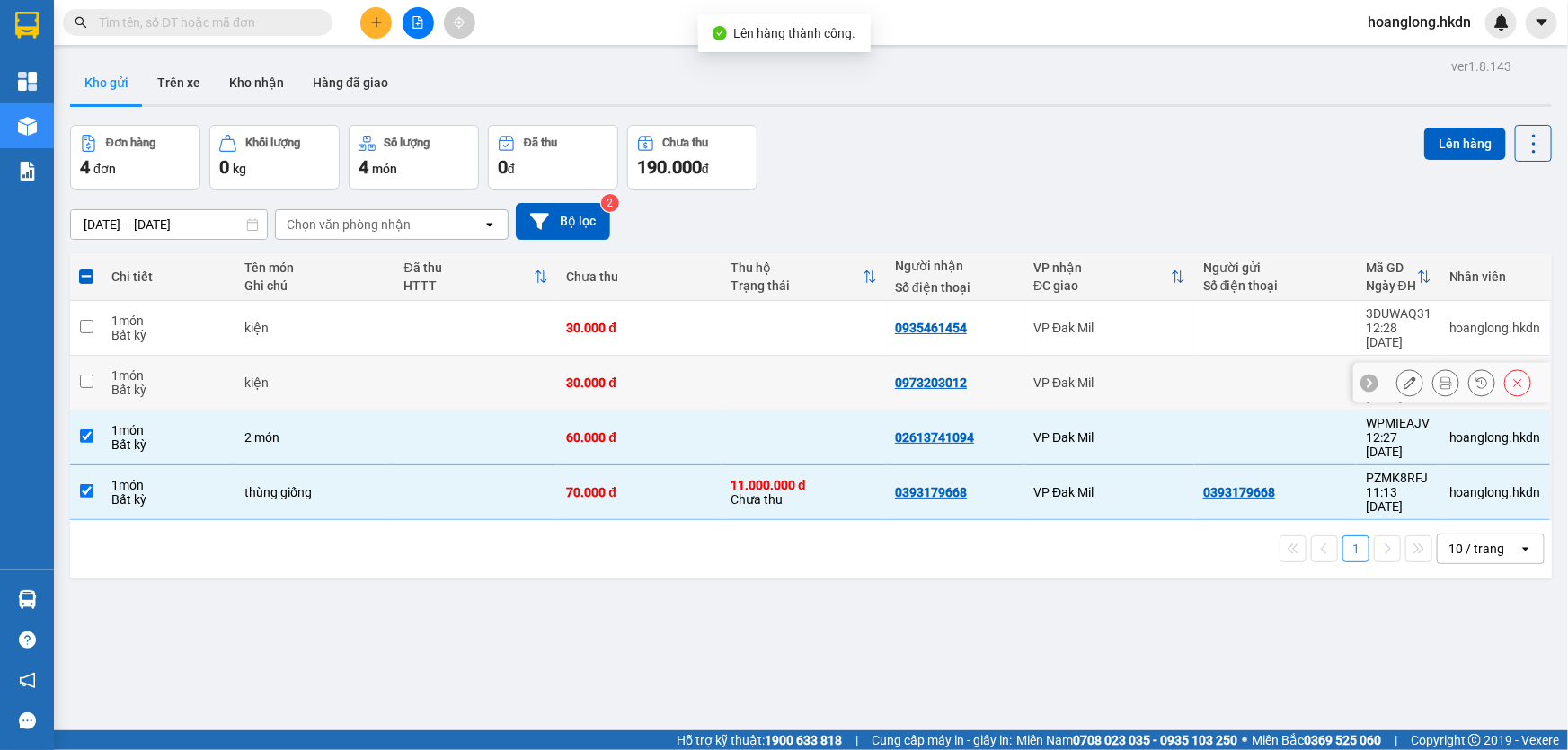
click at [708, 367] on td "30.000 đ" at bounding box center [639, 383] width 165 height 55
checkbox input "true"
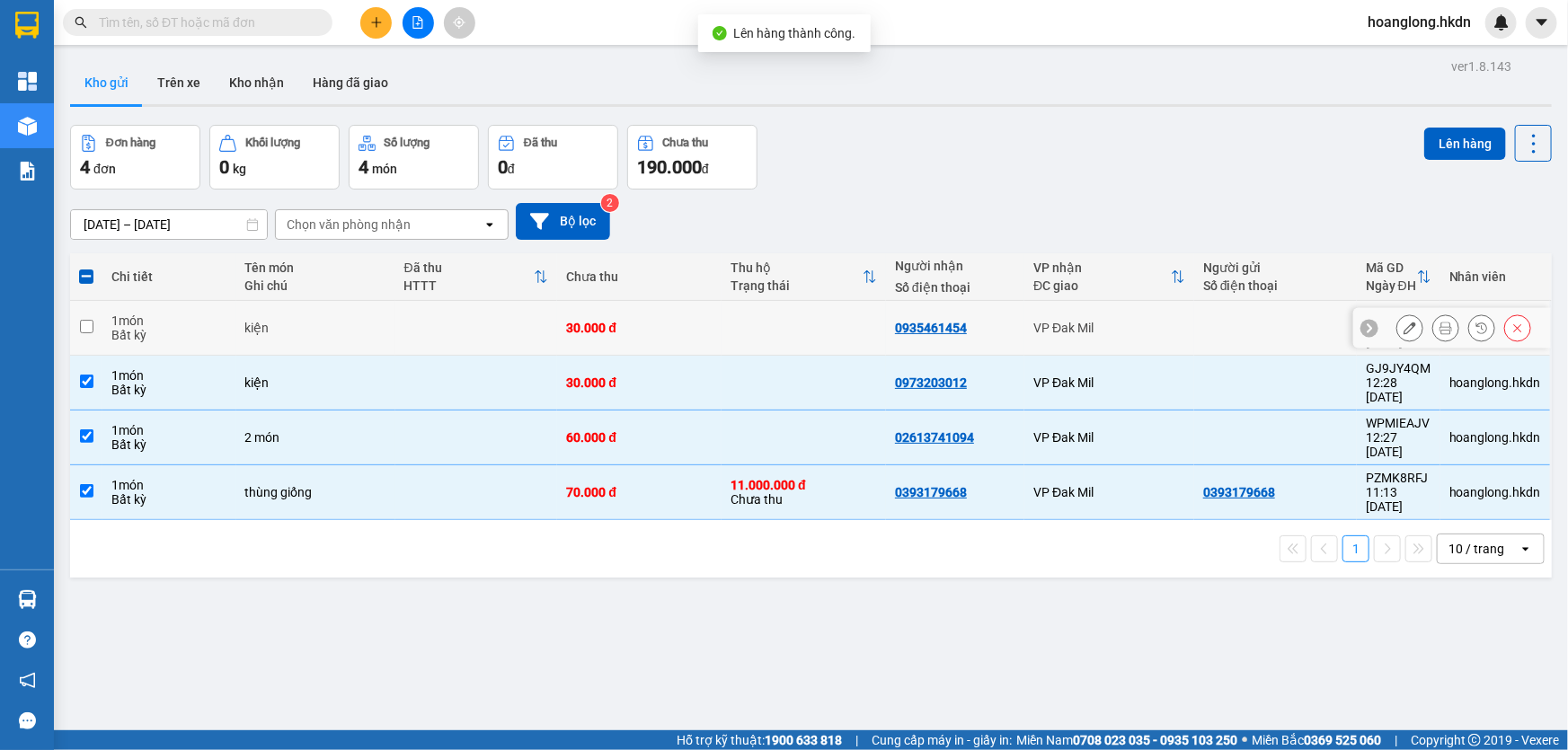
drag, startPoint x: 755, startPoint y: 328, endPoint x: 1084, endPoint y: 389, distance: 334.6
click at [755, 328] on td at bounding box center [803, 328] width 165 height 55
checkbox input "true"
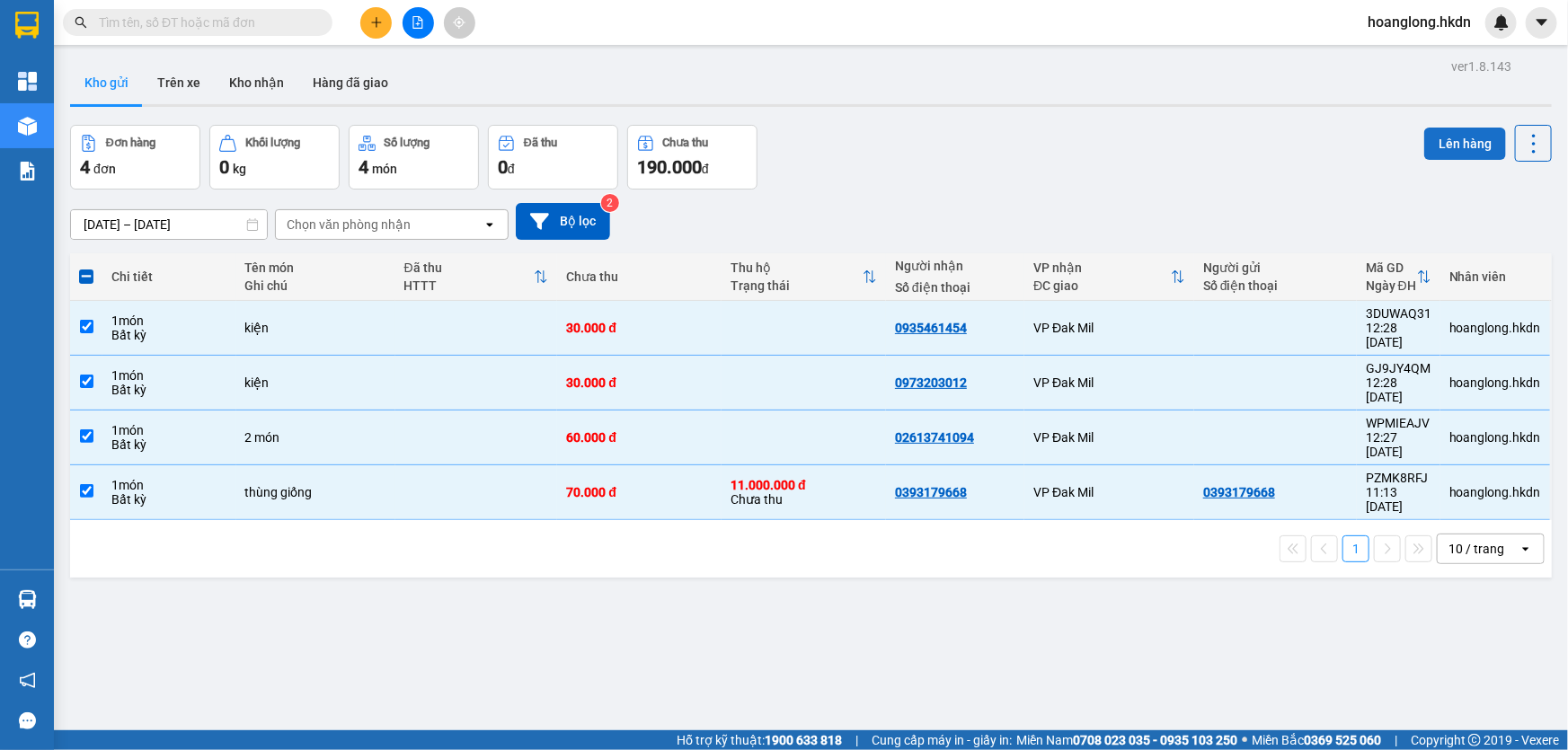
click at [1464, 149] on button "Lên hàng" at bounding box center [1465, 144] width 82 height 33
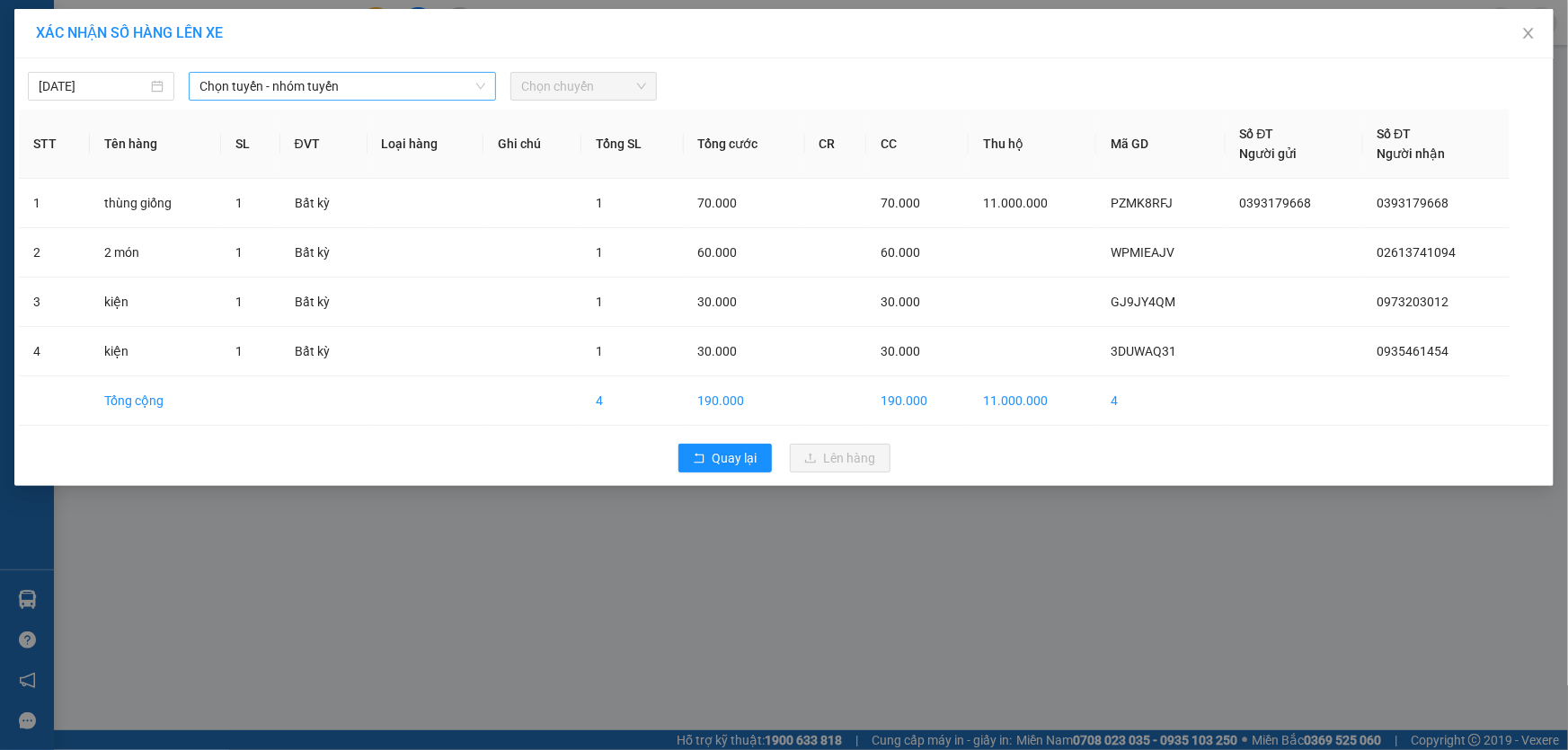
click at [388, 90] on span "Chọn tuyến - nhóm tuyến" at bounding box center [342, 86] width 286 height 27
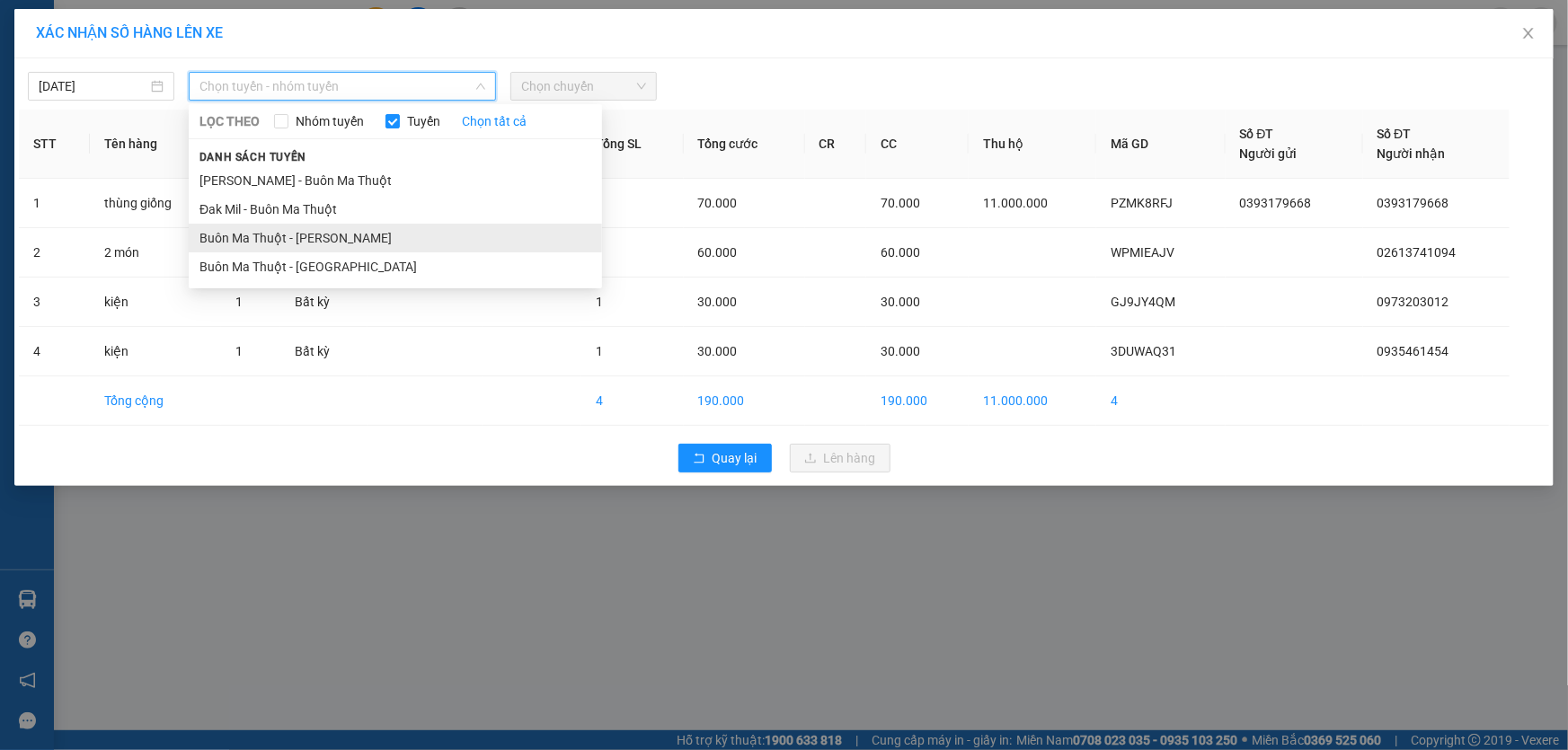
click at [320, 240] on li "Buôn Ma Thuột - [PERSON_NAME]" at bounding box center [395, 238] width 413 height 29
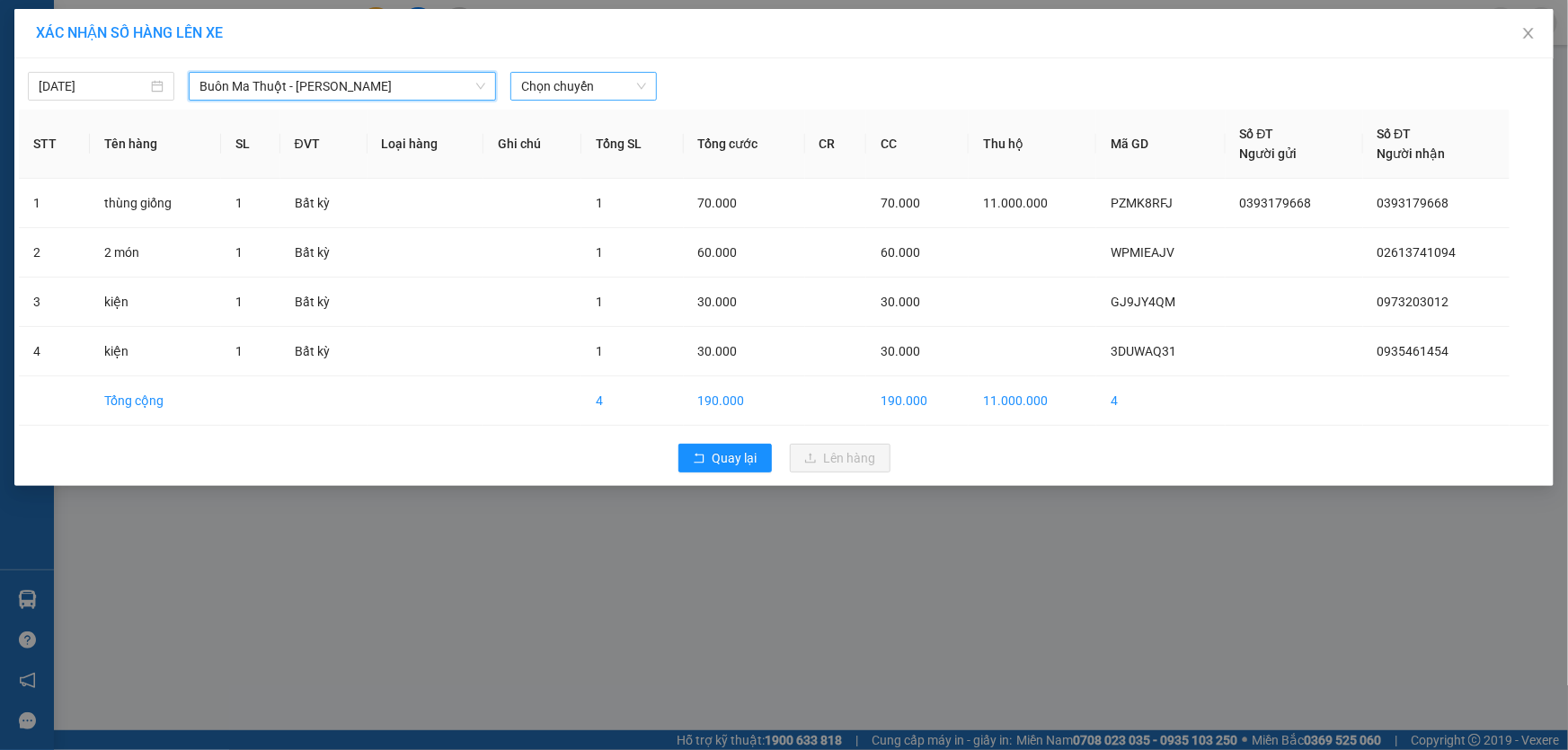
click at [562, 95] on span "Chọn chuyến" at bounding box center [583, 86] width 125 height 27
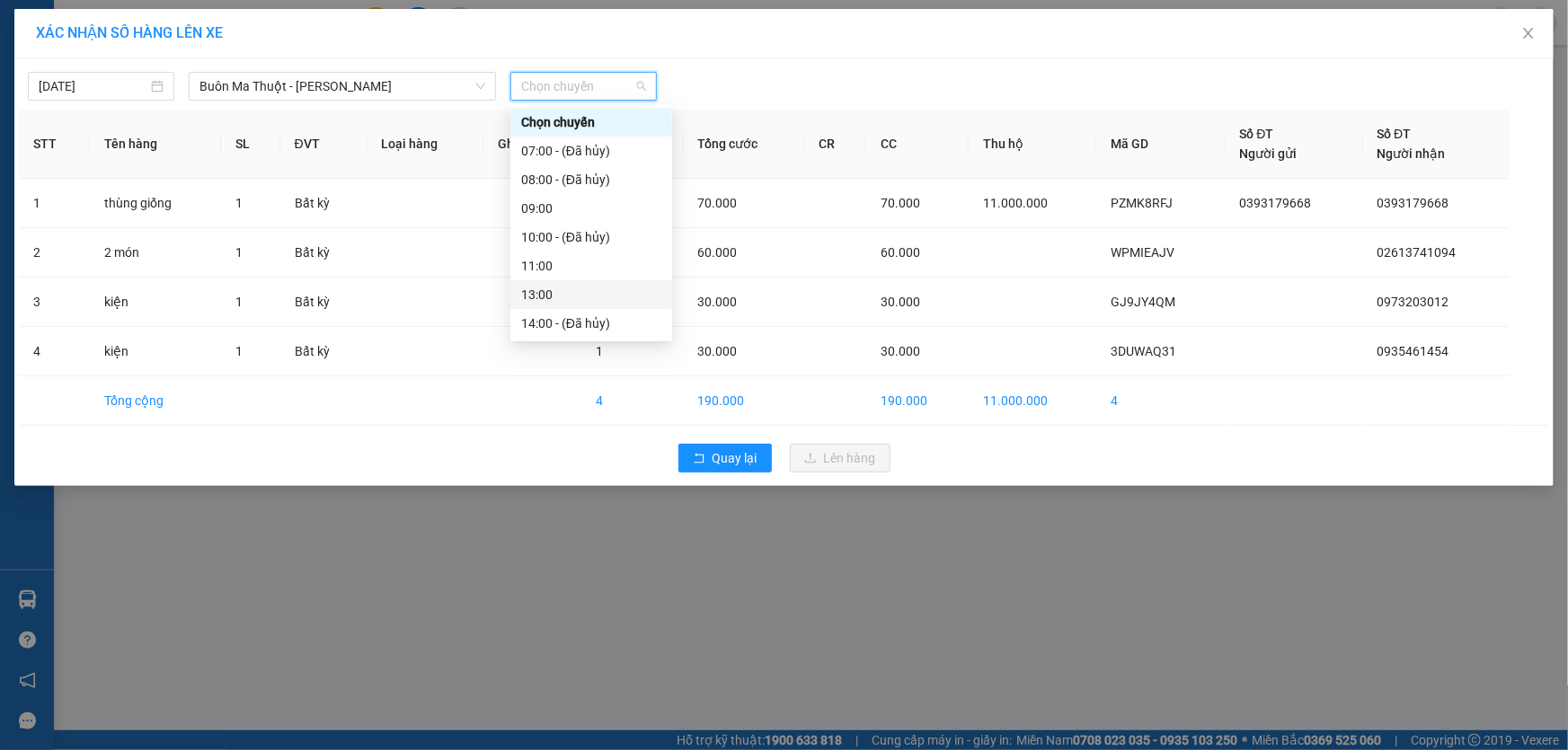
click at [546, 294] on div "13:00" at bounding box center [591, 295] width 140 height 20
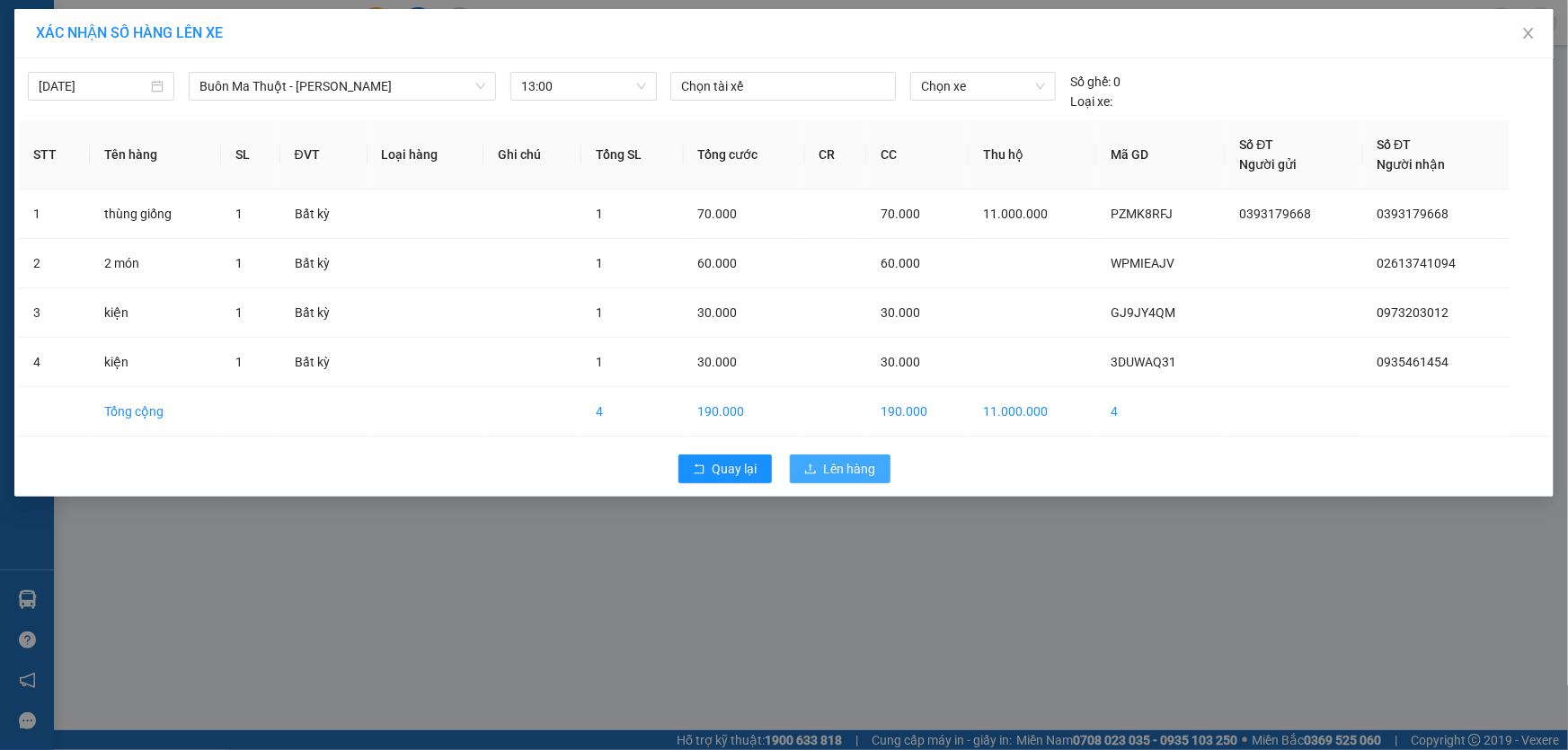
click at [860, 477] on span "Lên hàng" at bounding box center [850, 469] width 52 height 20
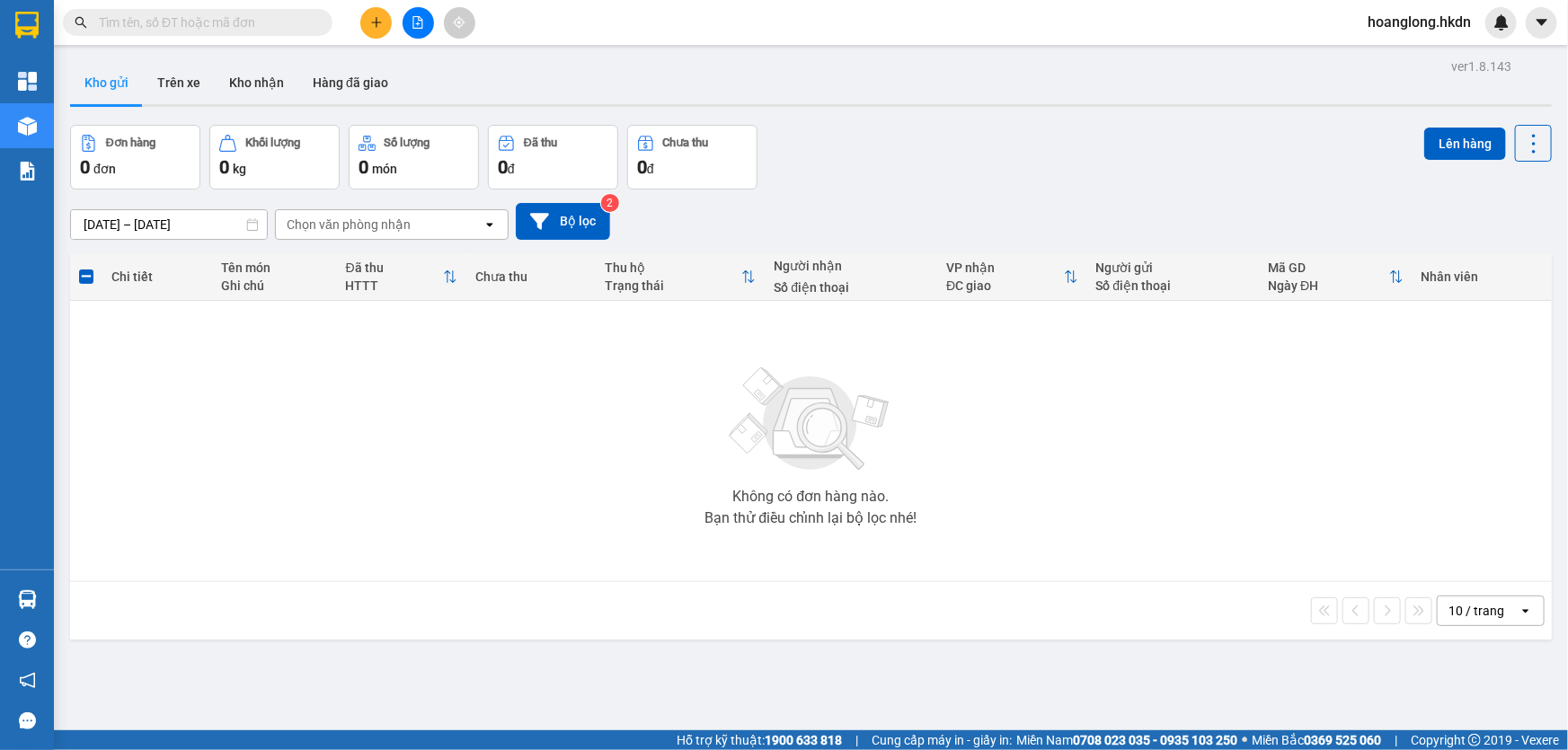
click at [377, 21] on icon "plus" at bounding box center [376, 23] width 13 height 13
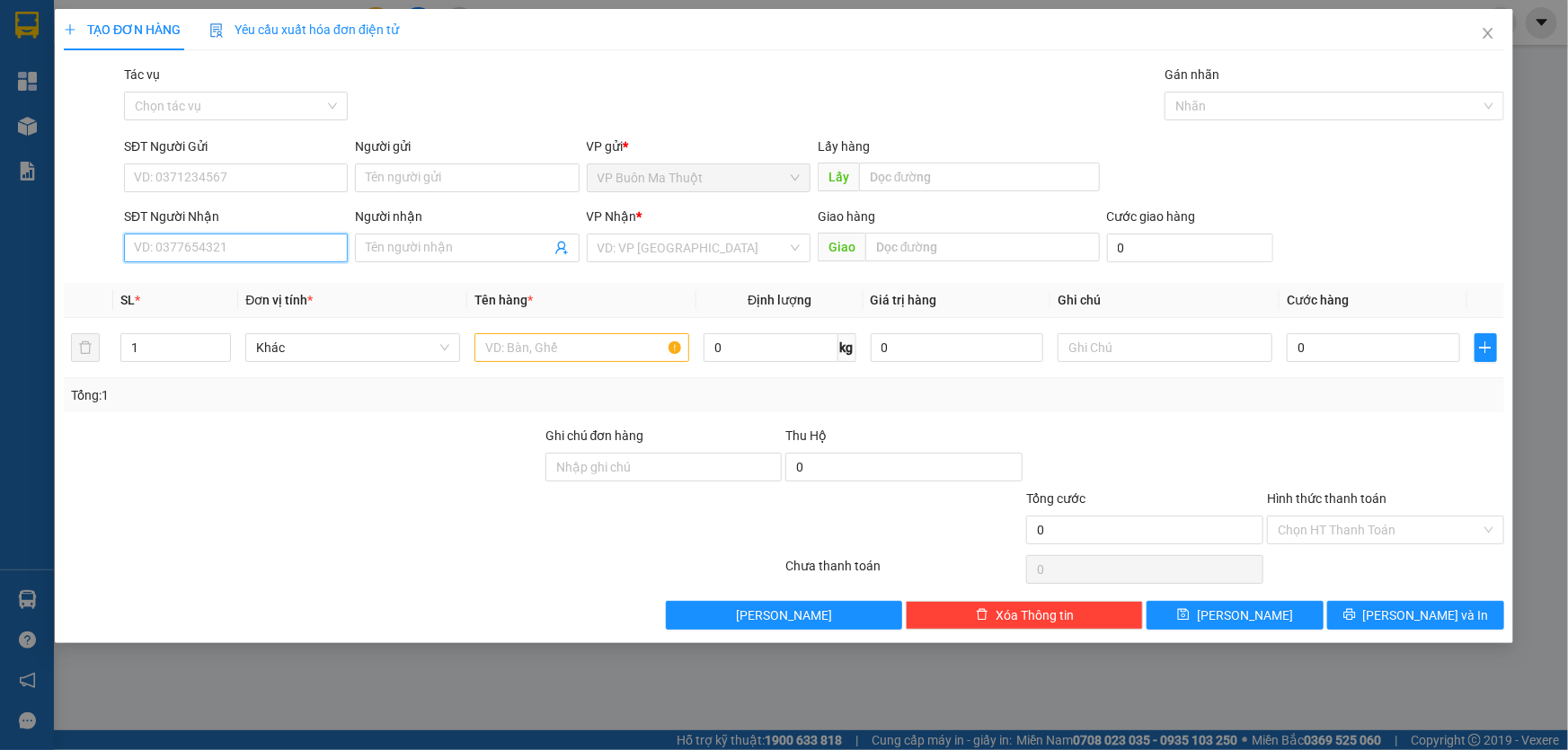
click at [263, 240] on input "SĐT Người Nhận" at bounding box center [236, 248] width 224 height 29
type input "0971171046"
drag, startPoint x: 848, startPoint y: 471, endPoint x: 837, endPoint y: 467, distance: 11.7
click at [849, 471] on input "0" at bounding box center [903, 467] width 237 height 29
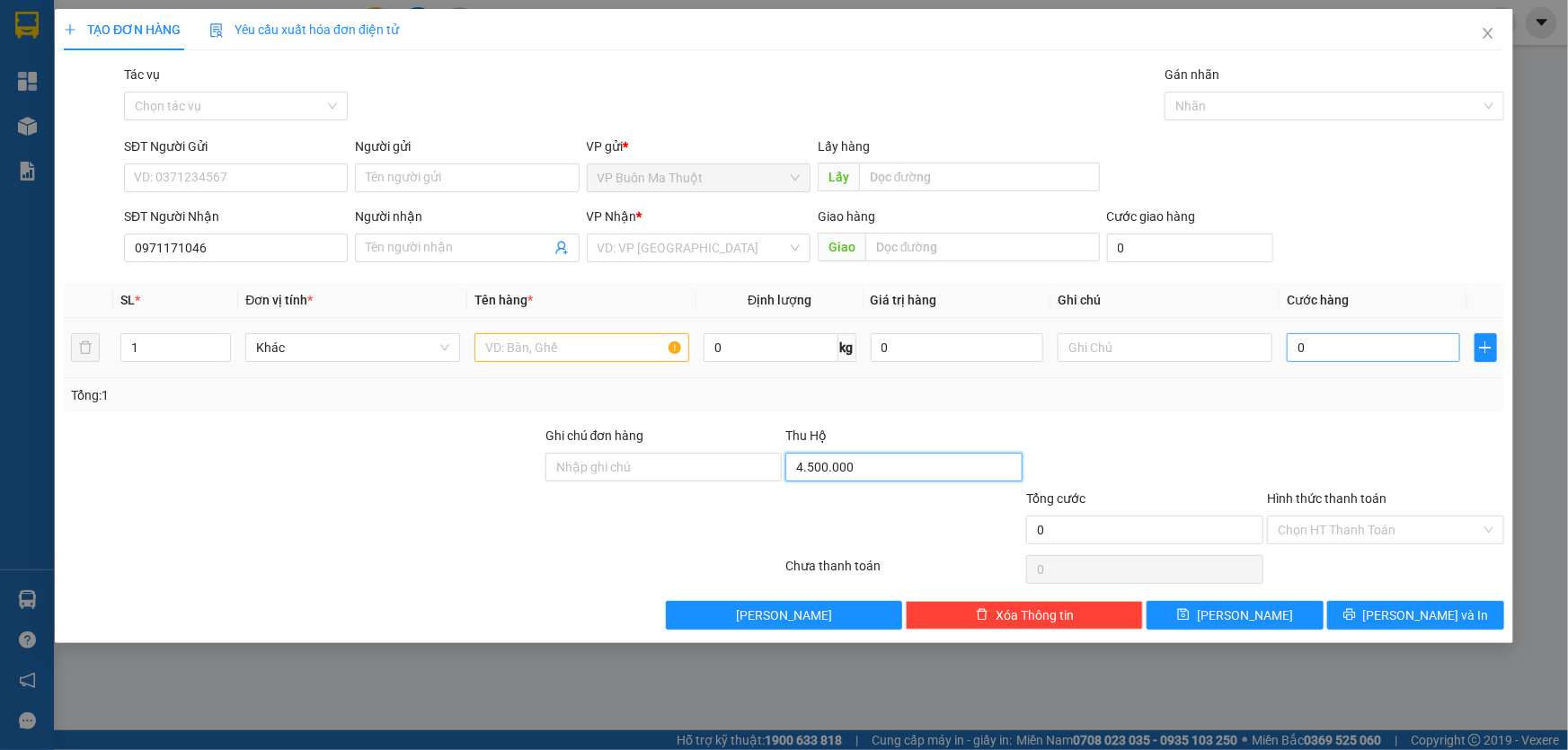
type input "4.500.000"
click at [1339, 355] on input "0" at bounding box center [1373, 348] width 173 height 29
type input "3"
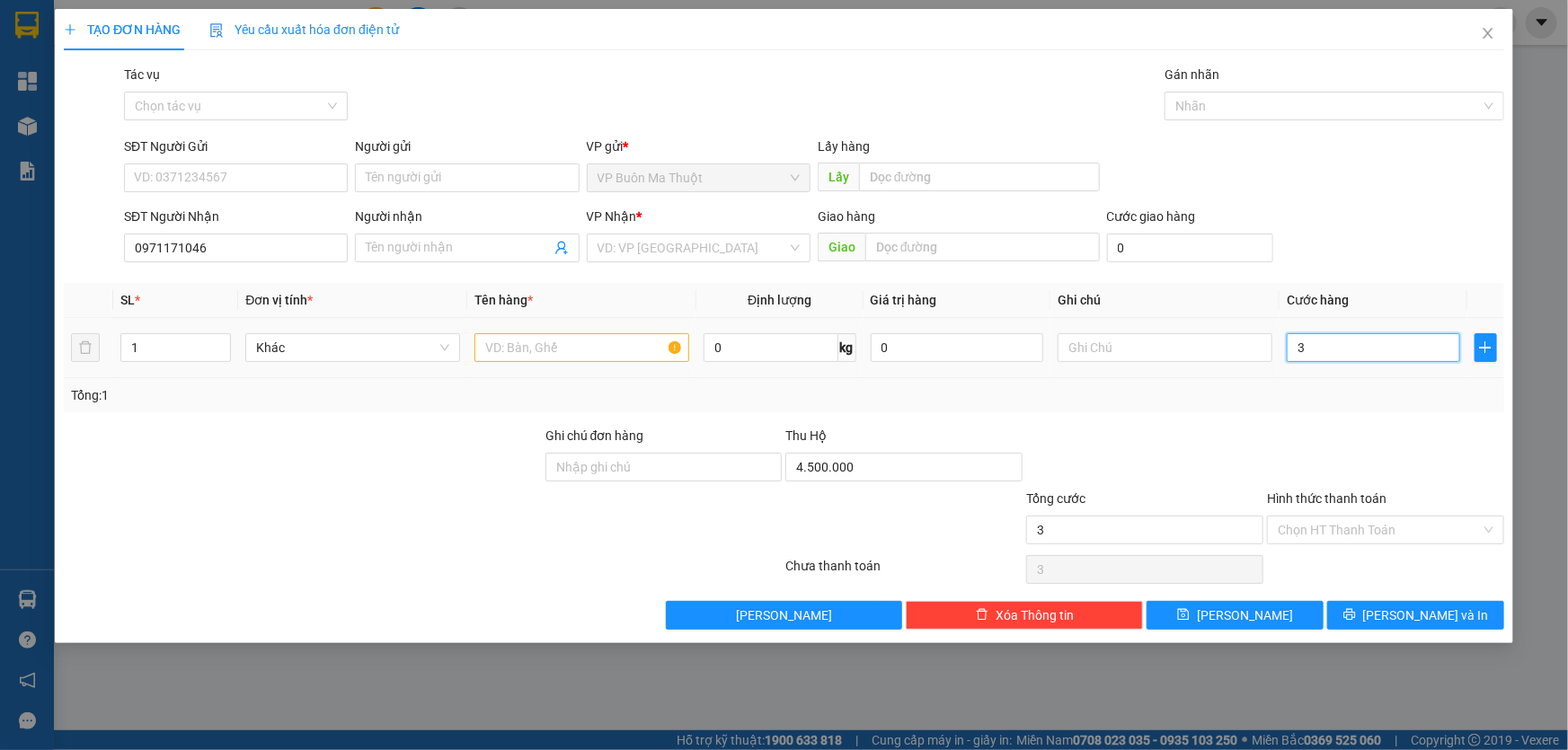
type input "30"
type input "300"
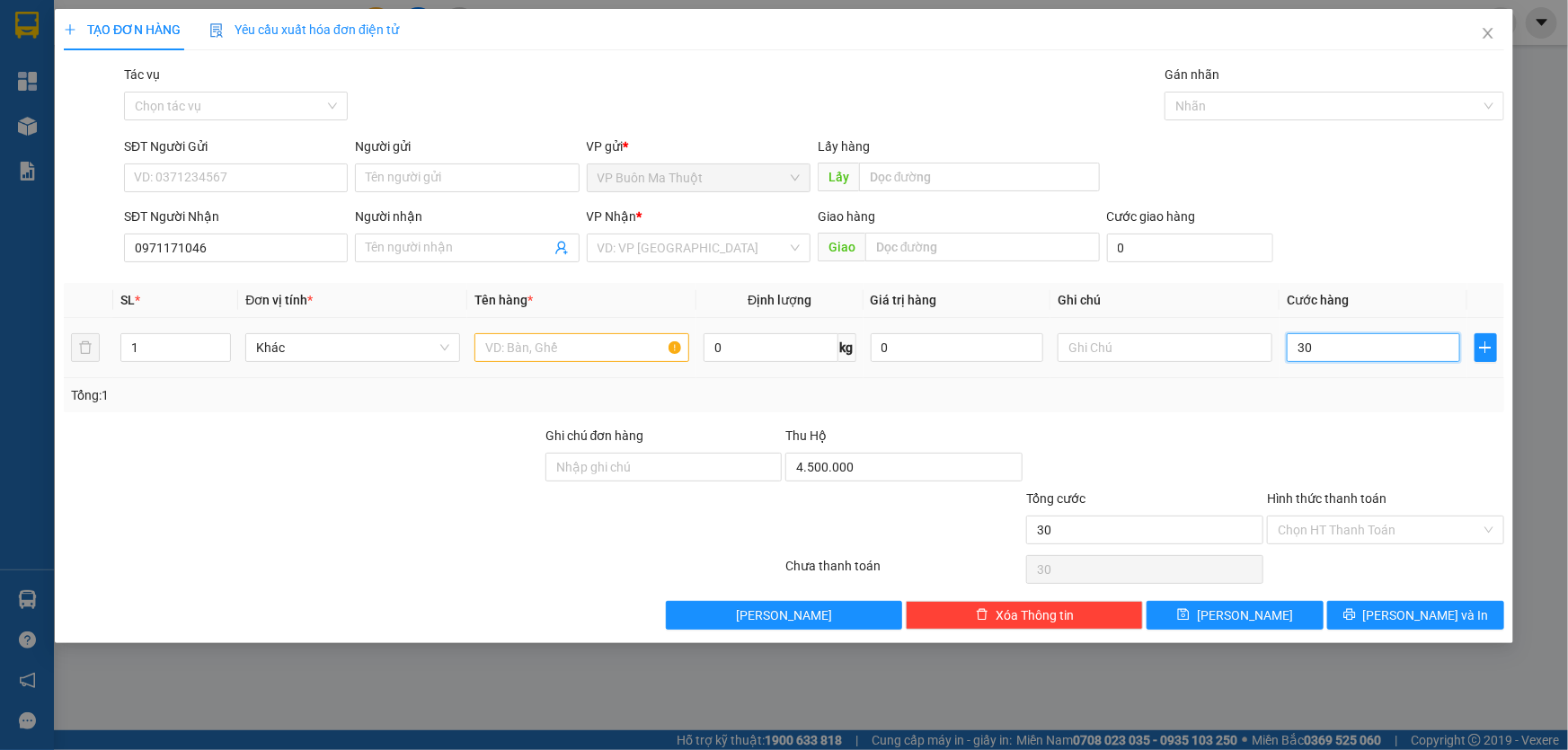
type input "300"
type input "3.000"
type input "30.000"
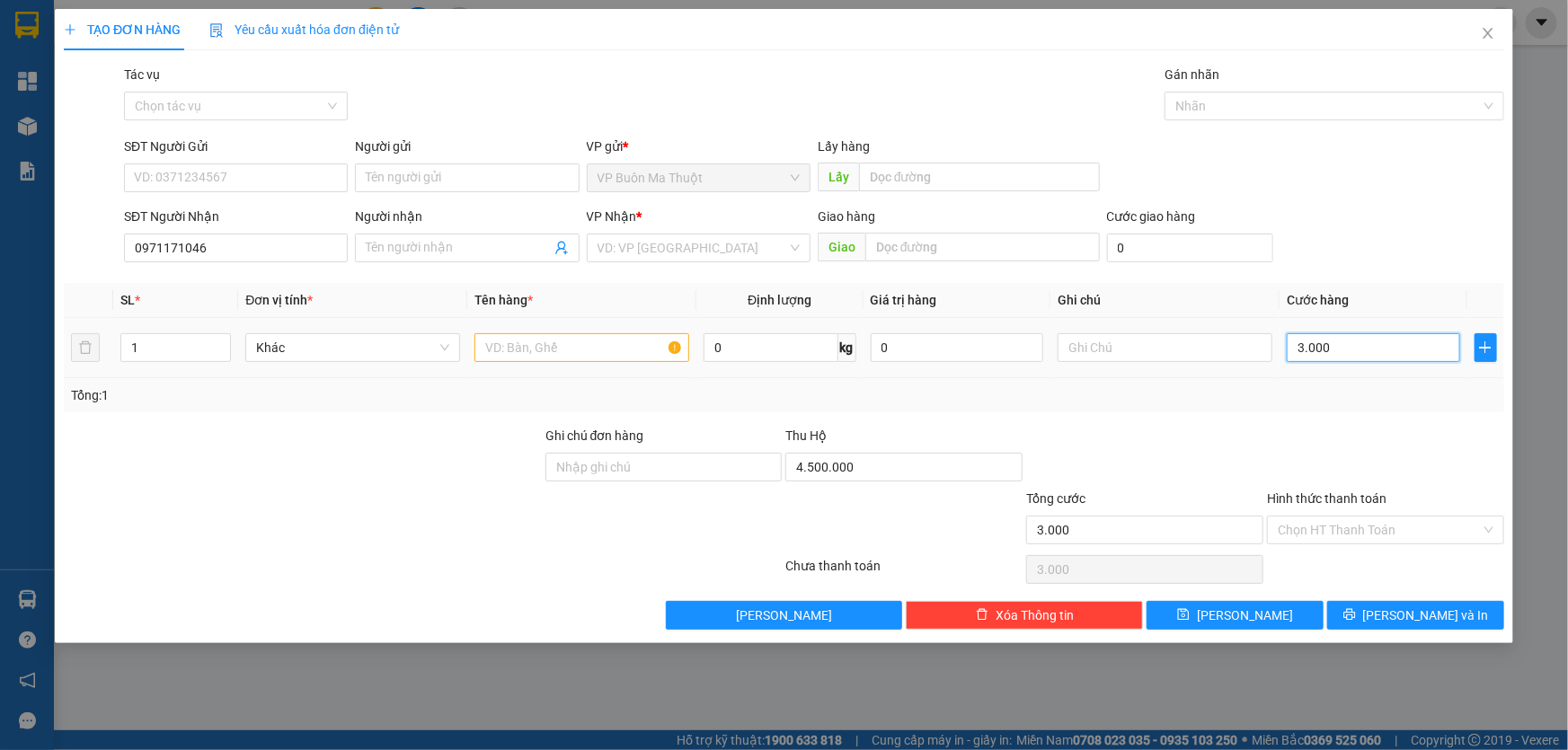
type input "30.000"
type input "300.000"
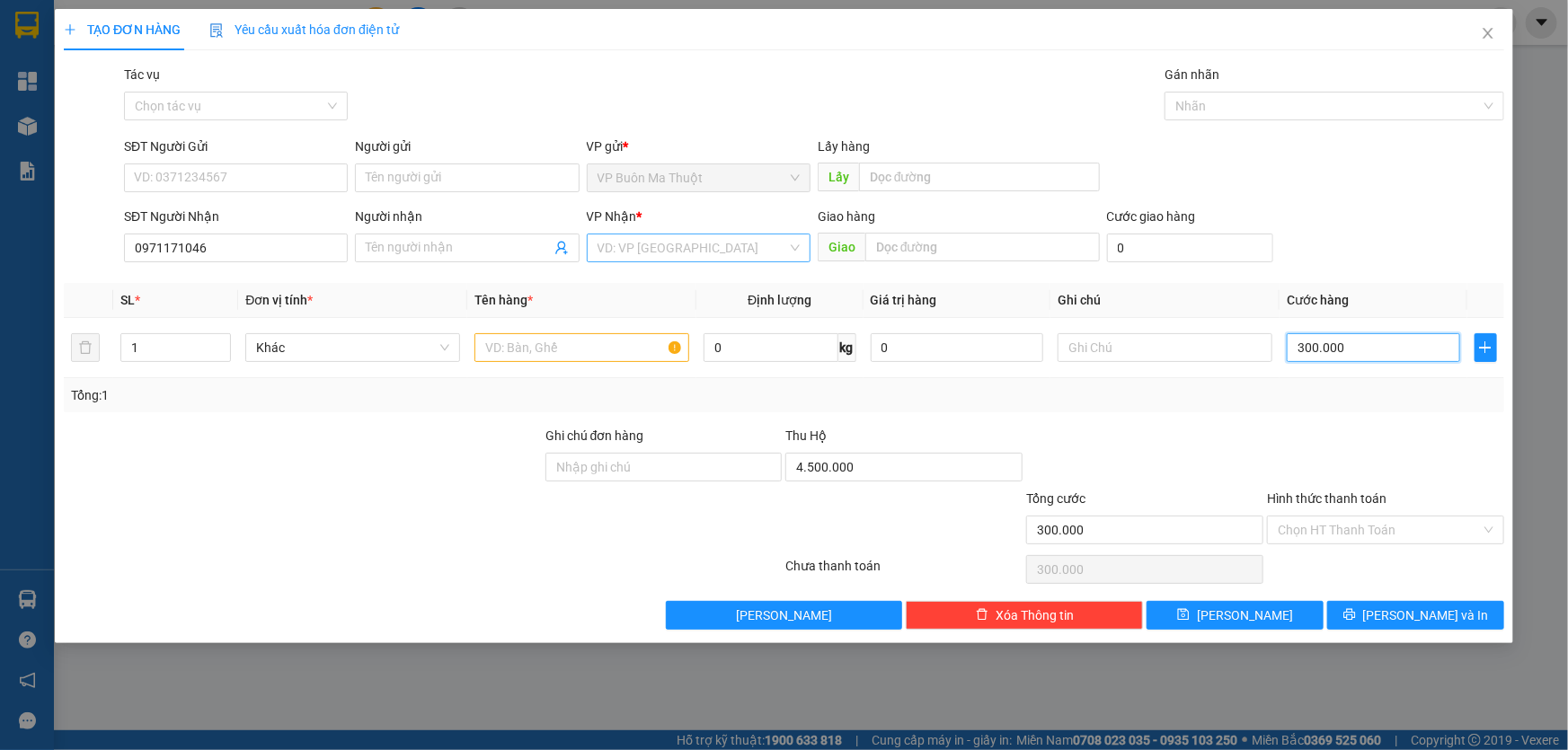
type input "300.000"
click at [626, 238] on input "search" at bounding box center [692, 248] width 189 height 27
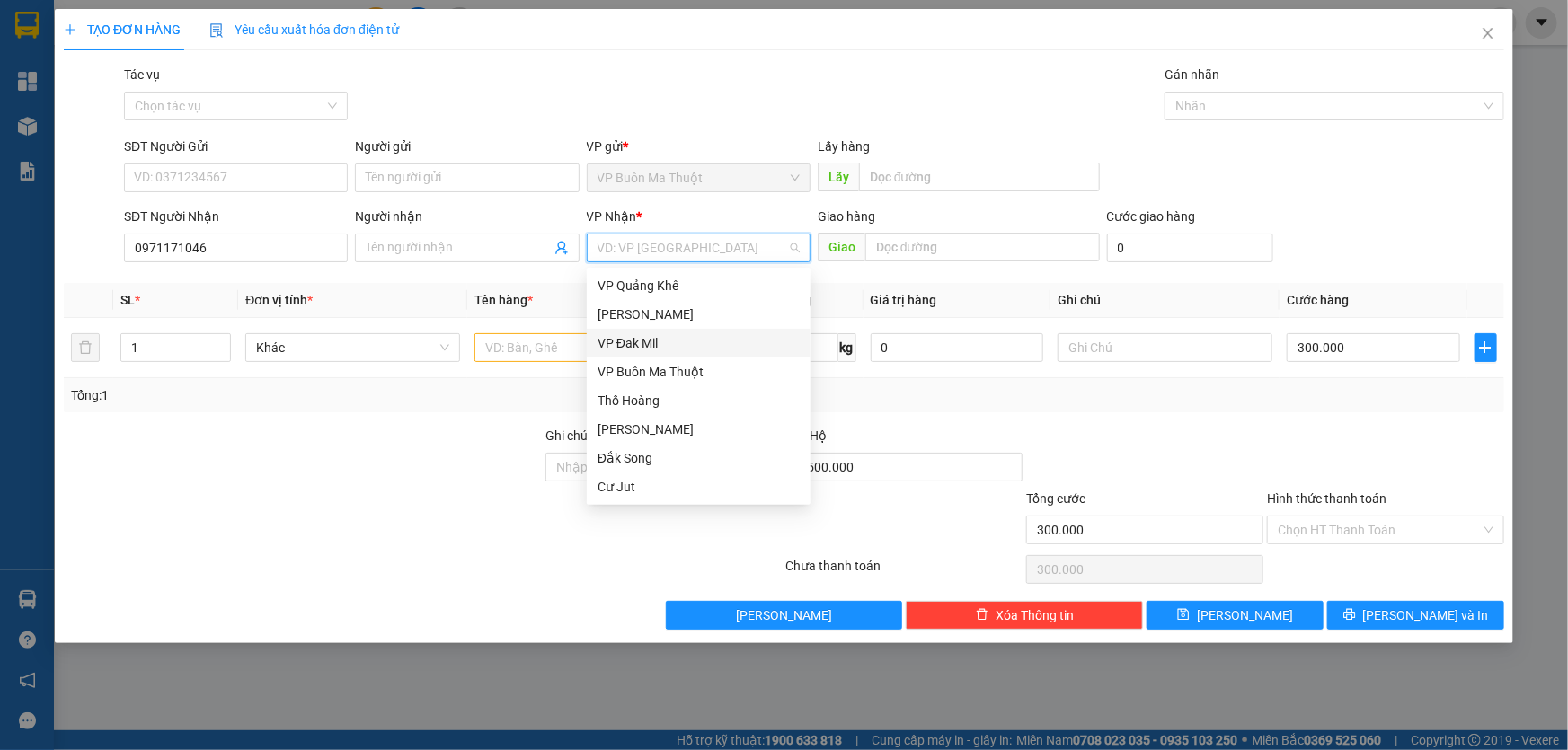
click at [636, 336] on div "VP Đak Mil" at bounding box center [698, 343] width 202 height 20
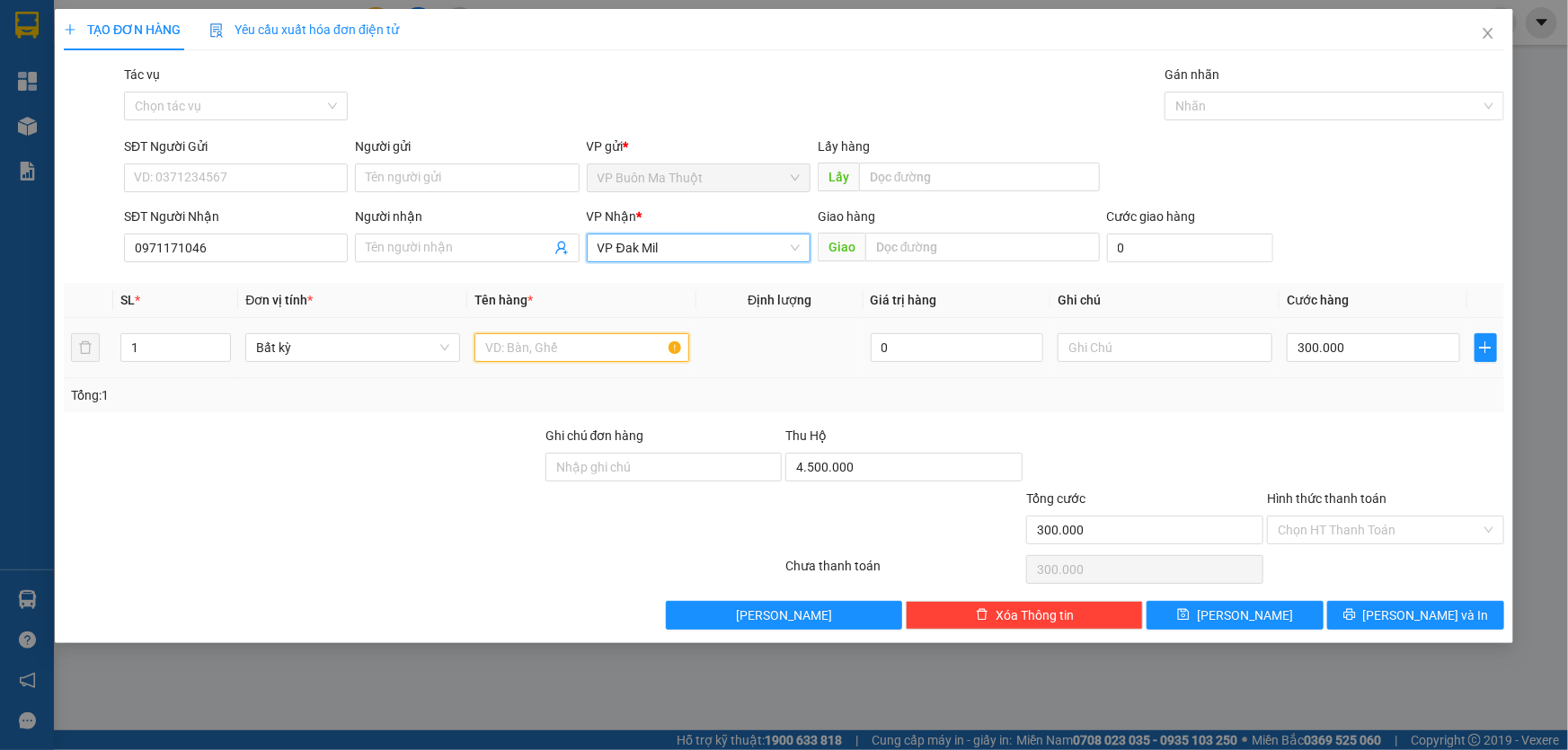
click at [574, 346] on input "text" at bounding box center [582, 348] width 215 height 29
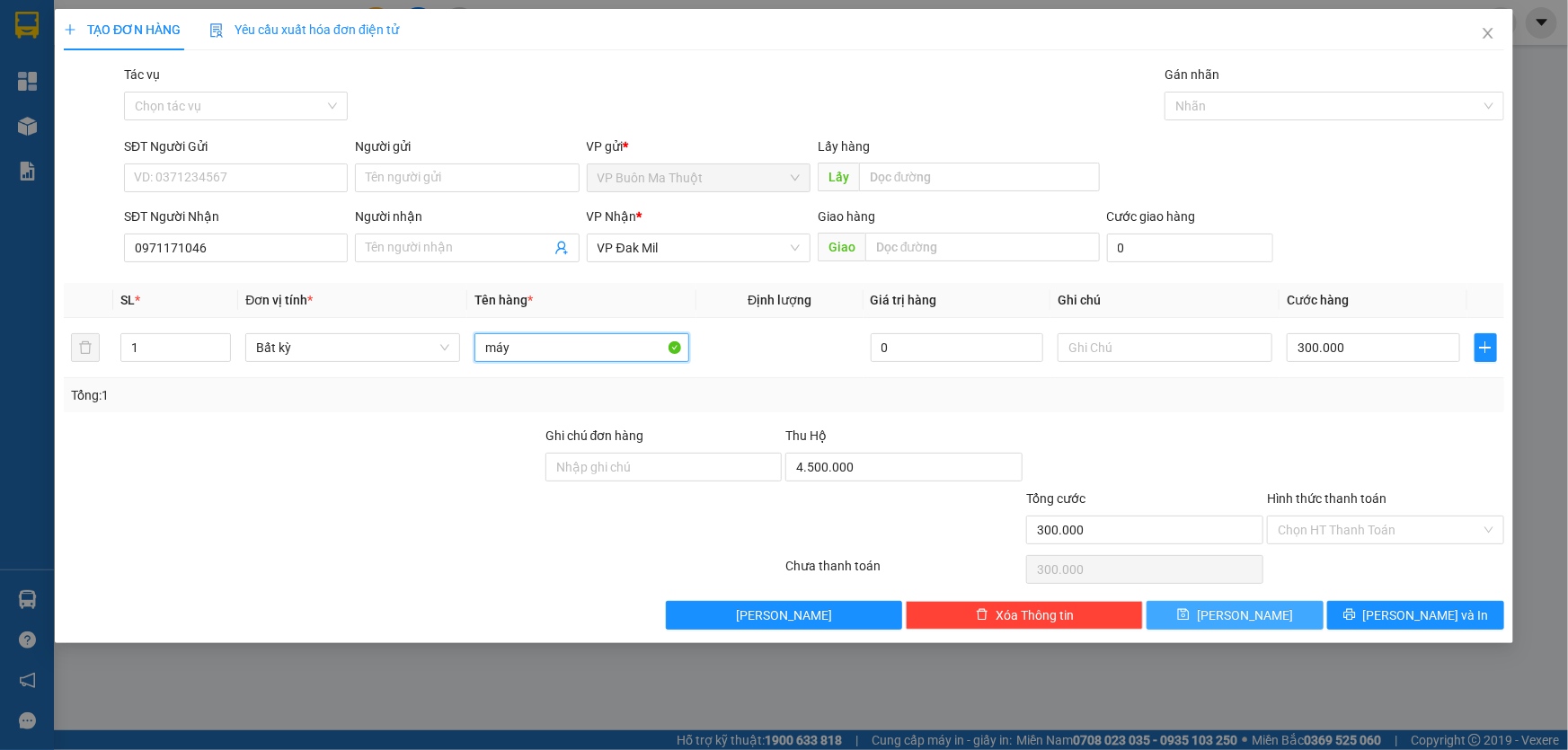
type input "máy"
click at [1230, 607] on button "[PERSON_NAME]" at bounding box center [1235, 615] width 177 height 29
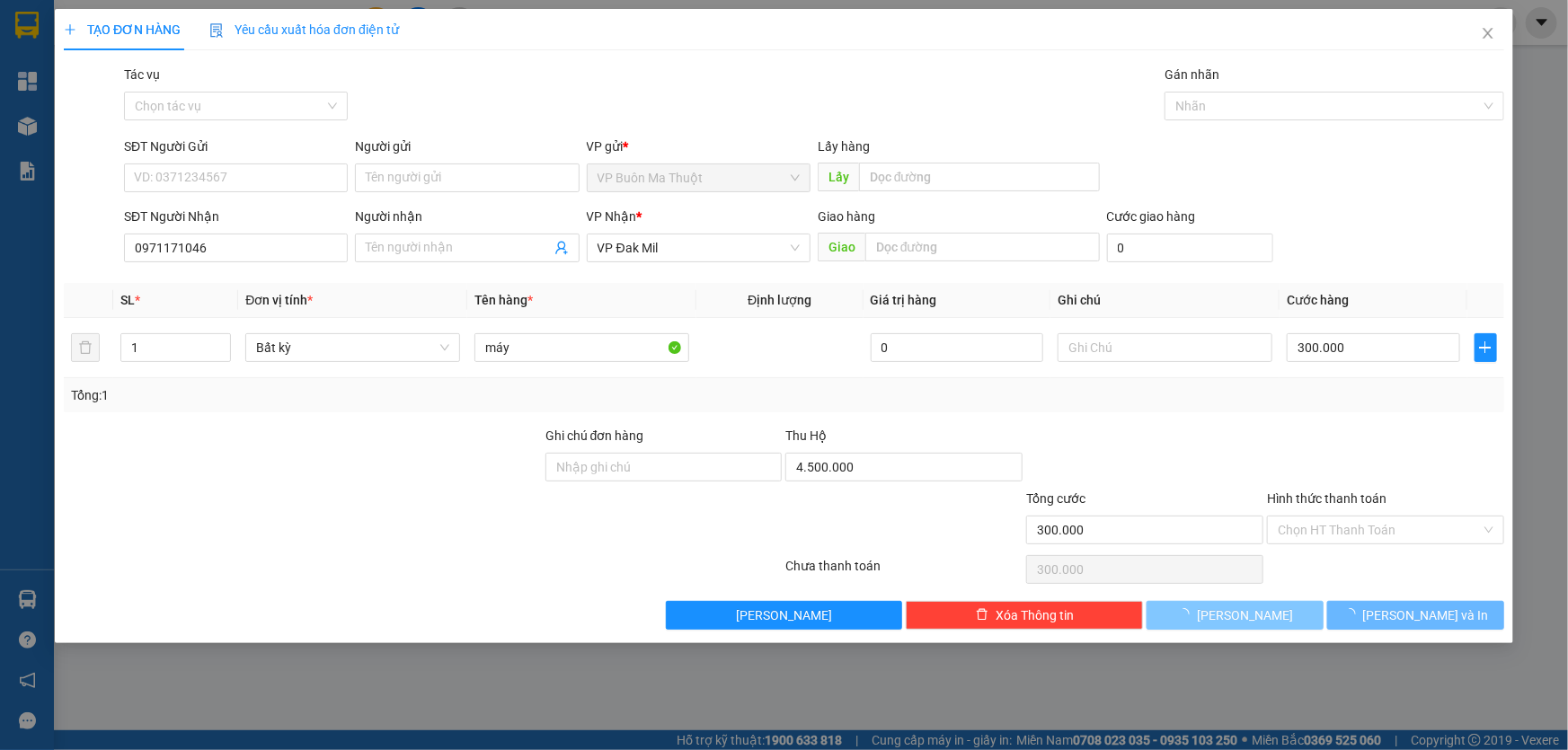
type input "0"
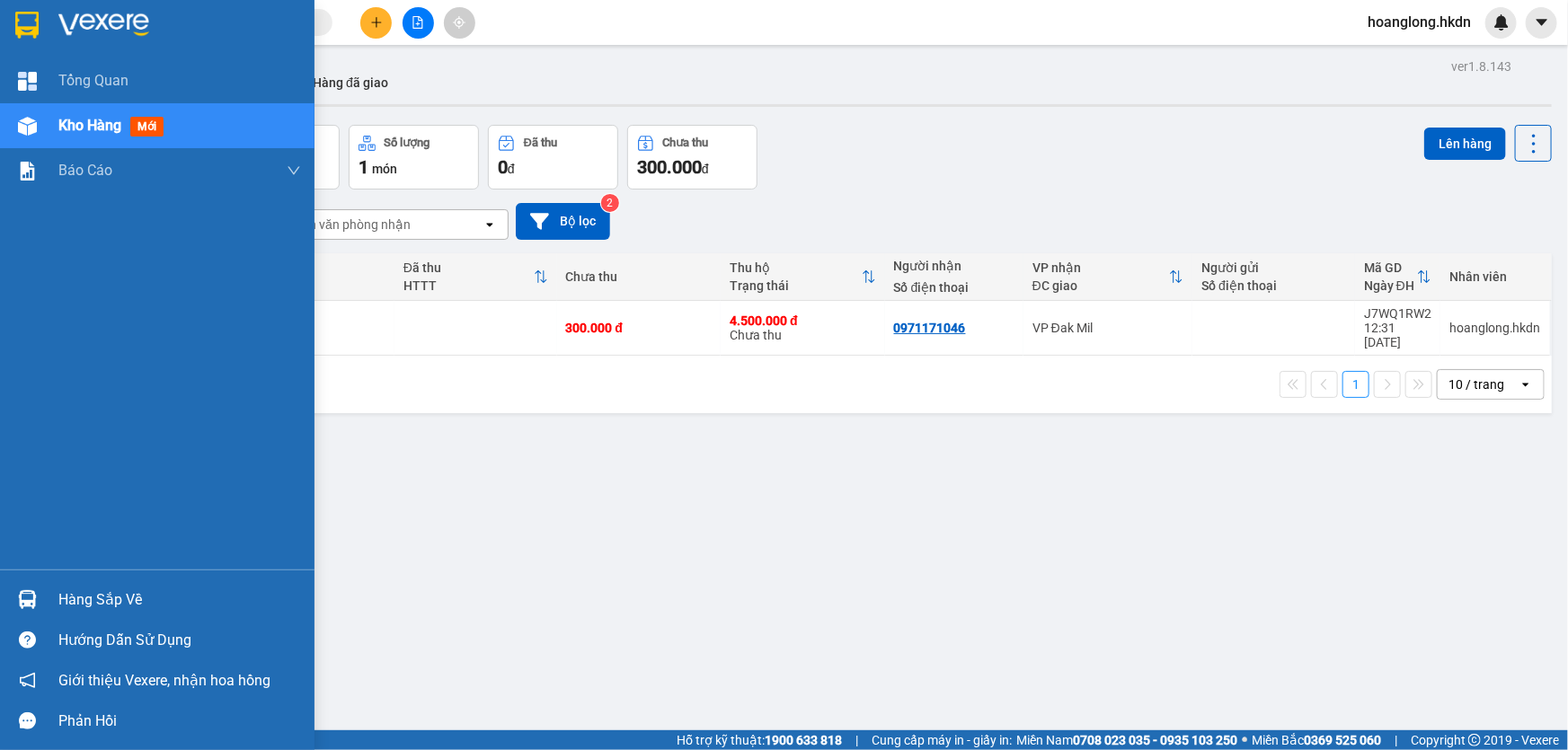
click at [45, 24] on div at bounding box center [157, 29] width 314 height 58
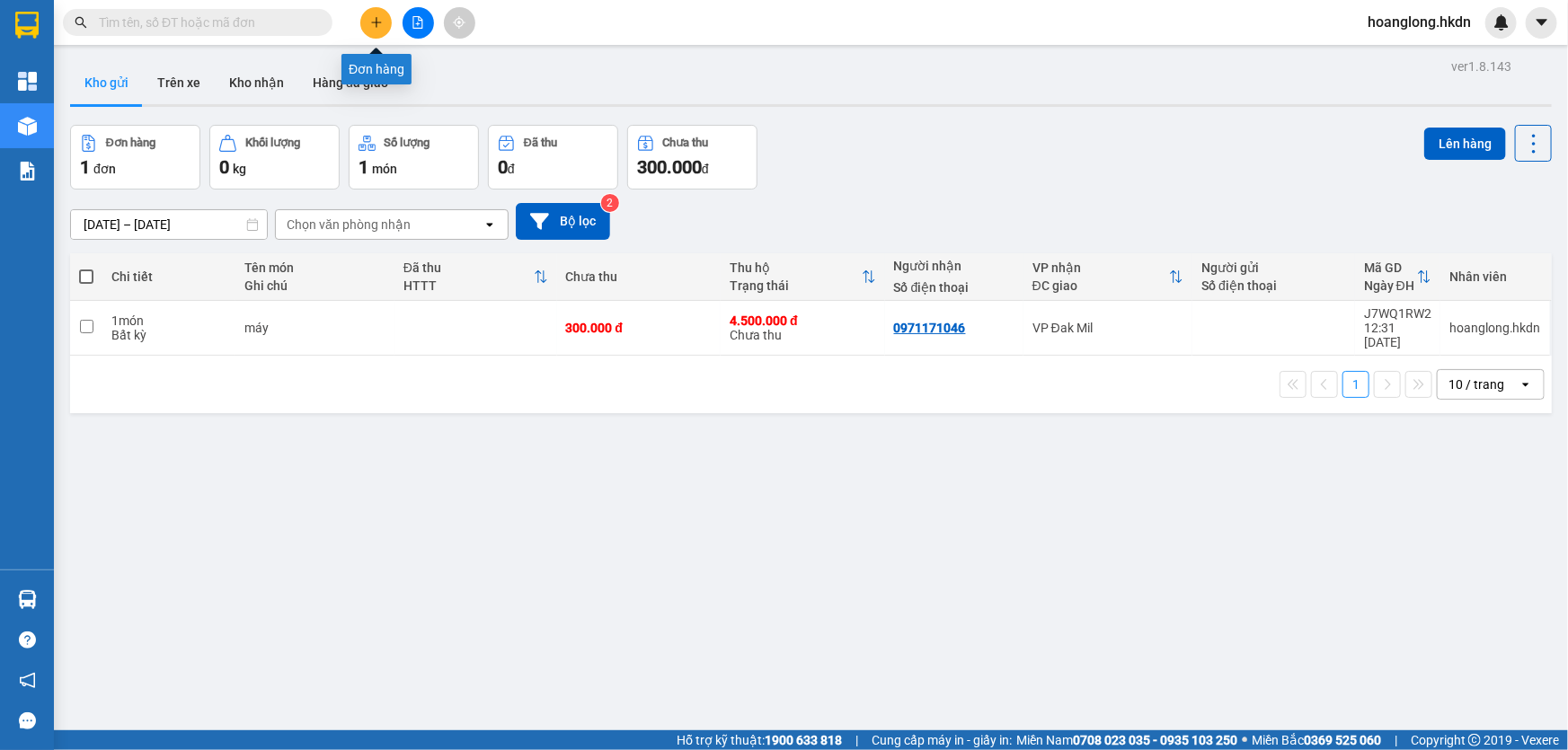
click at [377, 28] on icon "plus" at bounding box center [376, 23] width 13 height 13
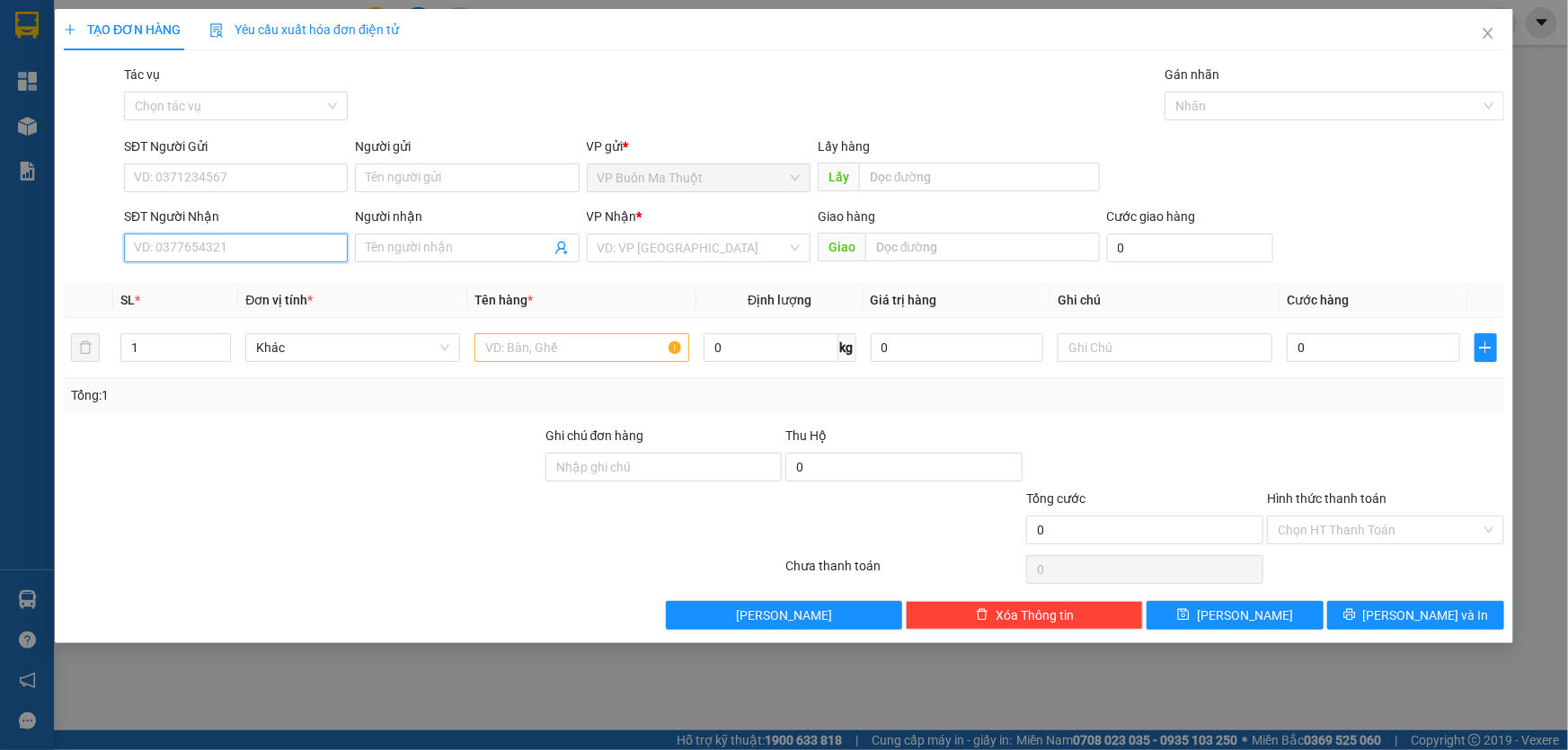
click at [230, 241] on input "SĐT Người Nhận" at bounding box center [236, 248] width 224 height 29
click at [1481, 23] on span "Close" at bounding box center [1487, 34] width 50 height 50
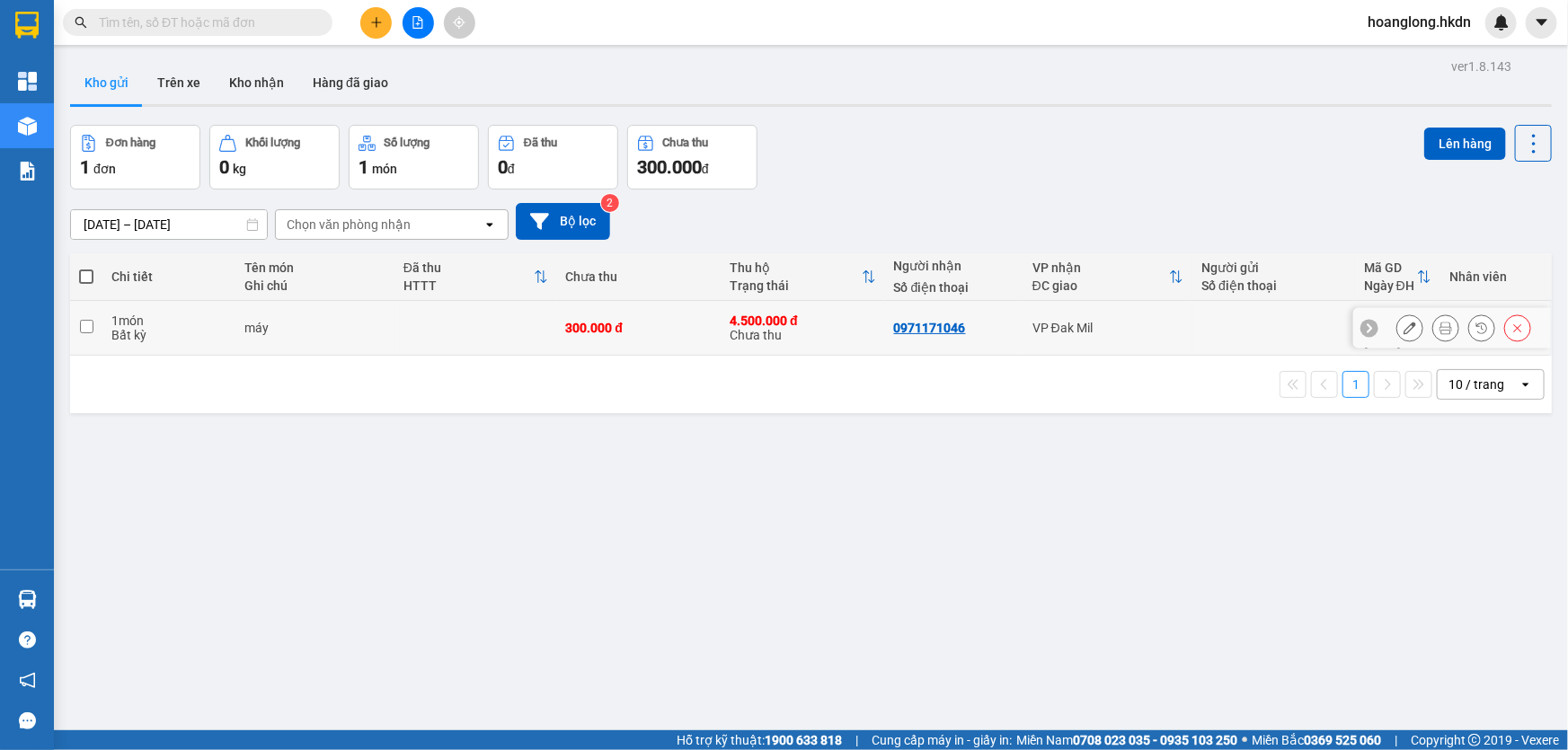
drag, startPoint x: 698, startPoint y: 332, endPoint x: 672, endPoint y: 347, distance: 30.0
click at [697, 332] on div "300.000 đ" at bounding box center [639, 328] width 147 height 15
checkbox input "true"
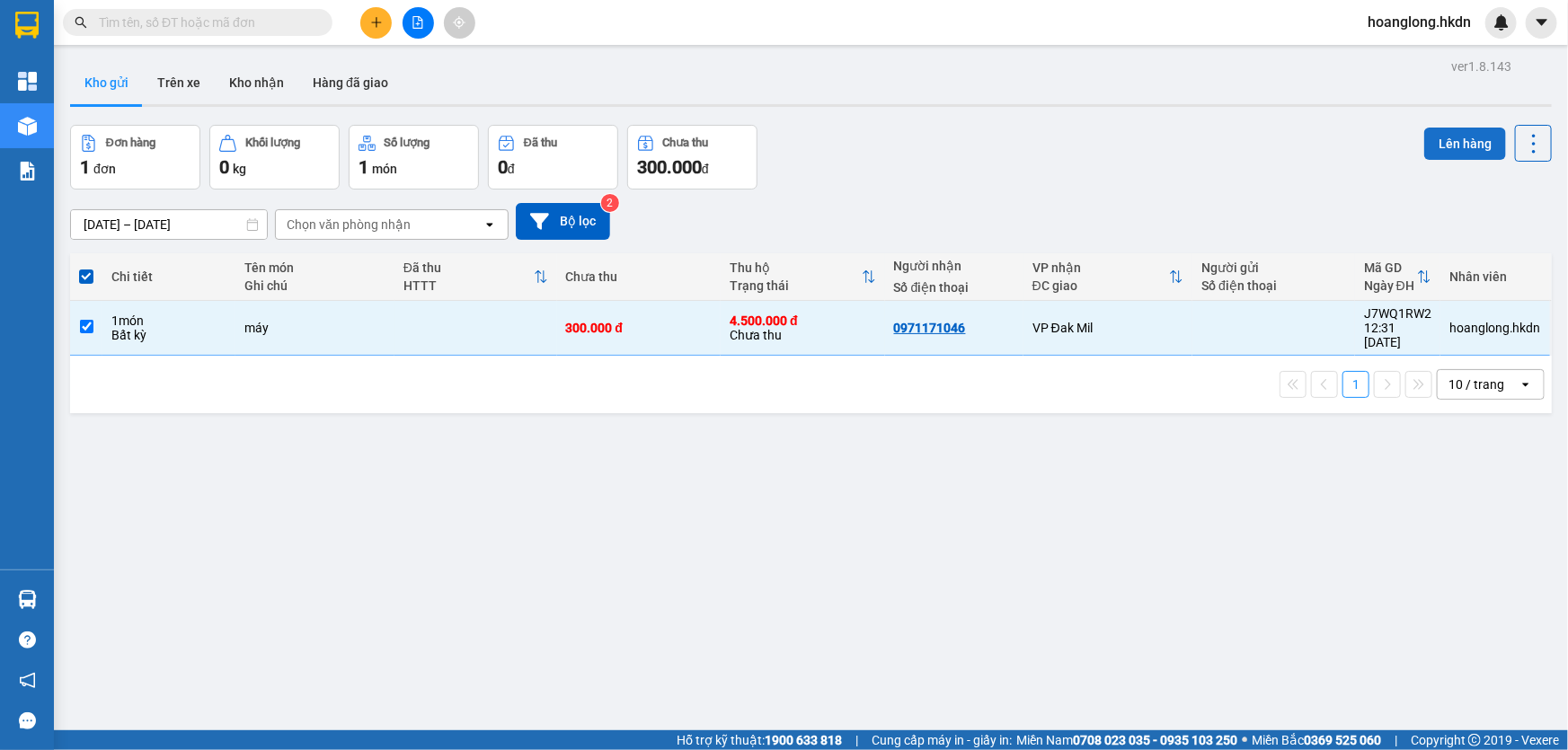
click at [1457, 134] on button "Lên hàng" at bounding box center [1465, 144] width 82 height 33
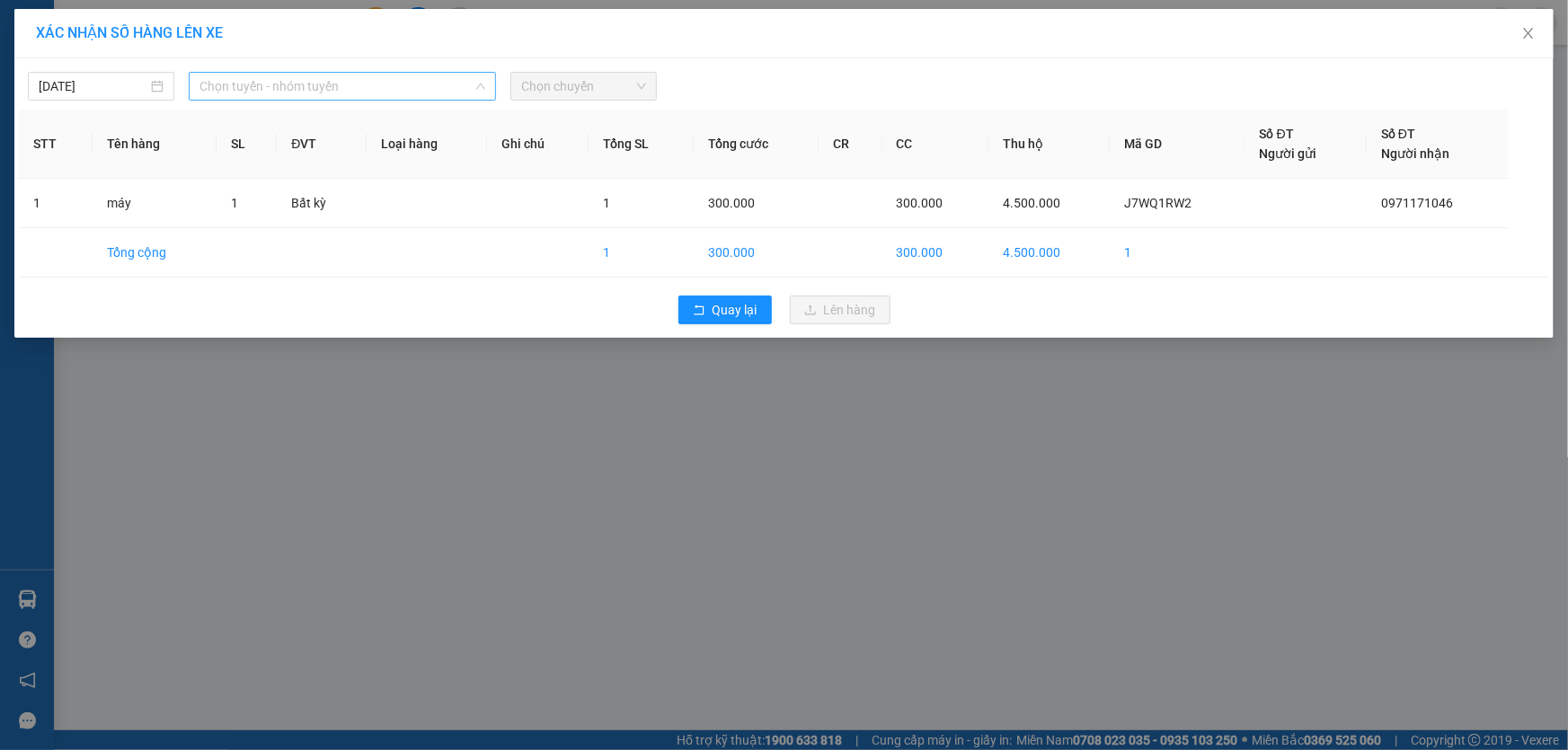
click at [417, 93] on span "Chọn tuyến - nhóm tuyến" at bounding box center [342, 86] width 286 height 27
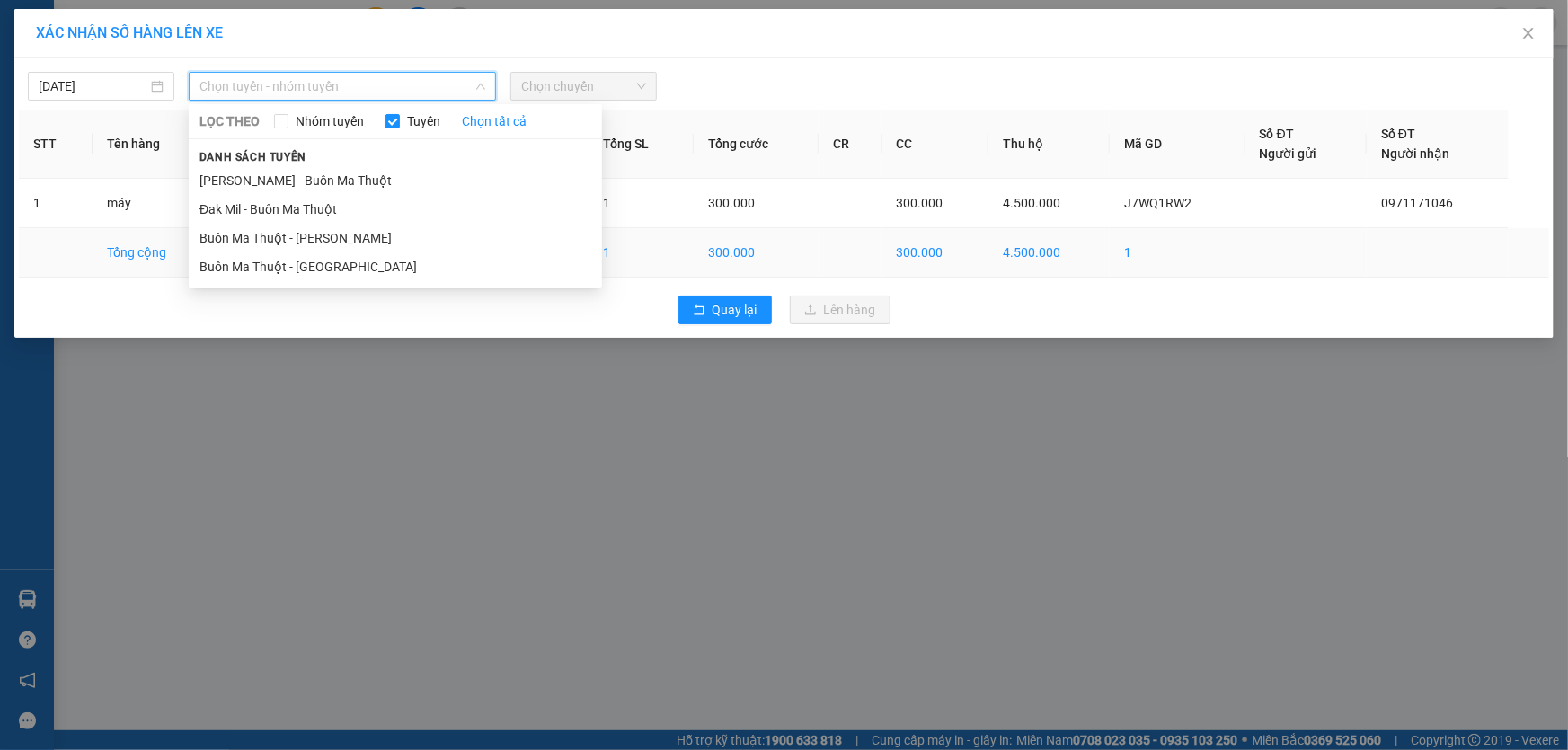
click at [372, 242] on li "Buôn Ma Thuột - [PERSON_NAME]" at bounding box center [395, 238] width 413 height 29
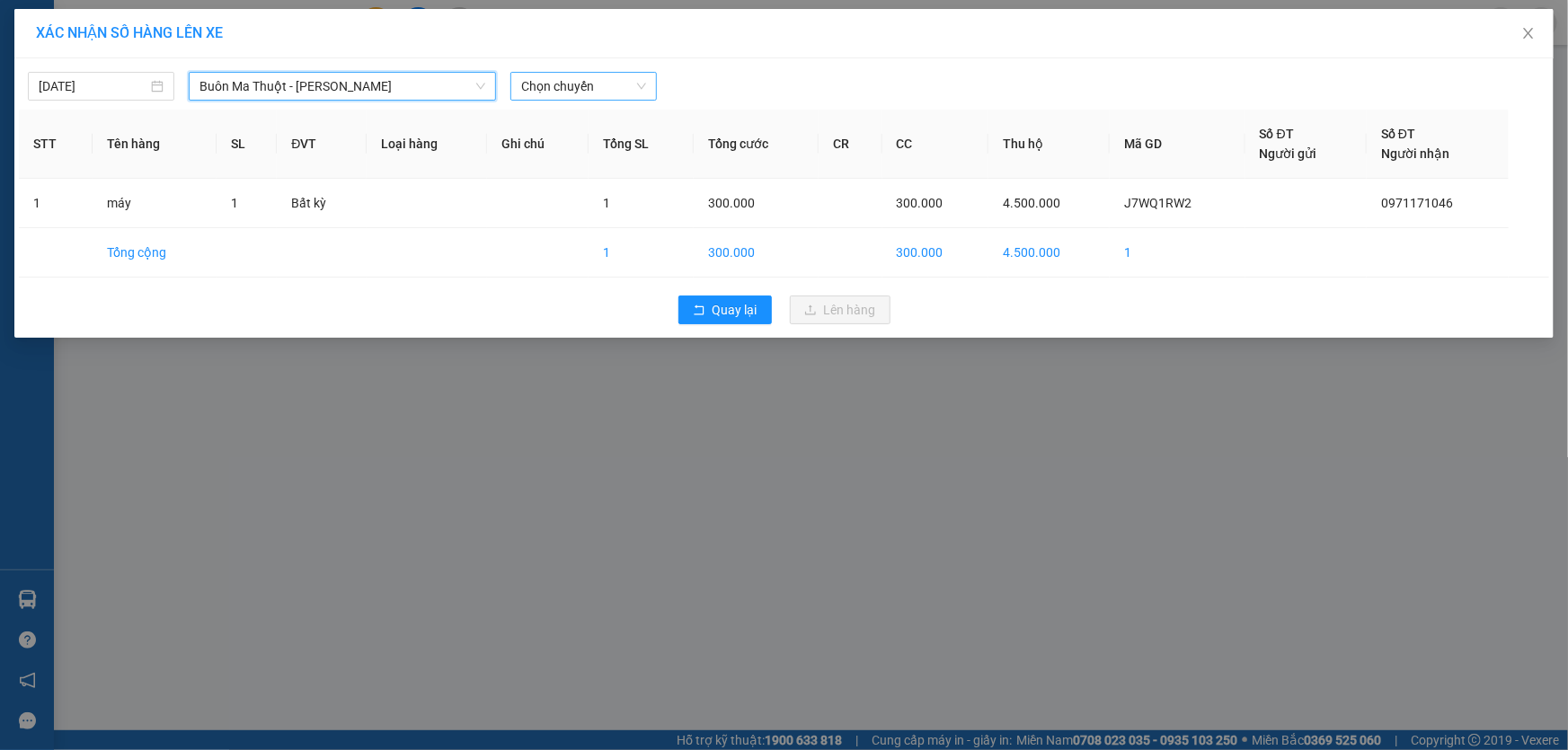
click at [575, 88] on span "Chọn chuyến" at bounding box center [583, 86] width 125 height 27
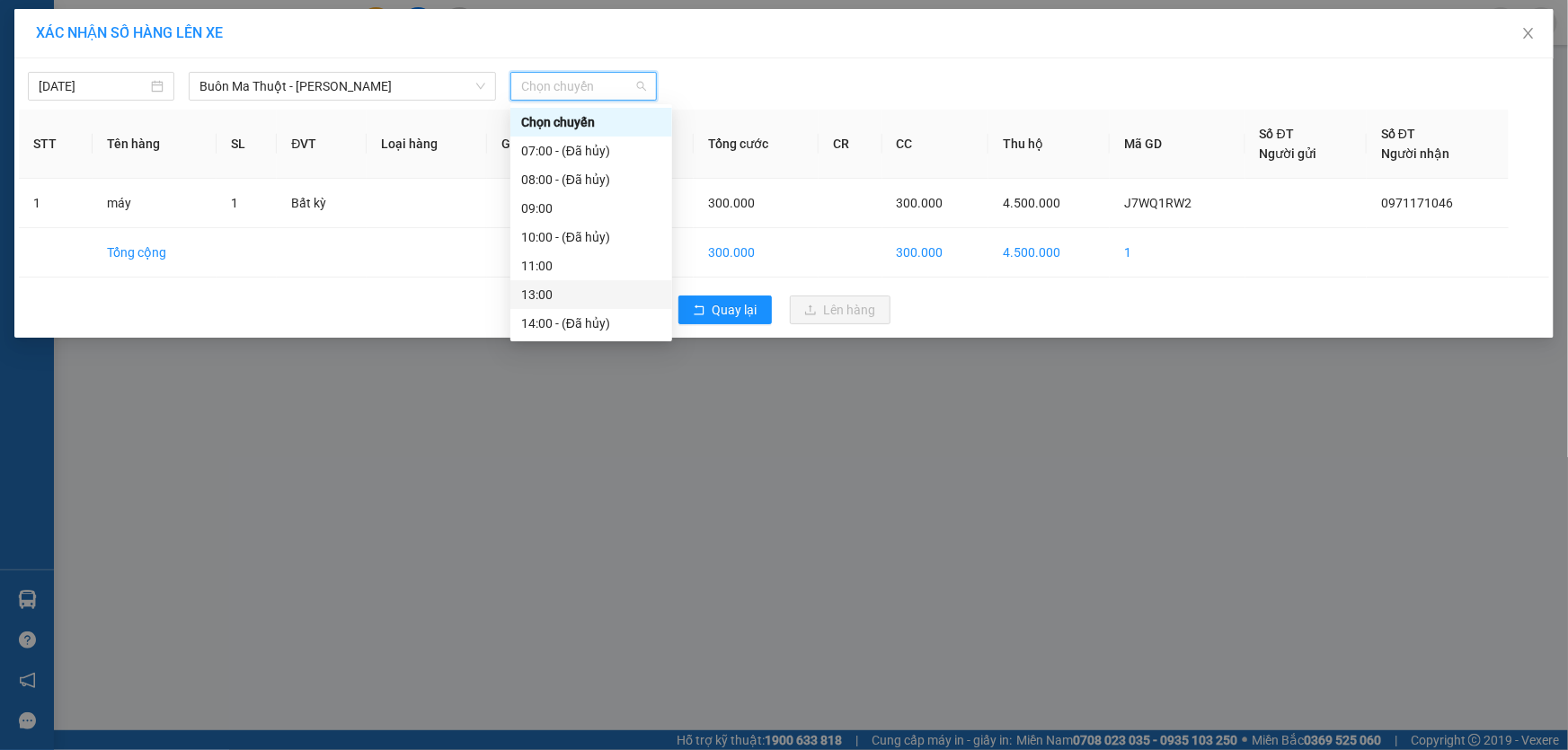
click at [562, 295] on div "13:00" at bounding box center [591, 295] width 140 height 20
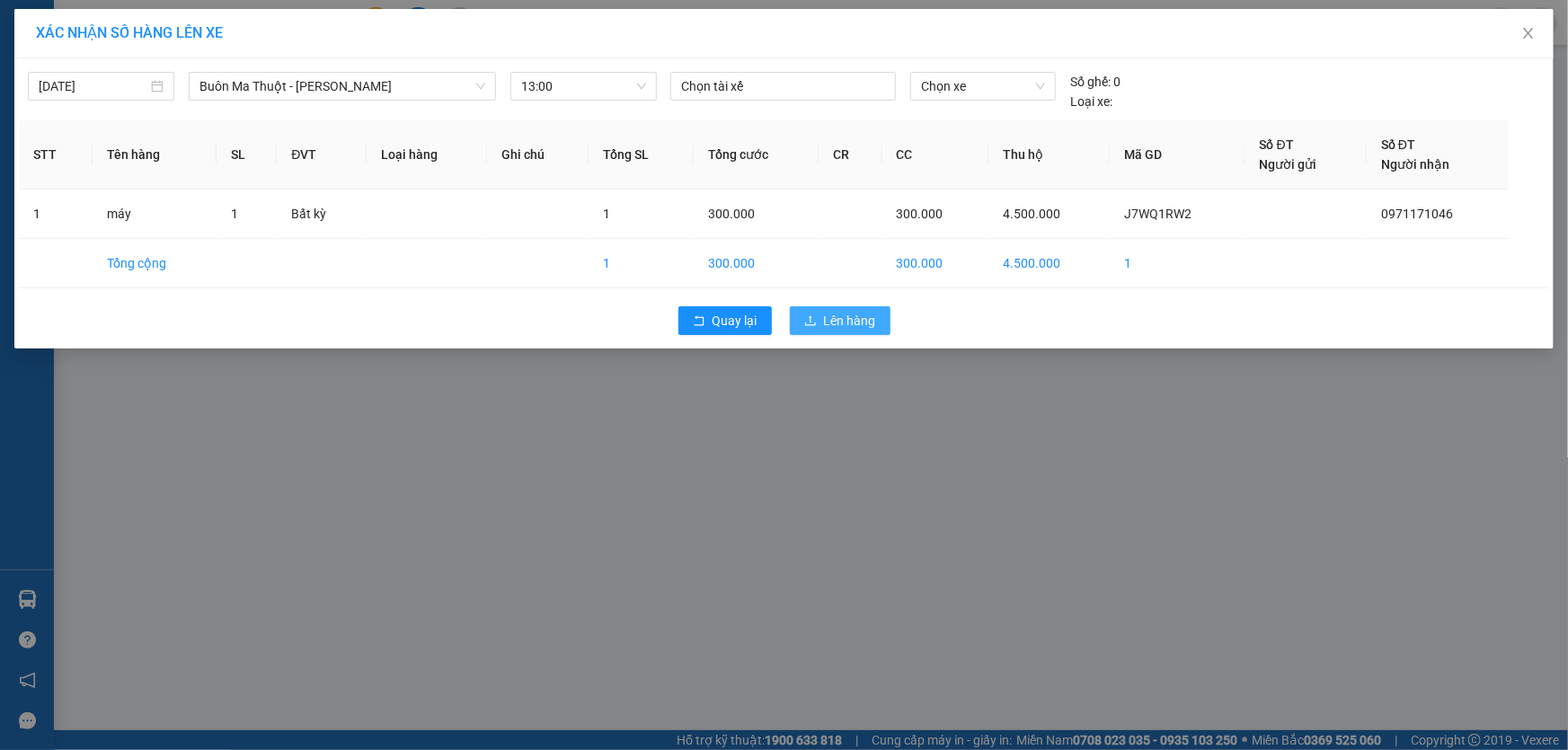
click at [851, 315] on span "Lên hàng" at bounding box center [850, 320] width 52 height 20
